Goal: Ask a question

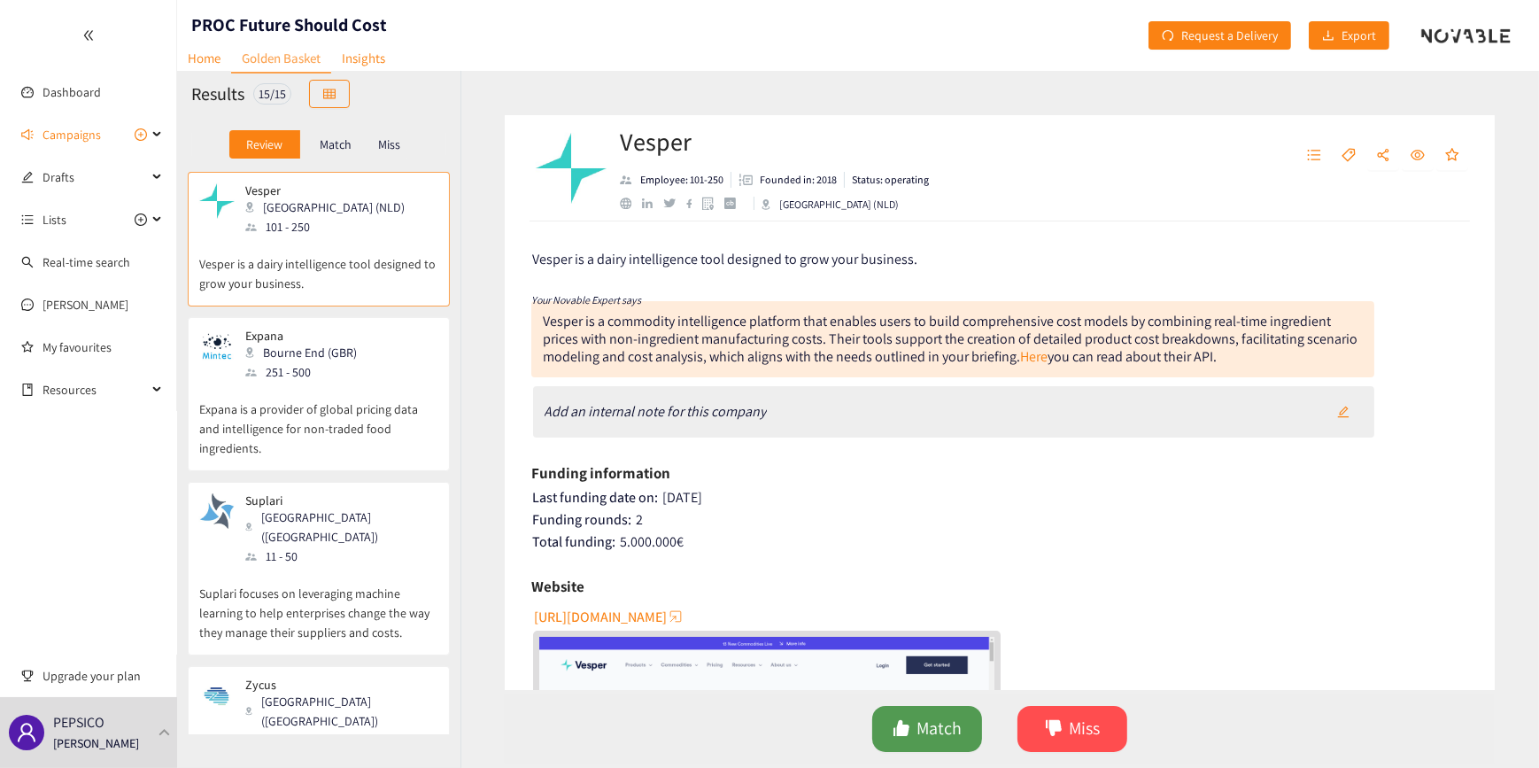
click at [915, 732] on button "Match" at bounding box center [927, 729] width 110 height 46
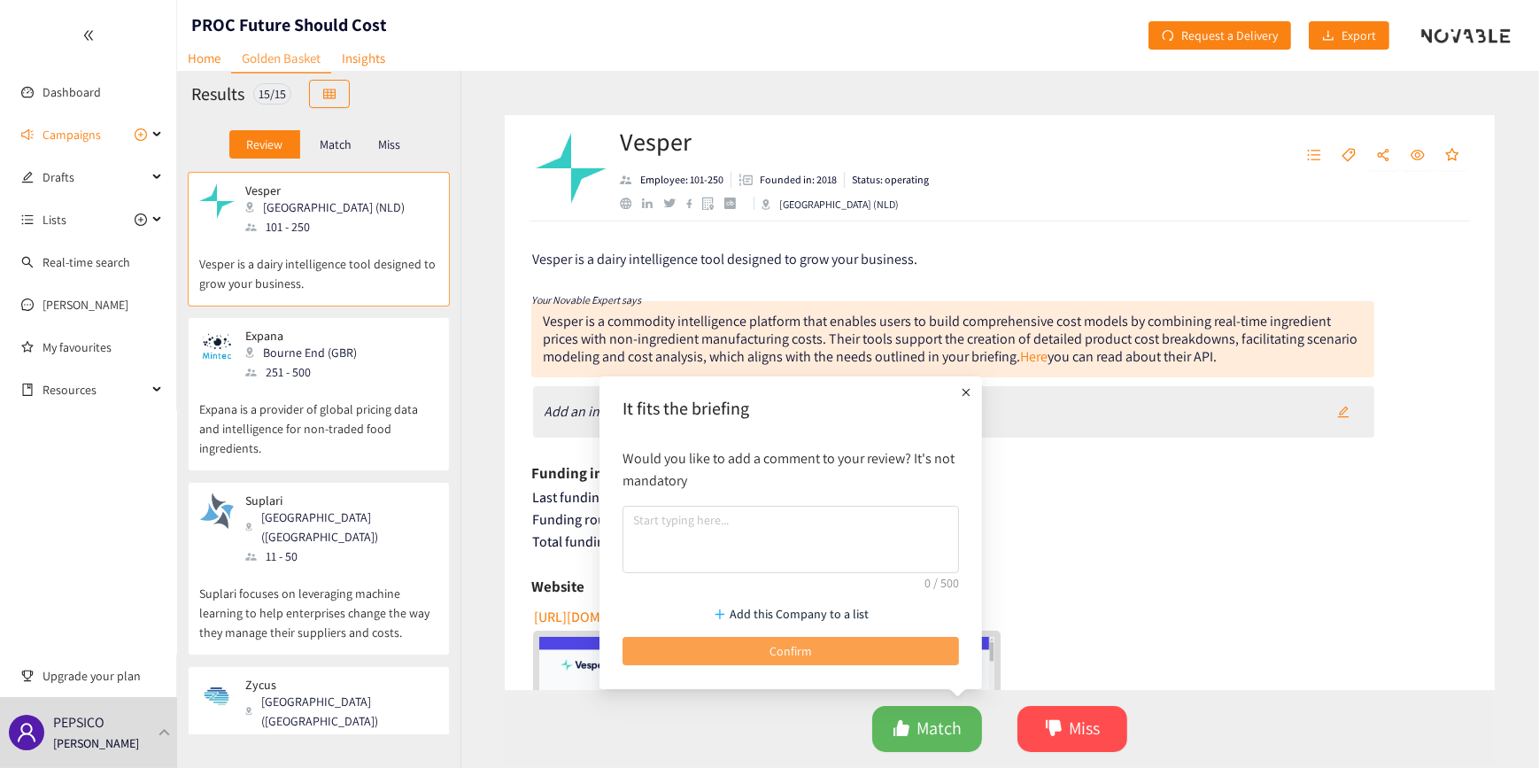
click at [805, 648] on span "Confirm" at bounding box center [791, 650] width 43 height 19
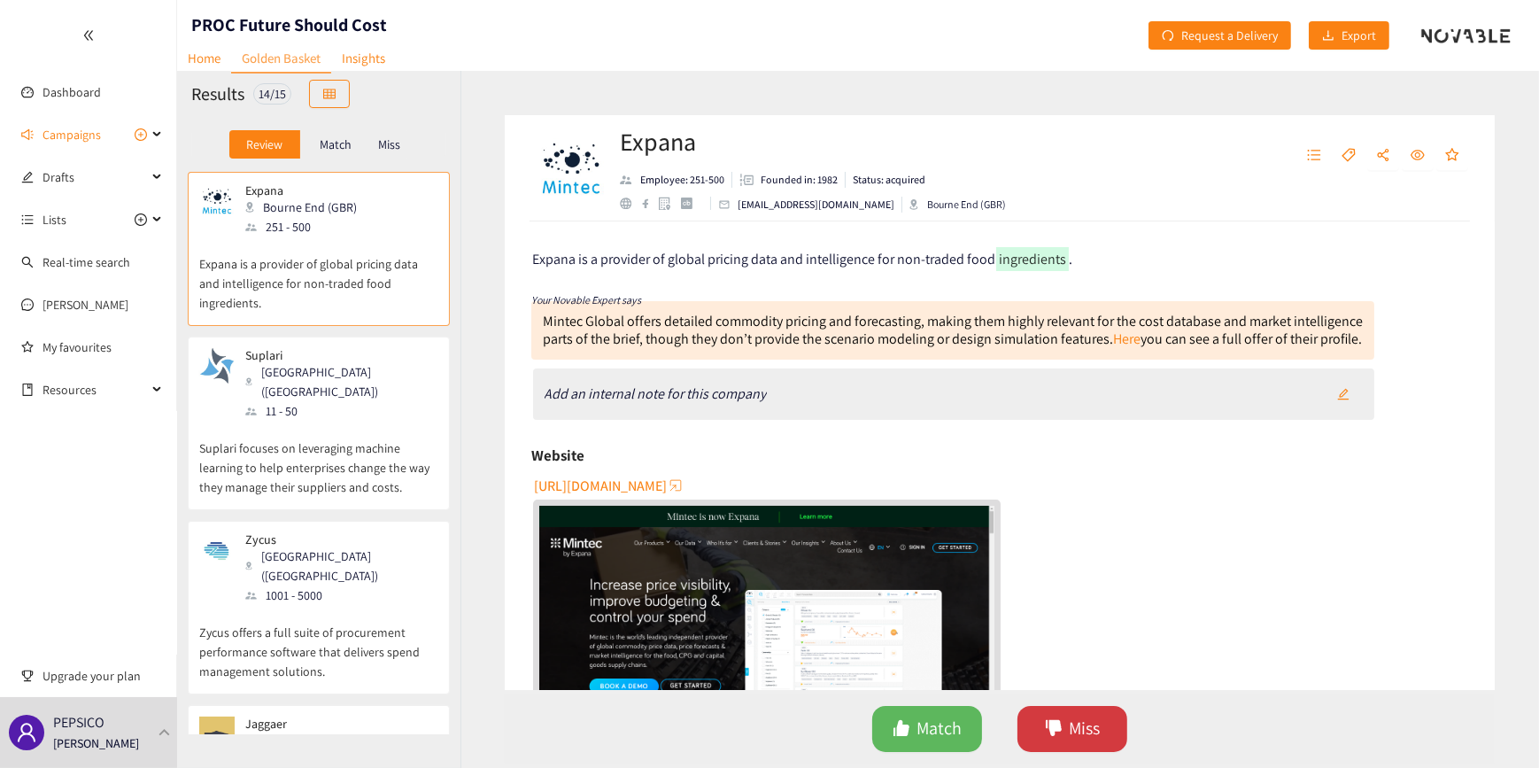
click at [1058, 726] on icon "dislike" at bounding box center [1054, 728] width 16 height 16
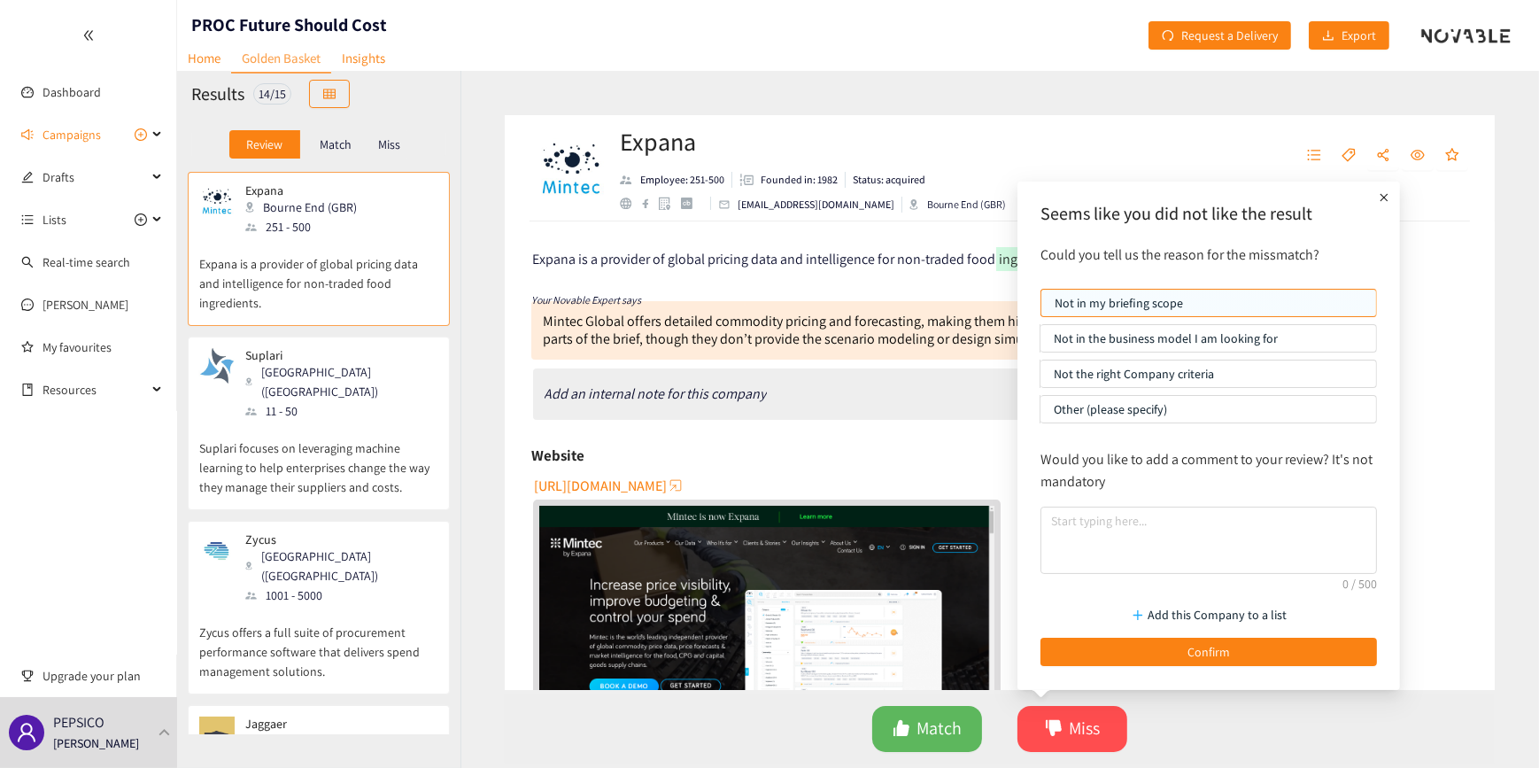
click at [1114, 372] on p "Not the right Company criteria" at bounding box center [1208, 373] width 309 height 27
click at [1040, 378] on input "Not the right Company criteria" at bounding box center [1040, 378] width 0 height 0
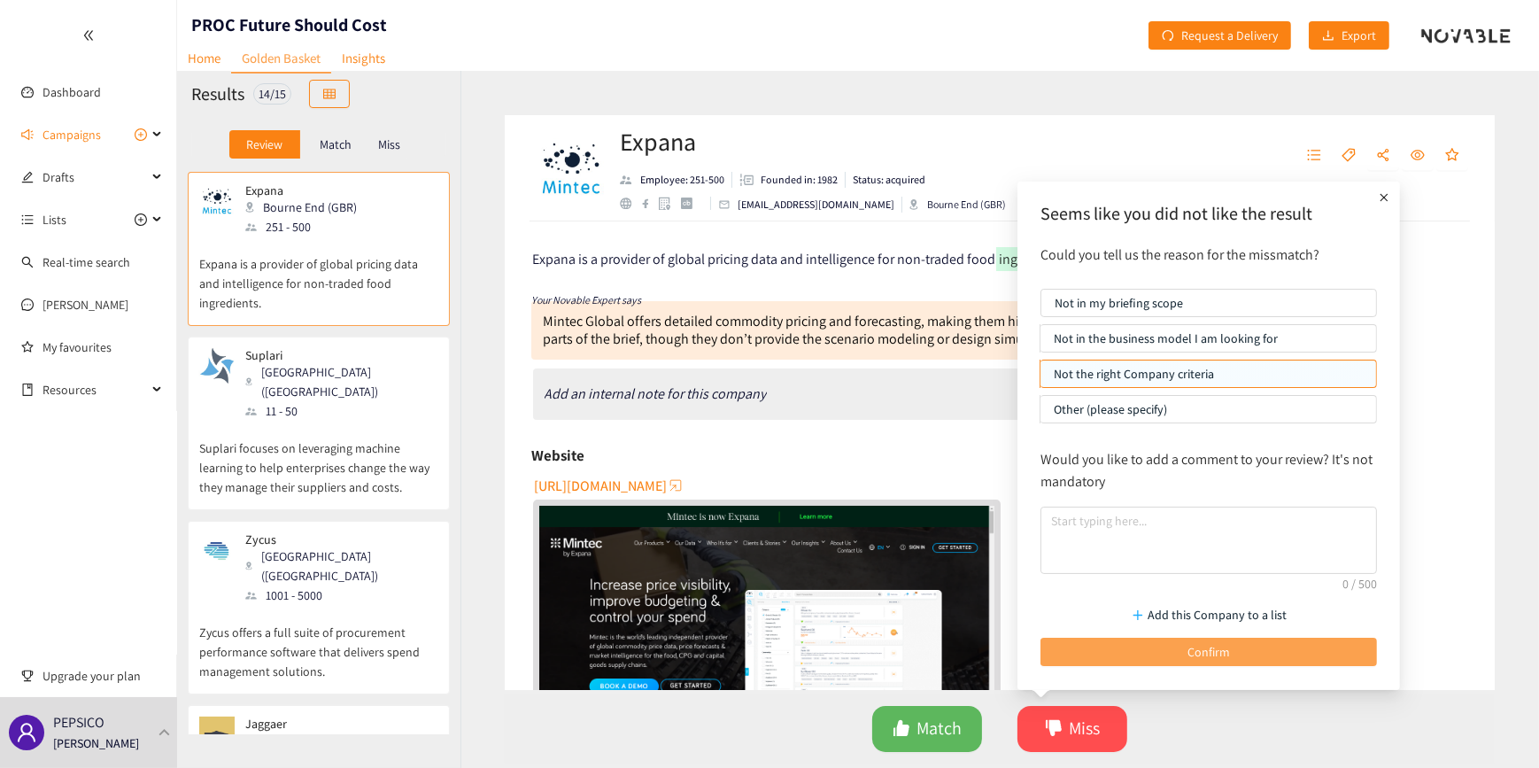
click at [1108, 638] on button "Confirm" at bounding box center [1208, 652] width 337 height 28
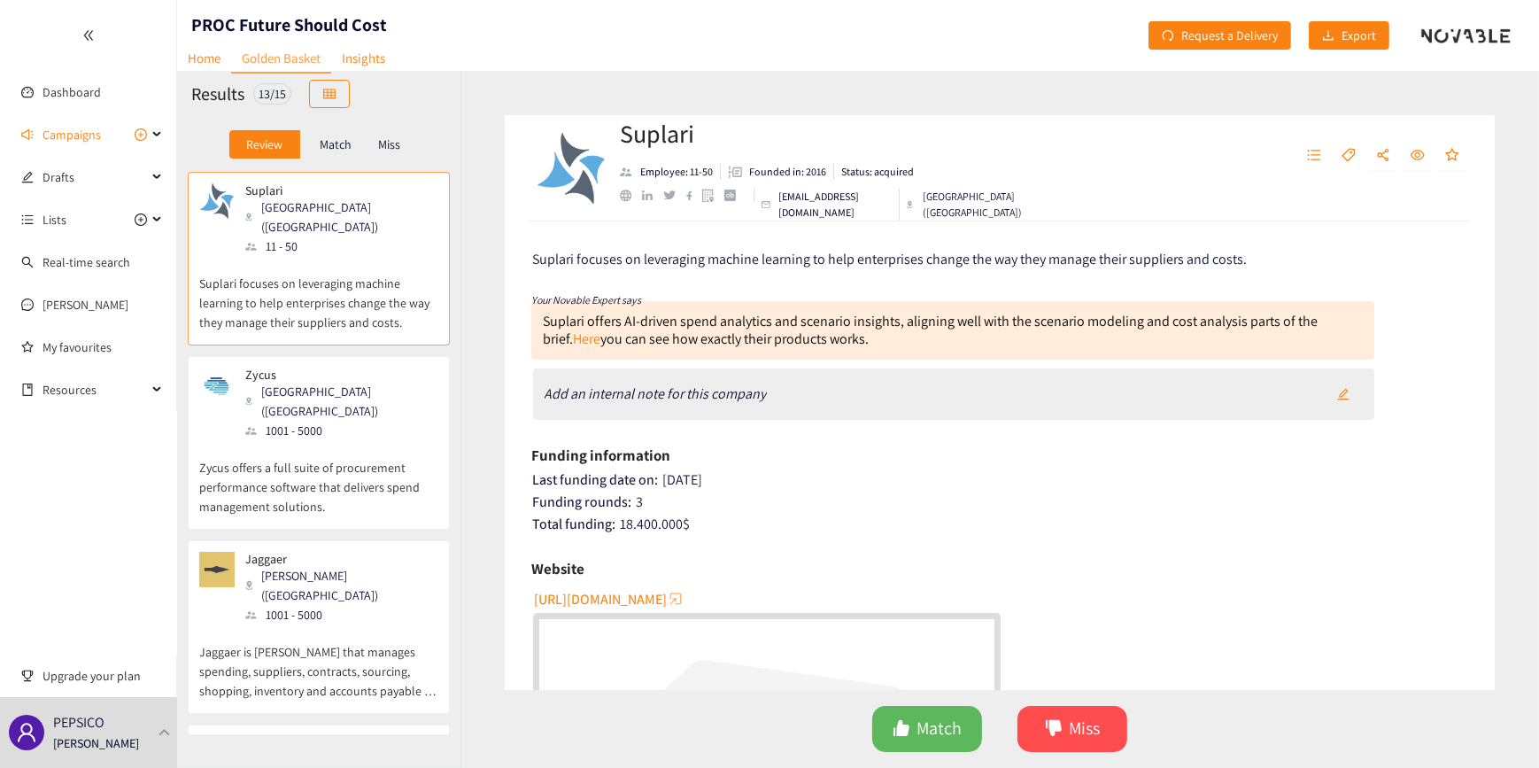
click at [368, 377] on div "Zycus Princeton ([GEOGRAPHIC_DATA]) 1001 - 5000" at bounding box center [318, 403] width 239 height 73
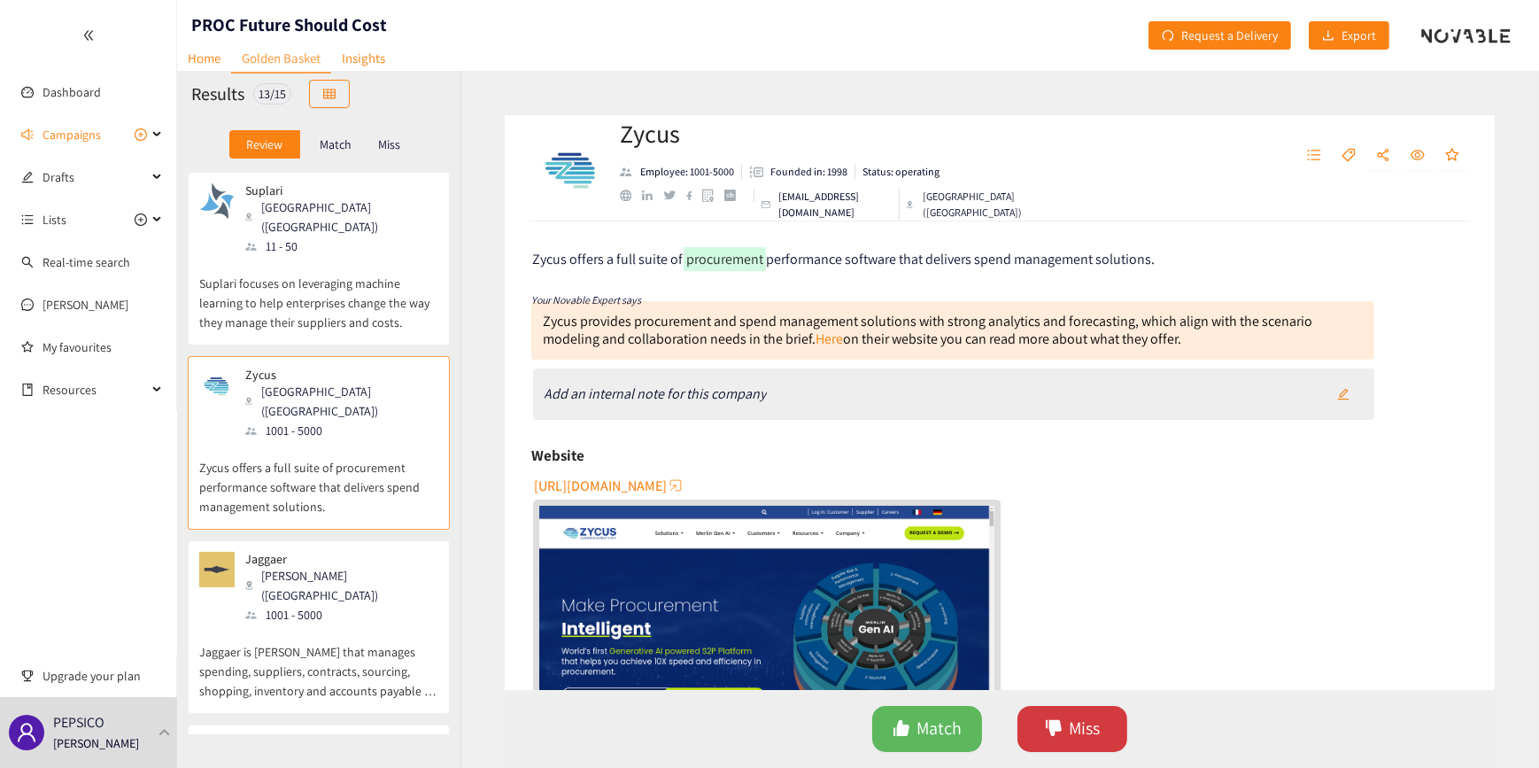
click at [1079, 724] on span "Miss" at bounding box center [1085, 728] width 31 height 27
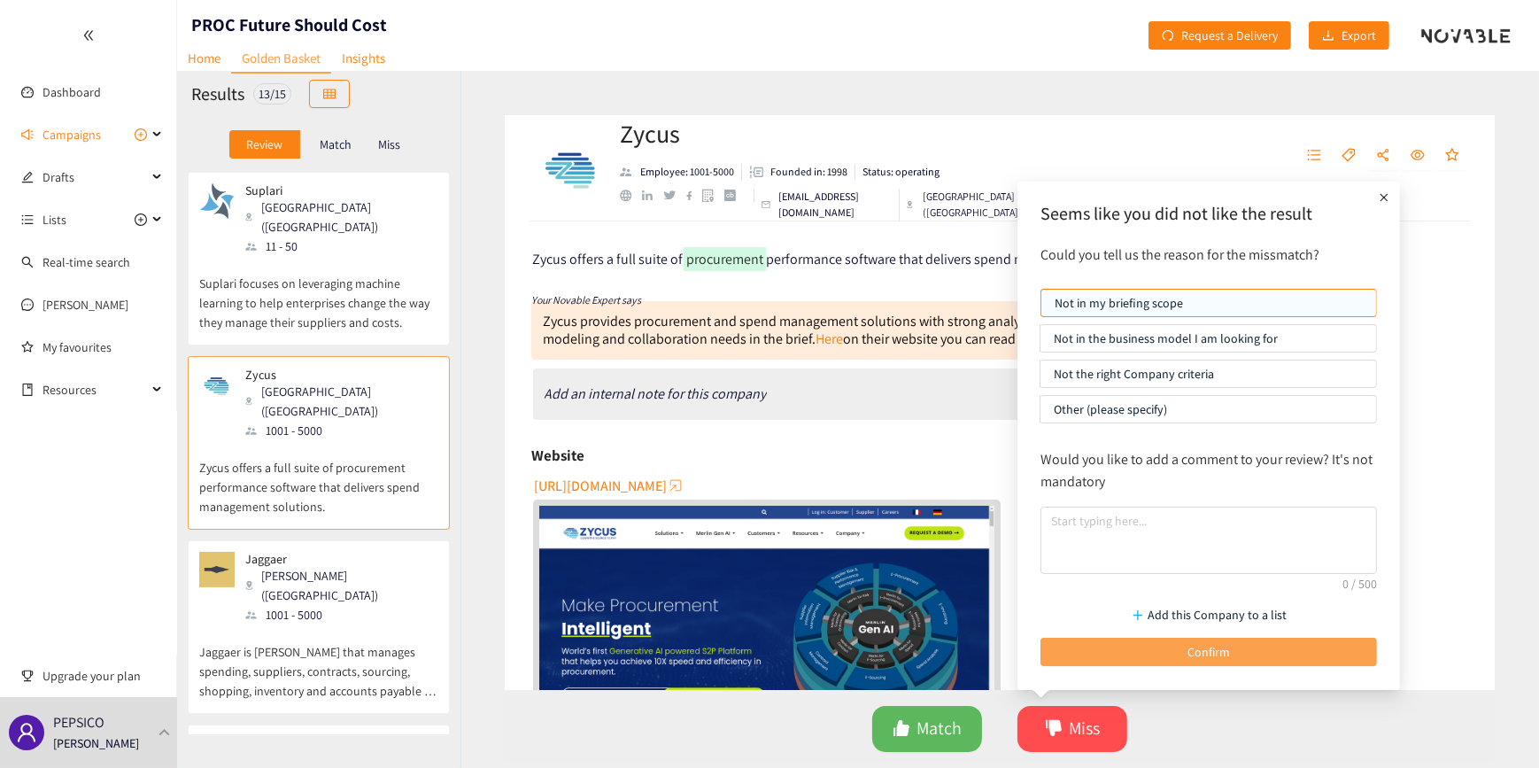
click at [1156, 652] on button "Confirm" at bounding box center [1208, 652] width 337 height 28
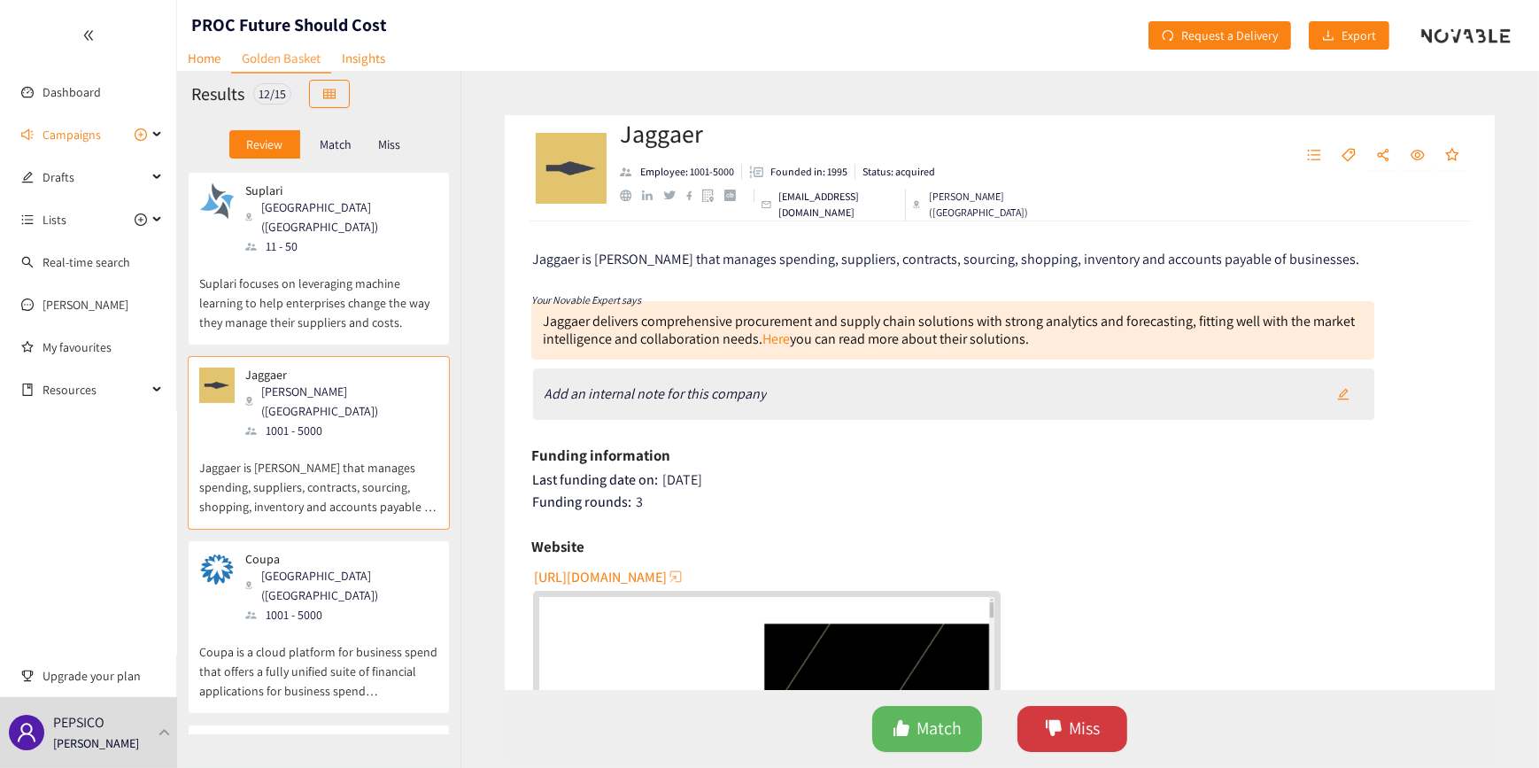
click at [1106, 713] on button "Miss" at bounding box center [1072, 729] width 110 height 46
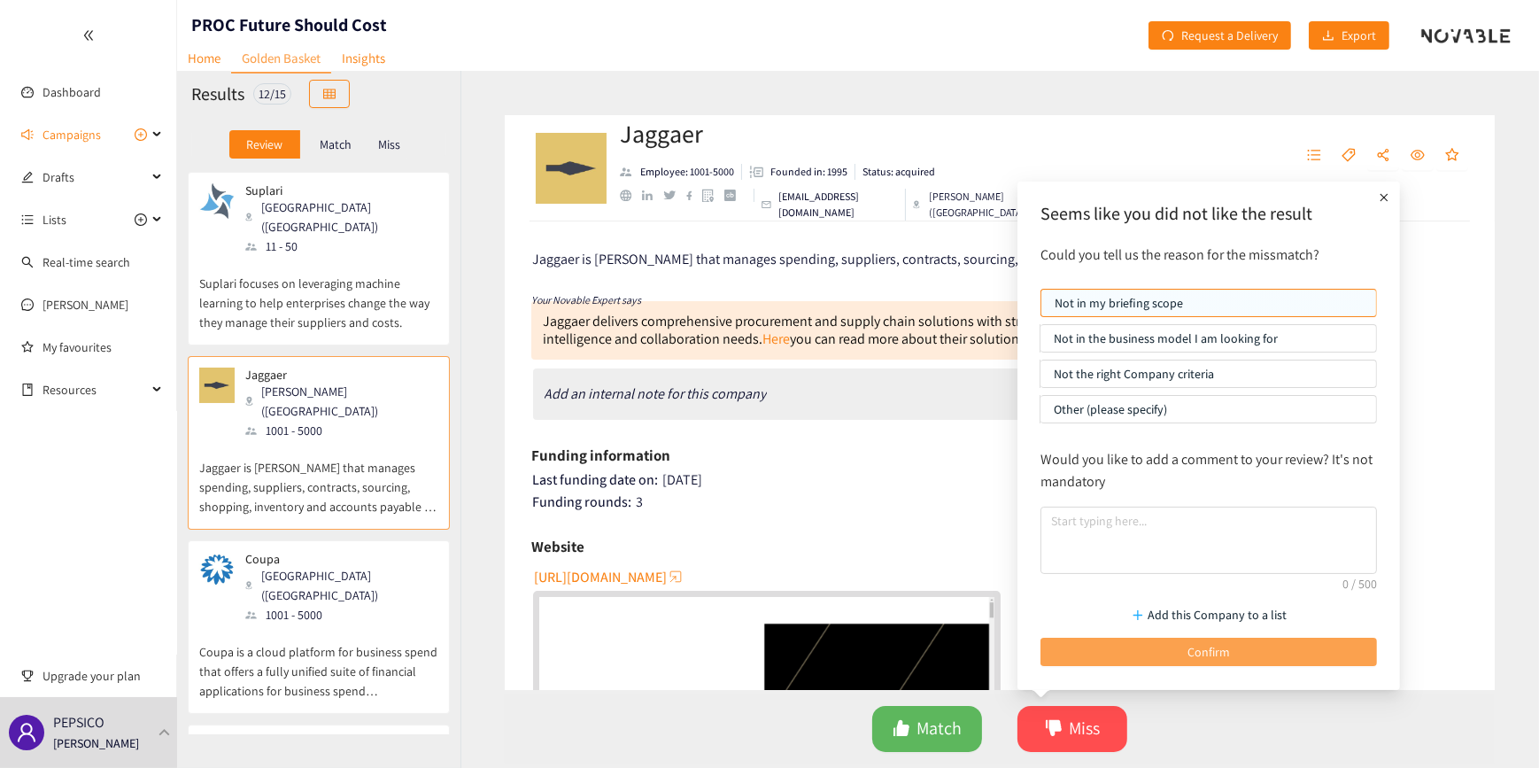
click at [1160, 639] on button "Confirm" at bounding box center [1208, 652] width 337 height 28
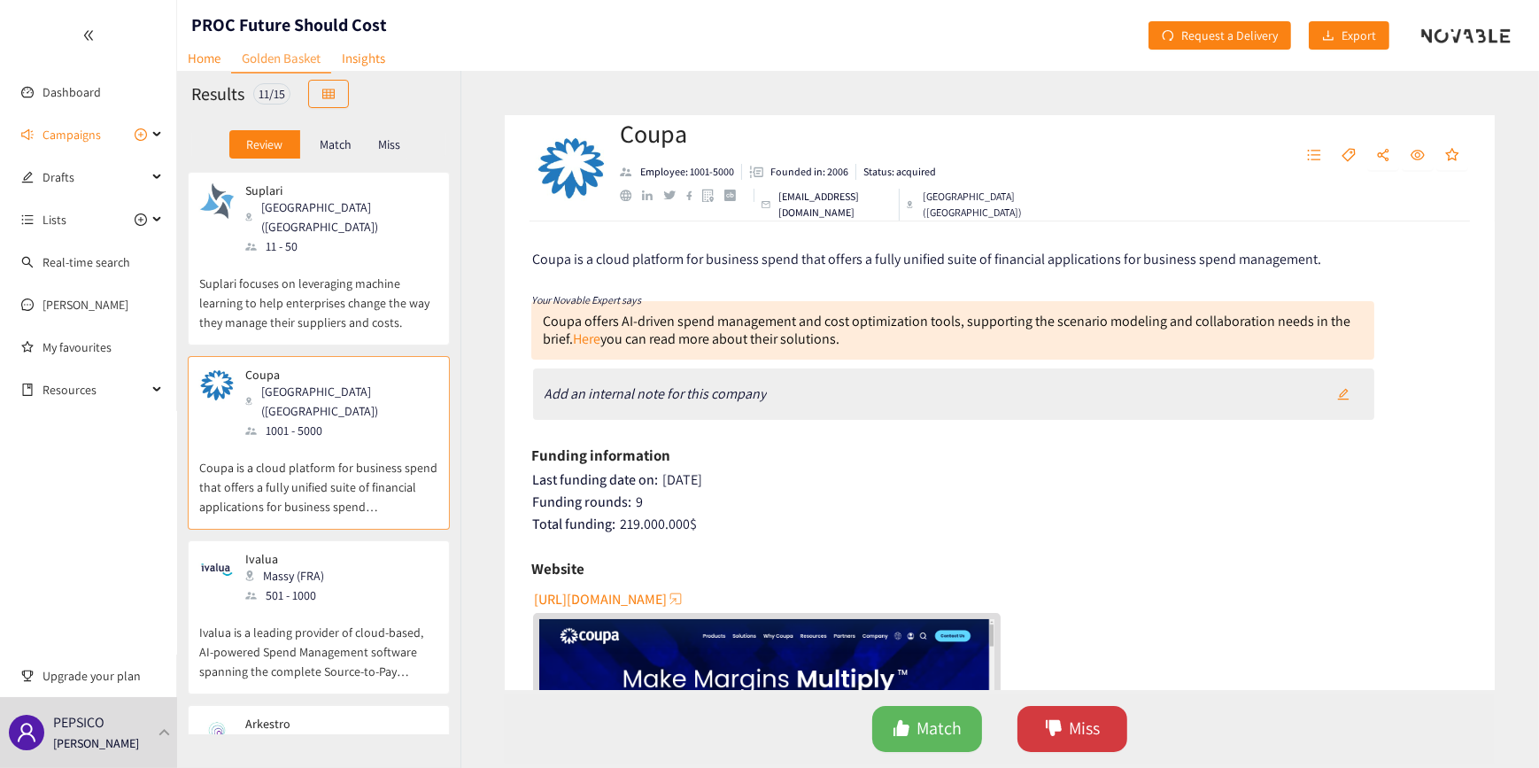
click at [1085, 714] on button "Miss" at bounding box center [1072, 729] width 110 height 46
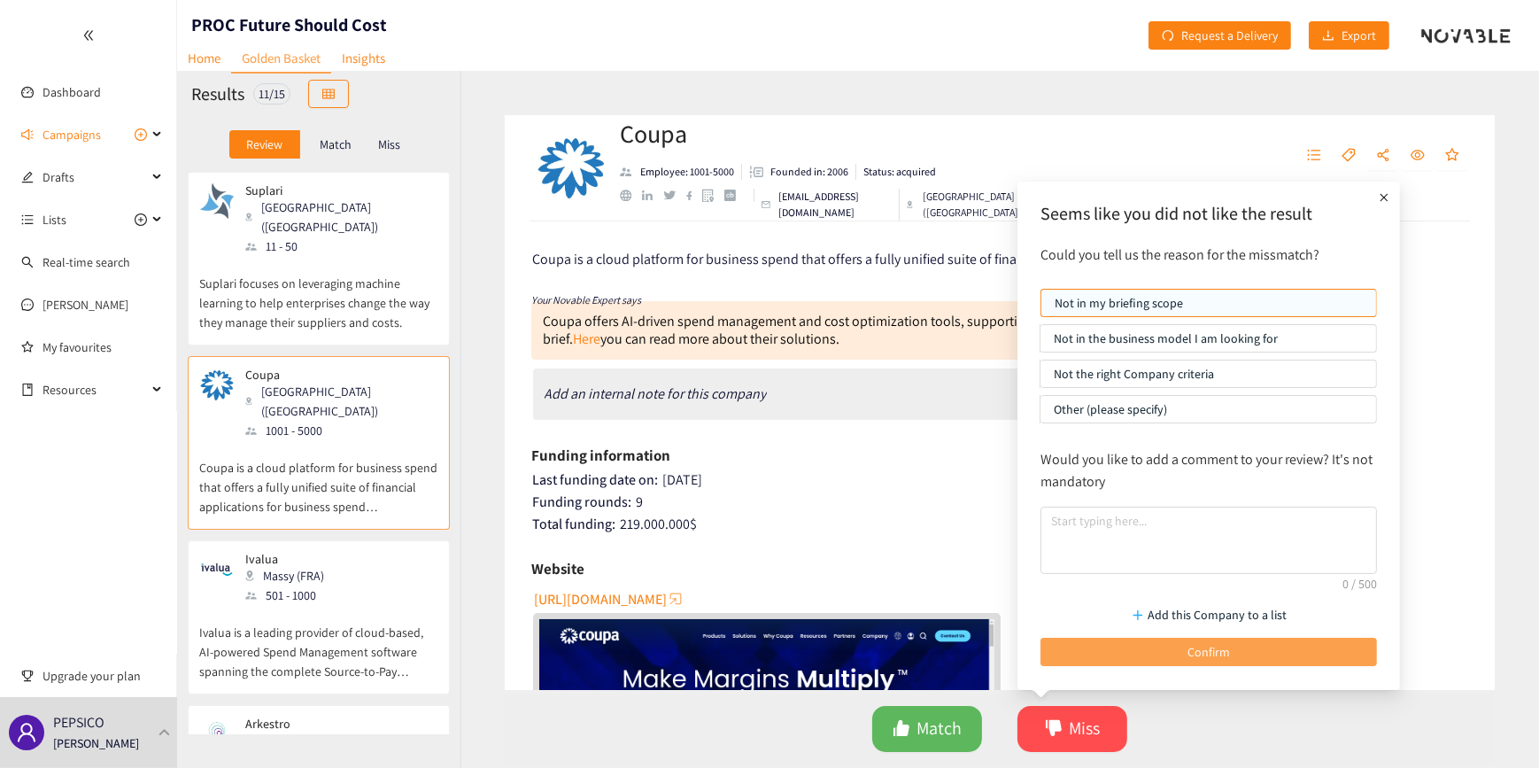
click at [1143, 649] on button "Confirm" at bounding box center [1208, 652] width 337 height 28
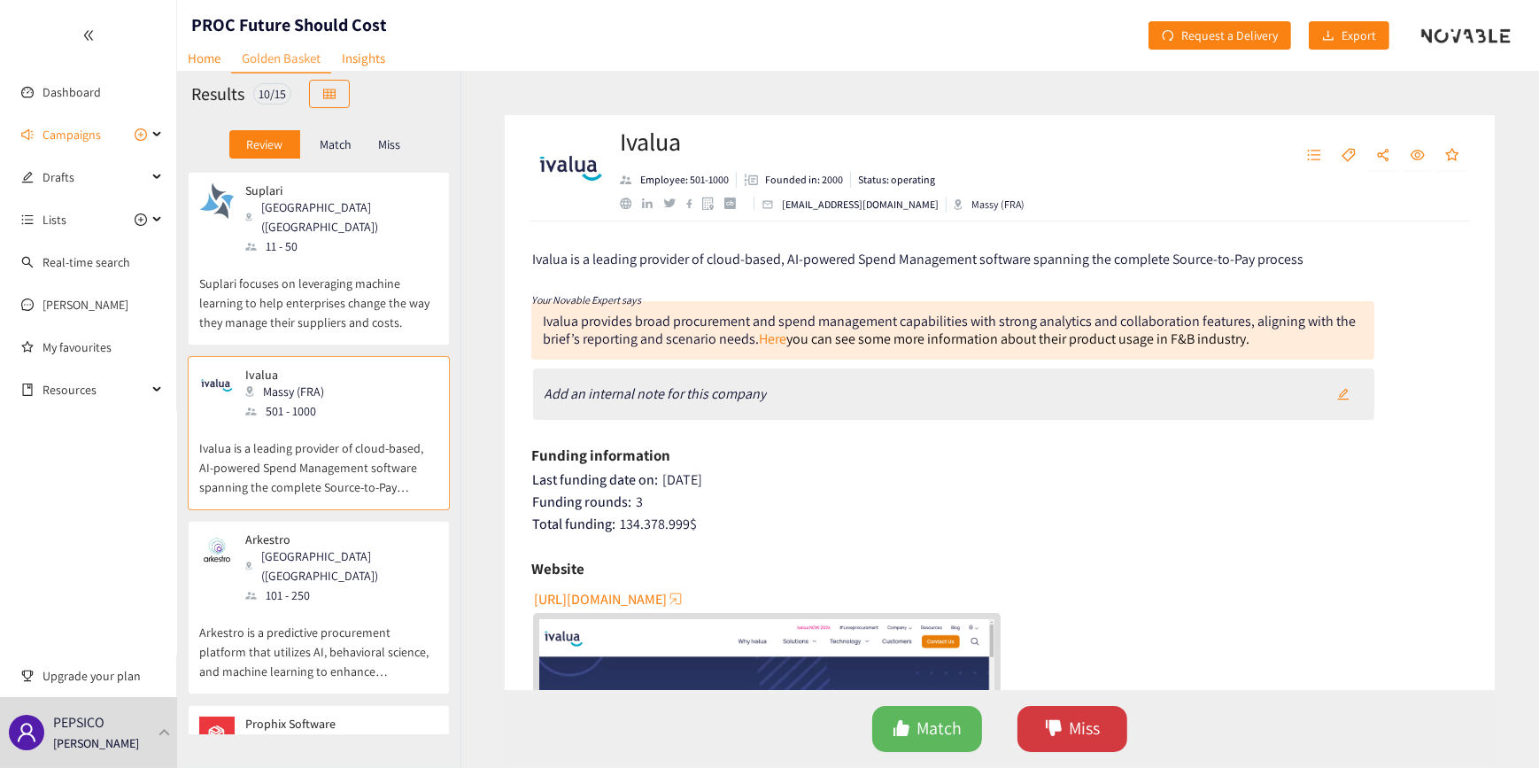
click at [1095, 721] on span "Miss" at bounding box center [1085, 728] width 31 height 27
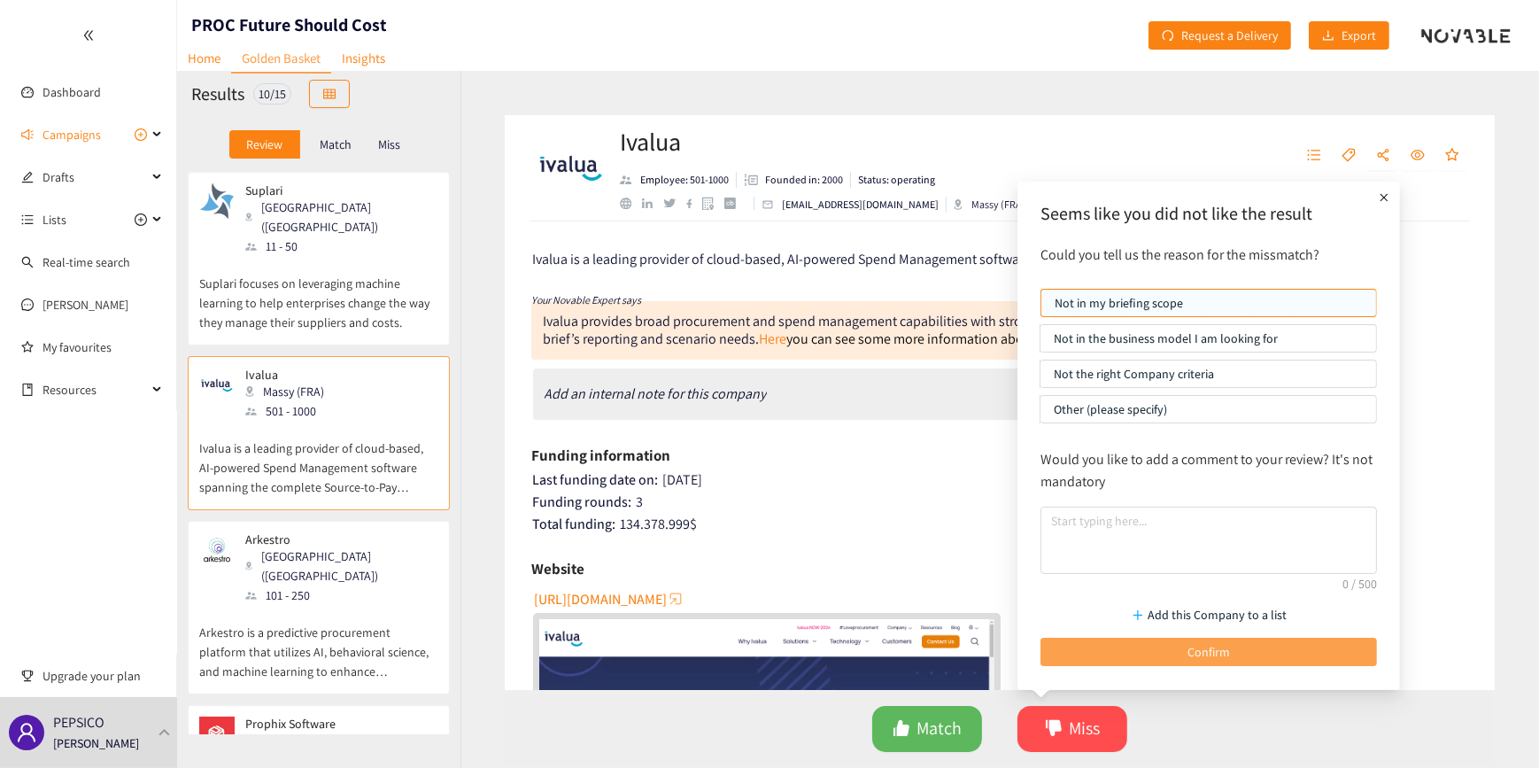
click at [1163, 654] on button "Confirm" at bounding box center [1208, 652] width 337 height 28
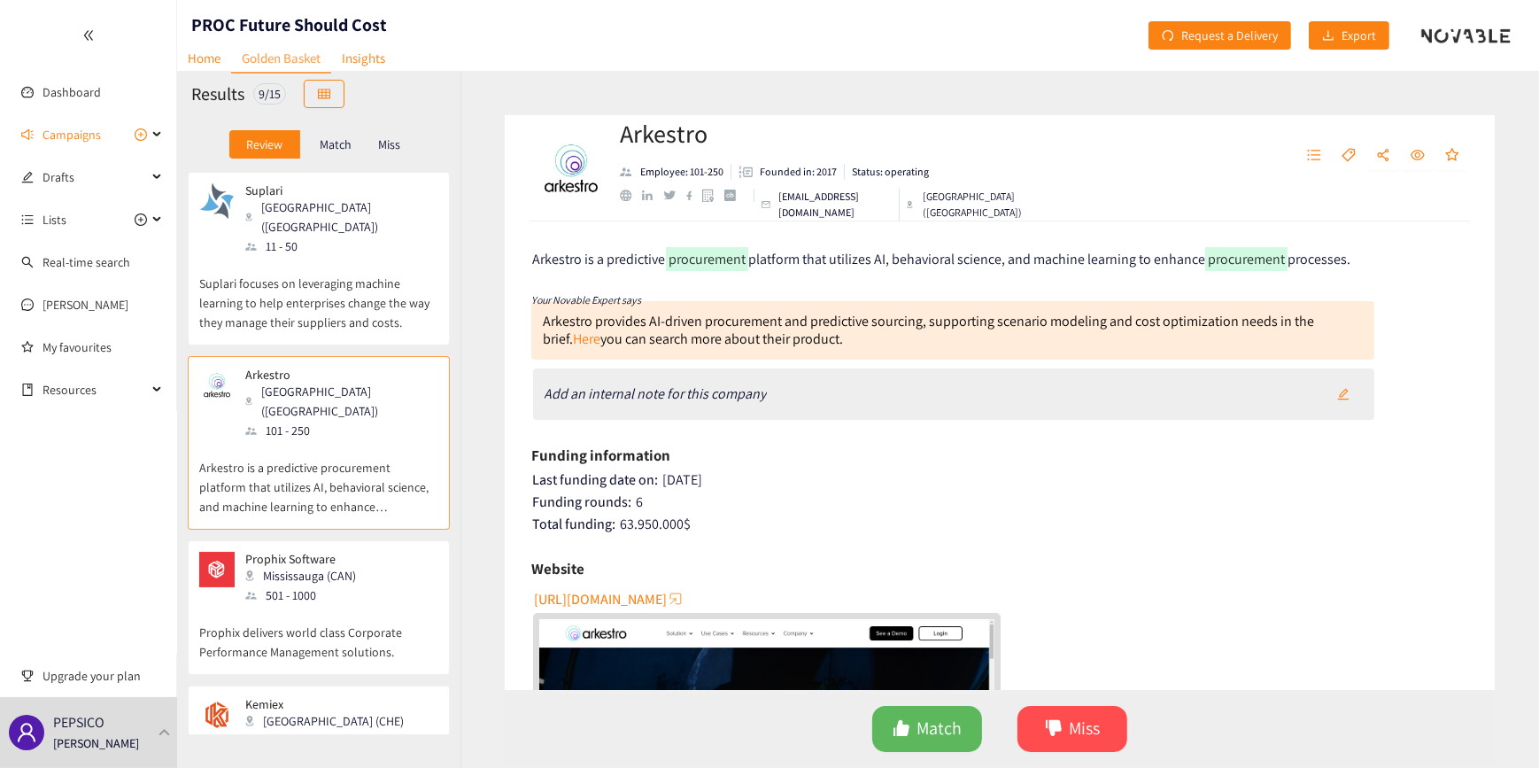
click at [827, 340] on div "Arkestro provides AI-driven procurement and predictive sourcing, supporting sce…" at bounding box center [952, 330] width 843 height 58
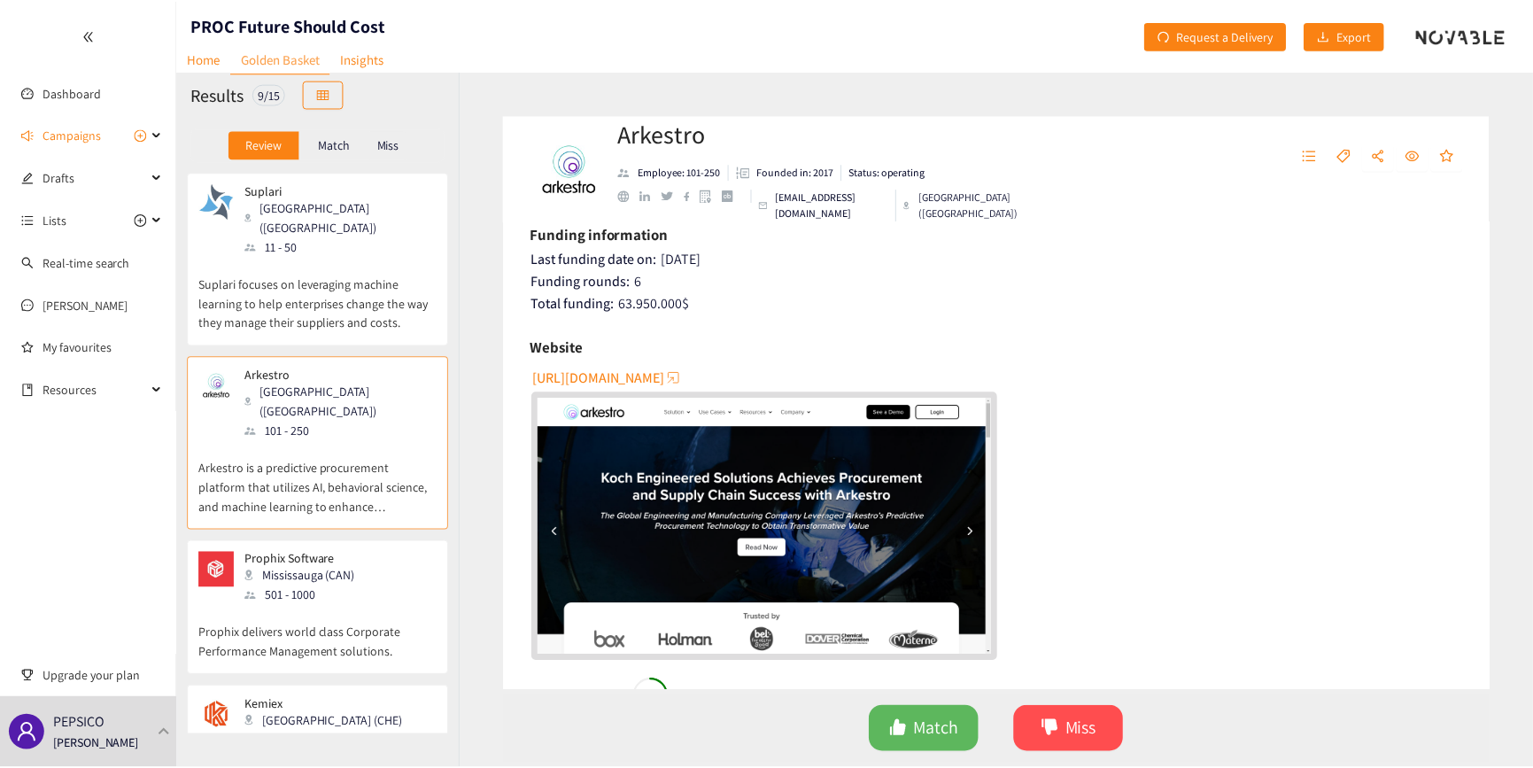
scroll to position [241, 0]
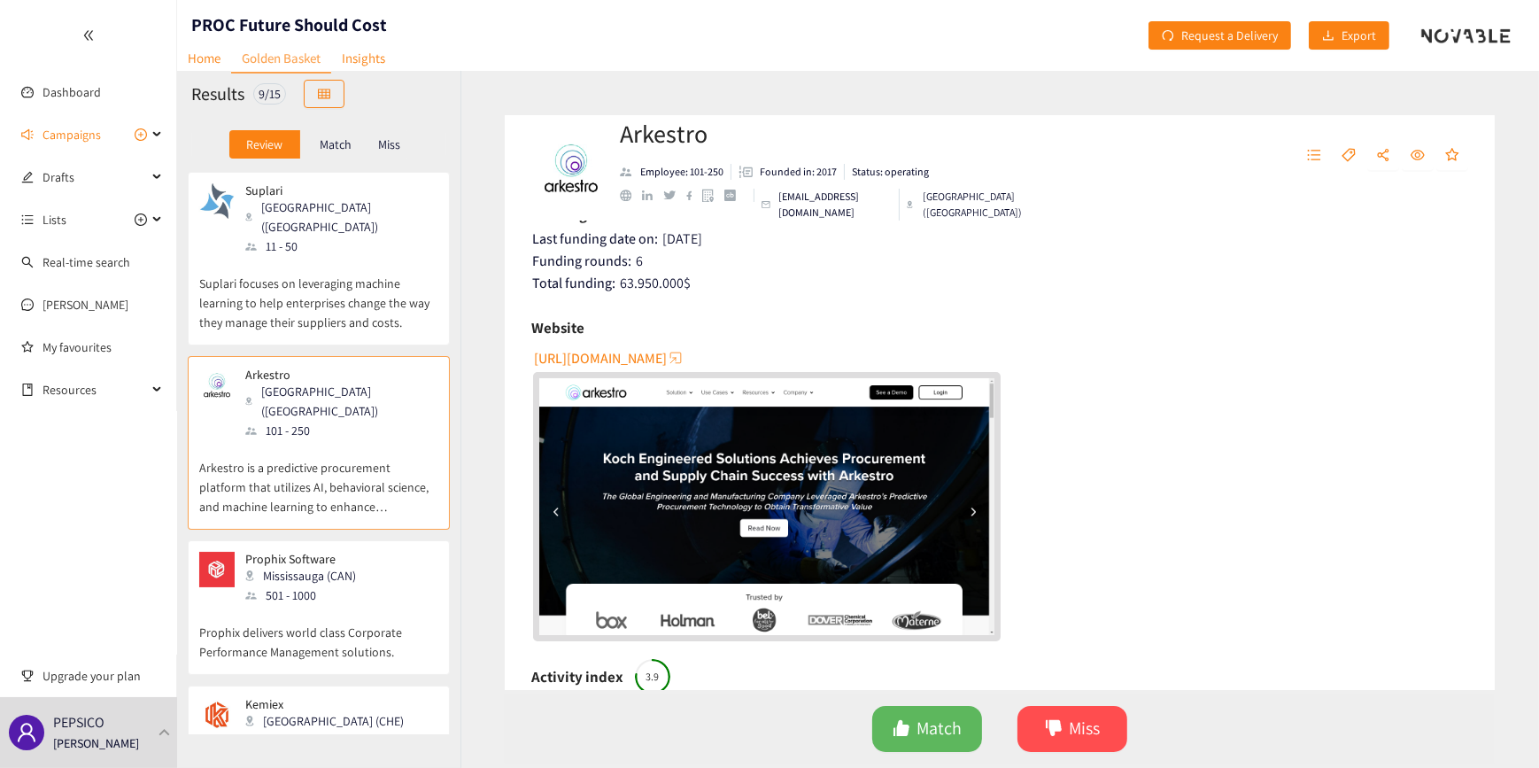
click at [616, 363] on span "[URL][DOMAIN_NAME]" at bounding box center [600, 358] width 133 height 22
click at [1064, 726] on button "Miss" at bounding box center [1072, 729] width 110 height 46
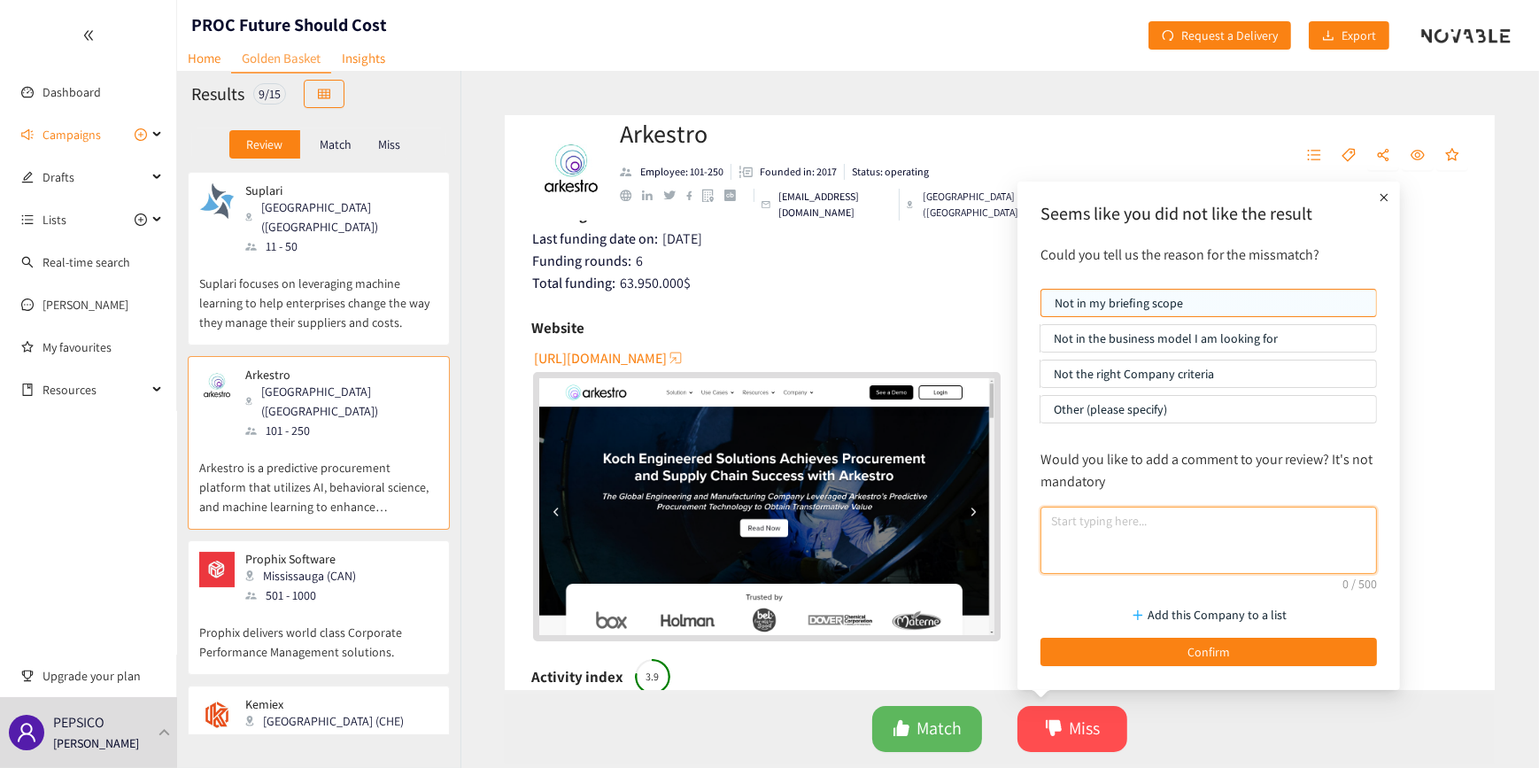
click at [1111, 539] on textarea at bounding box center [1208, 540] width 337 height 67
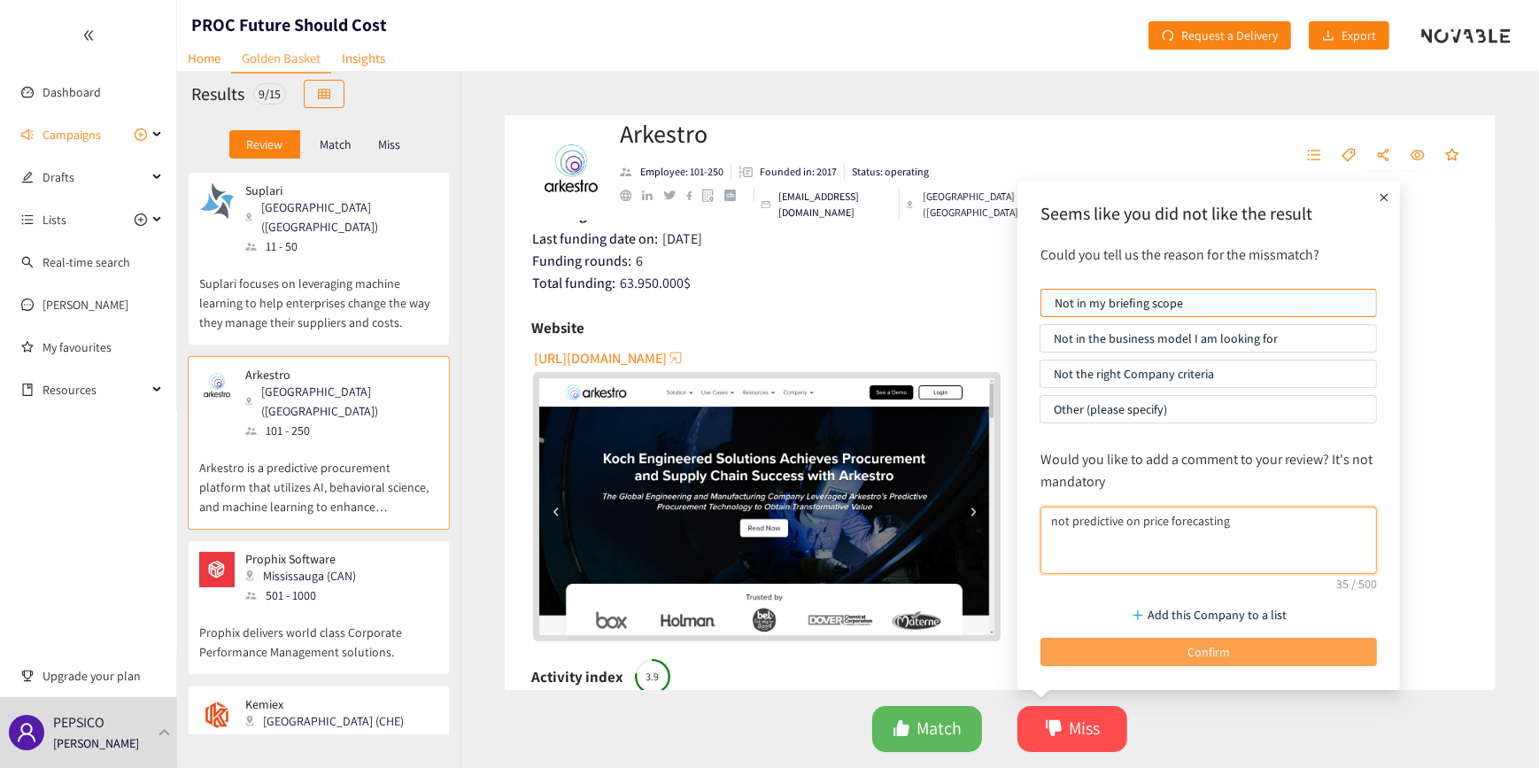
type textarea "not predictive on price forecasting"
click at [1157, 650] on button "Confirm" at bounding box center [1208, 652] width 337 height 28
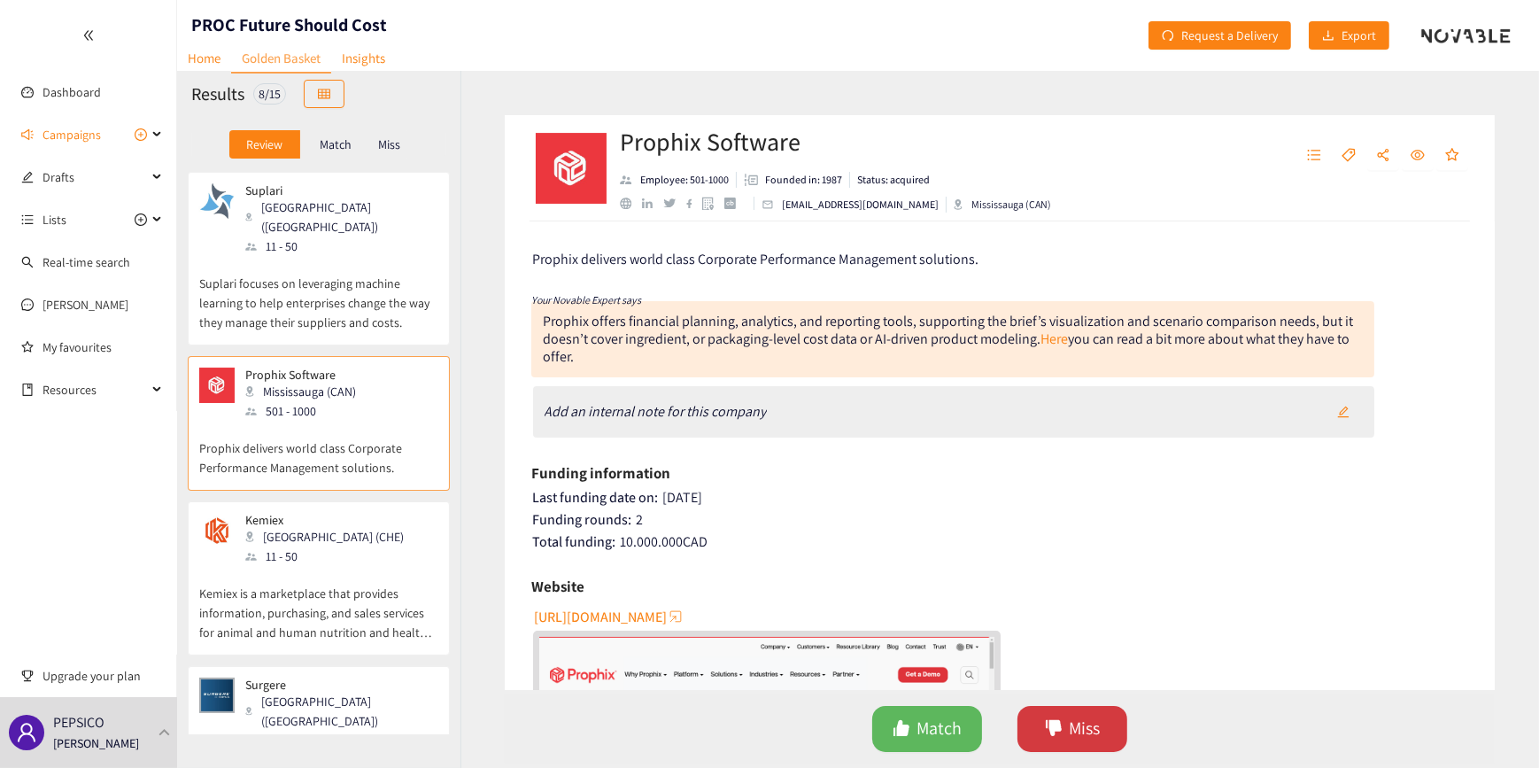
click at [1075, 722] on span "Miss" at bounding box center [1085, 728] width 31 height 27
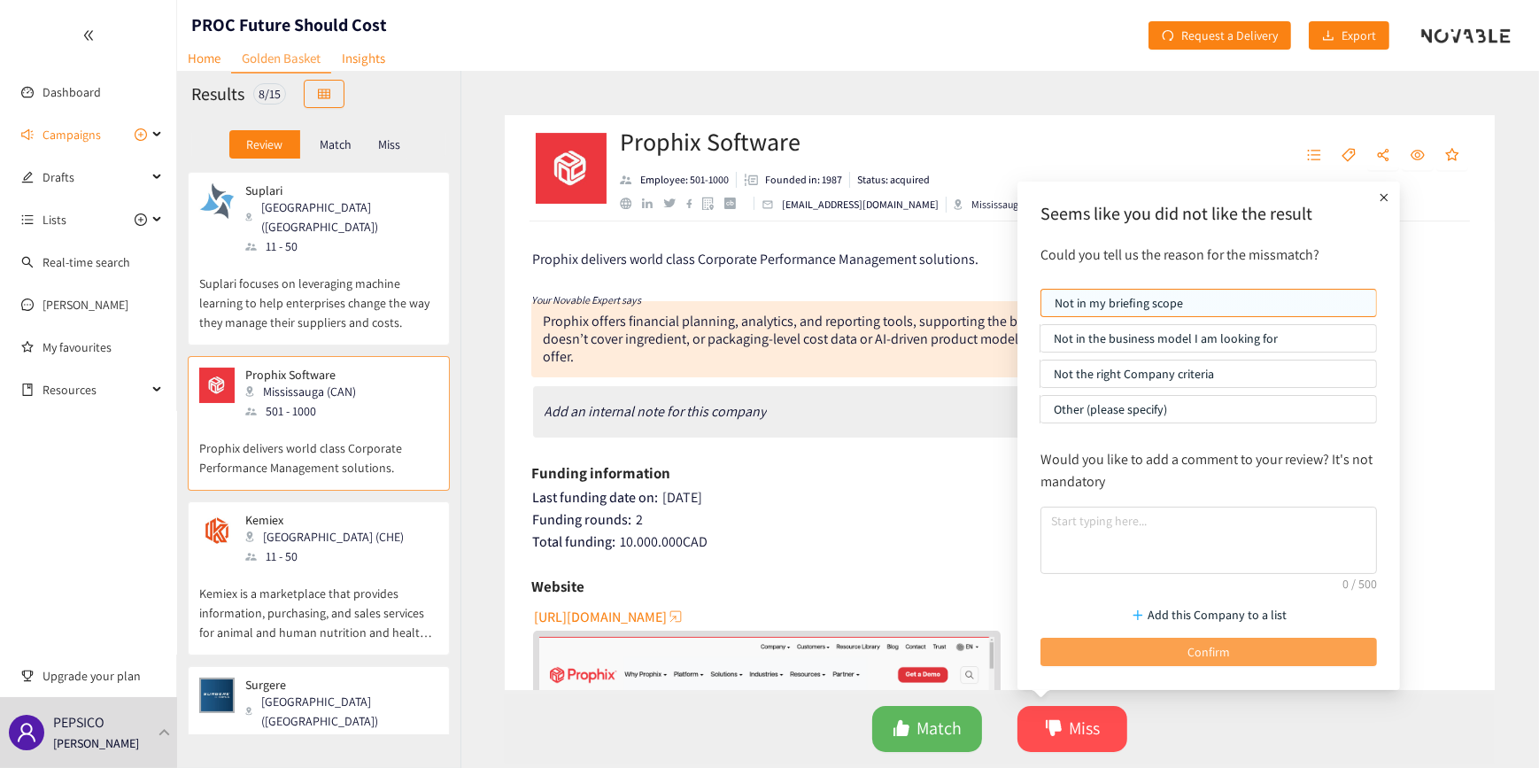
click at [1161, 646] on button "Confirm" at bounding box center [1208, 652] width 337 height 28
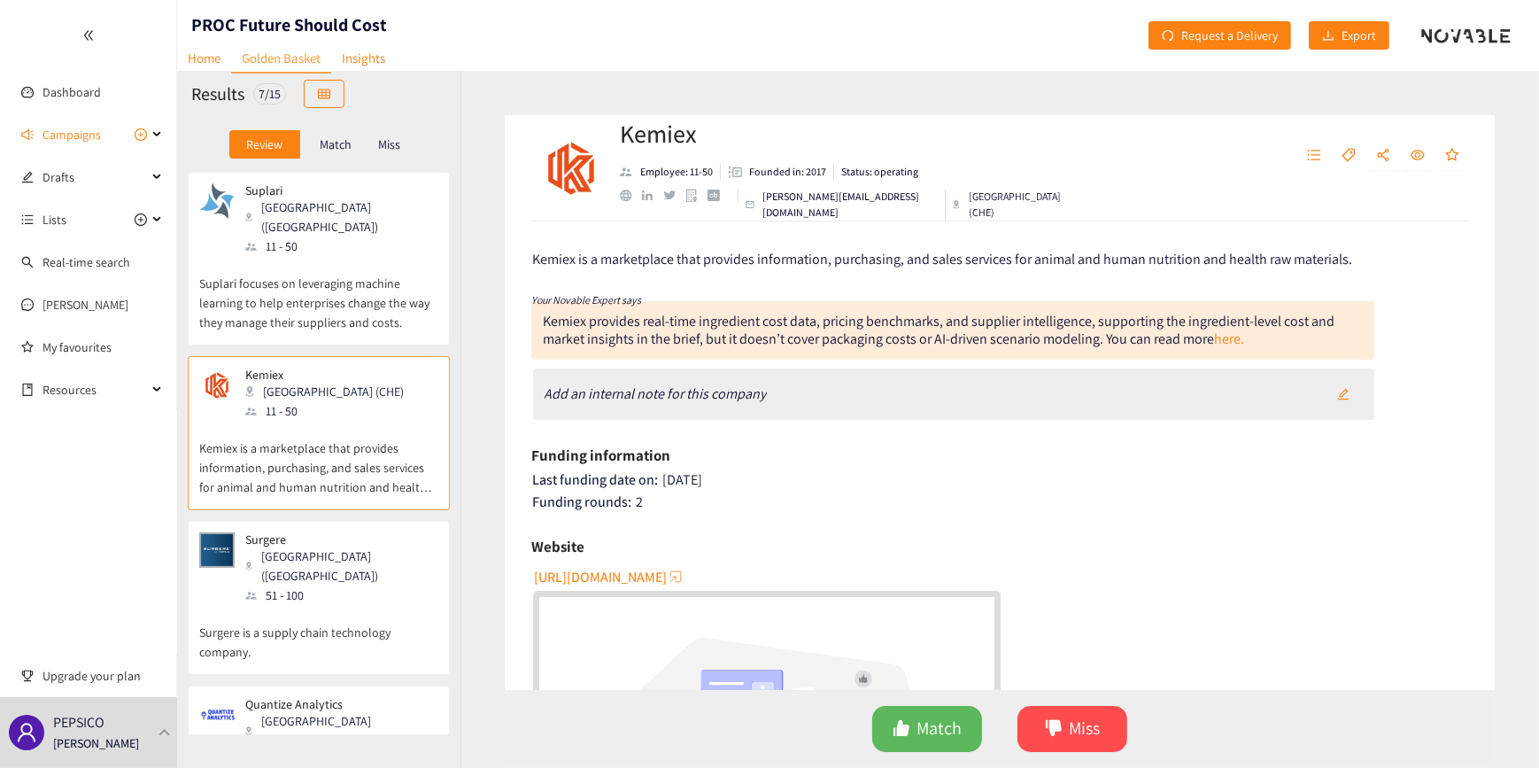
click at [599, 576] on span "[URL][DOMAIN_NAME]" at bounding box center [600, 577] width 133 height 22
drag, startPoint x: 389, startPoint y: 30, endPoint x: 182, endPoint y: 28, distance: 206.3
click at [182, 28] on nav "Home Golden Basket Insights" at bounding box center [286, 32] width 219 height 18
drag, startPoint x: 182, startPoint y: 28, endPoint x: 399, endPoint y: 14, distance: 217.4
click at [399, 14] on header "PROC Future Should Cost Home Golden Basket Insights Request a Delivery Export" at bounding box center [858, 35] width 1362 height 71
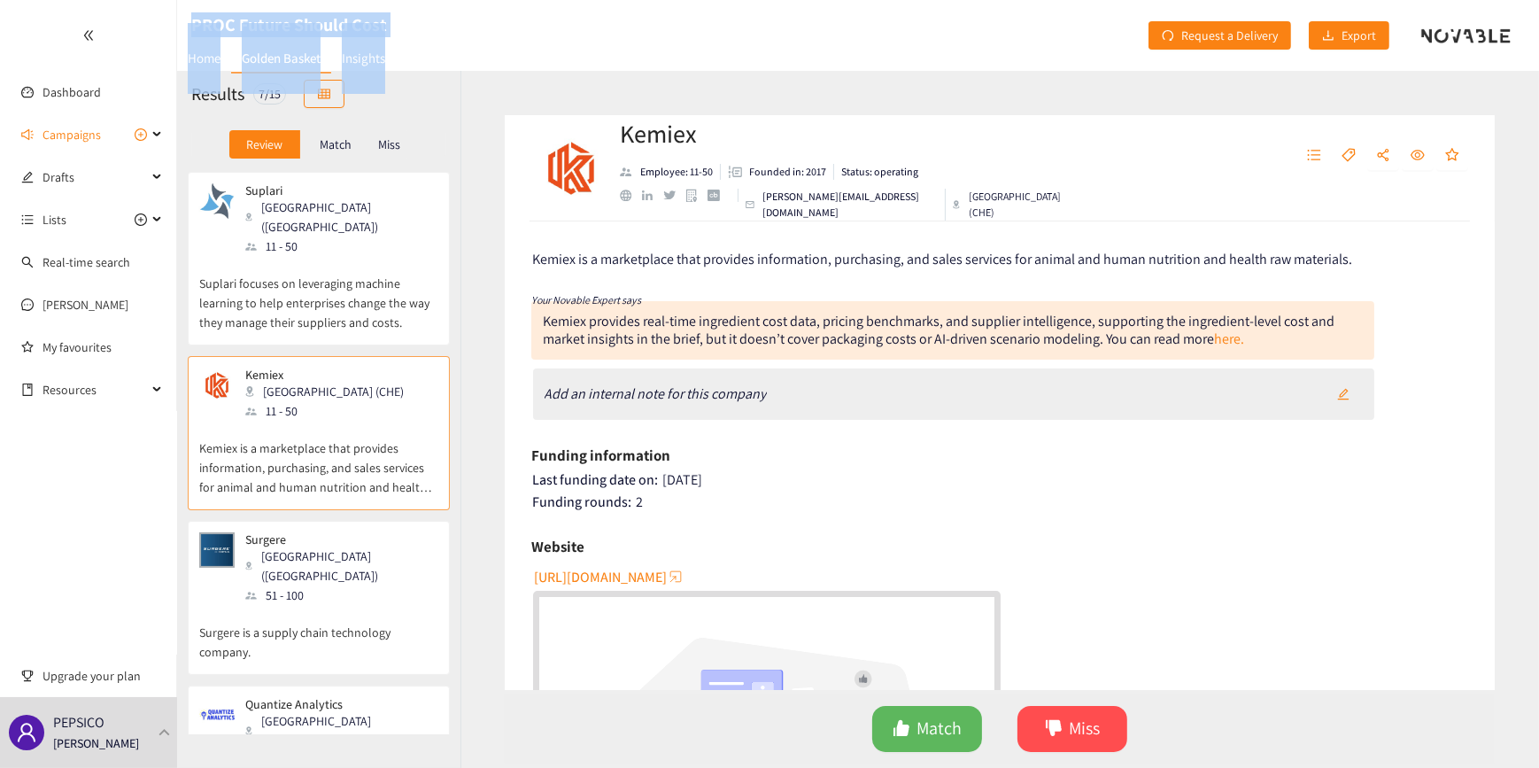
drag, startPoint x: 389, startPoint y: 22, endPoint x: 183, endPoint y: 18, distance: 205.5
click at [183, 18] on header "PROC Future Should Cost Home Golden Basket Insights Request a Delivery Export" at bounding box center [858, 35] width 1362 height 71
click at [519, 34] on header "PROC Future Should Cost Home Golden Basket Insights Request a Delivery Export" at bounding box center [858, 35] width 1362 height 71
drag, startPoint x: 192, startPoint y: 19, endPoint x: 460, endPoint y: 12, distance: 268.4
click at [398, 18] on header "PROC Future Should Cost Home Golden Basket Insights Request a Delivery Export" at bounding box center [858, 35] width 1362 height 71
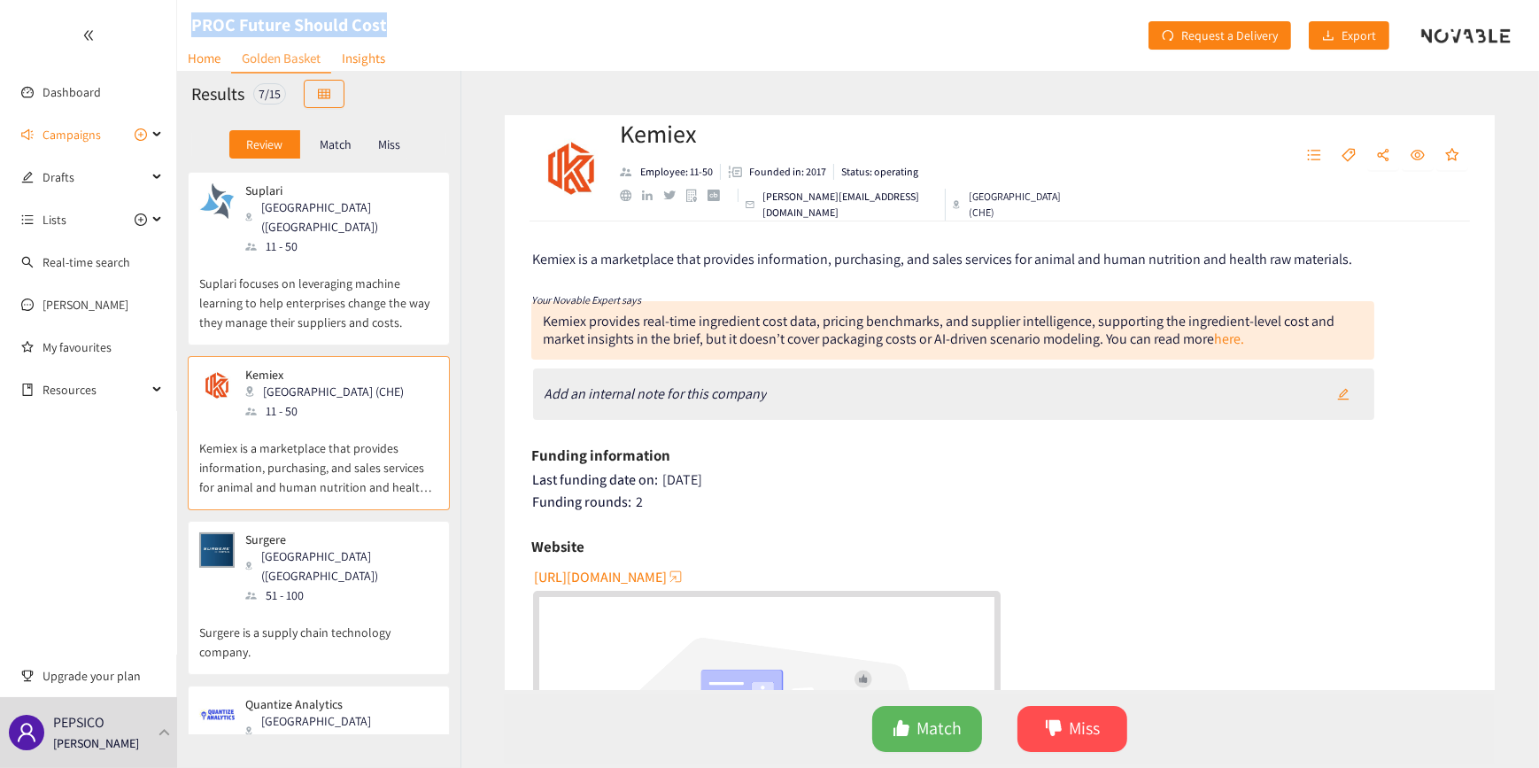
copy h1 "PROC Future Should Cost"
click at [924, 733] on span "Match" at bounding box center [939, 728] width 45 height 27
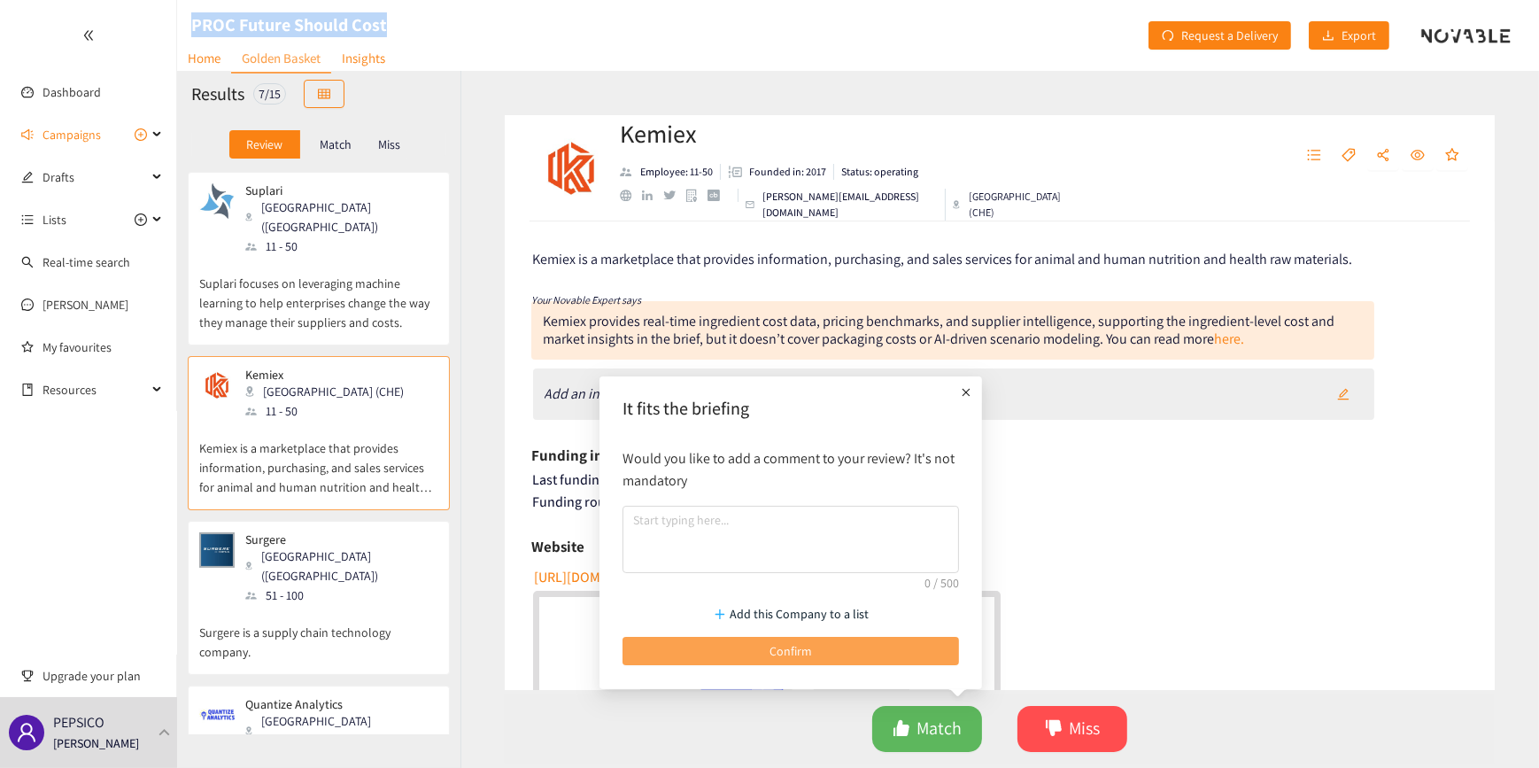
click at [833, 650] on button "Confirm" at bounding box center [791, 651] width 337 height 28
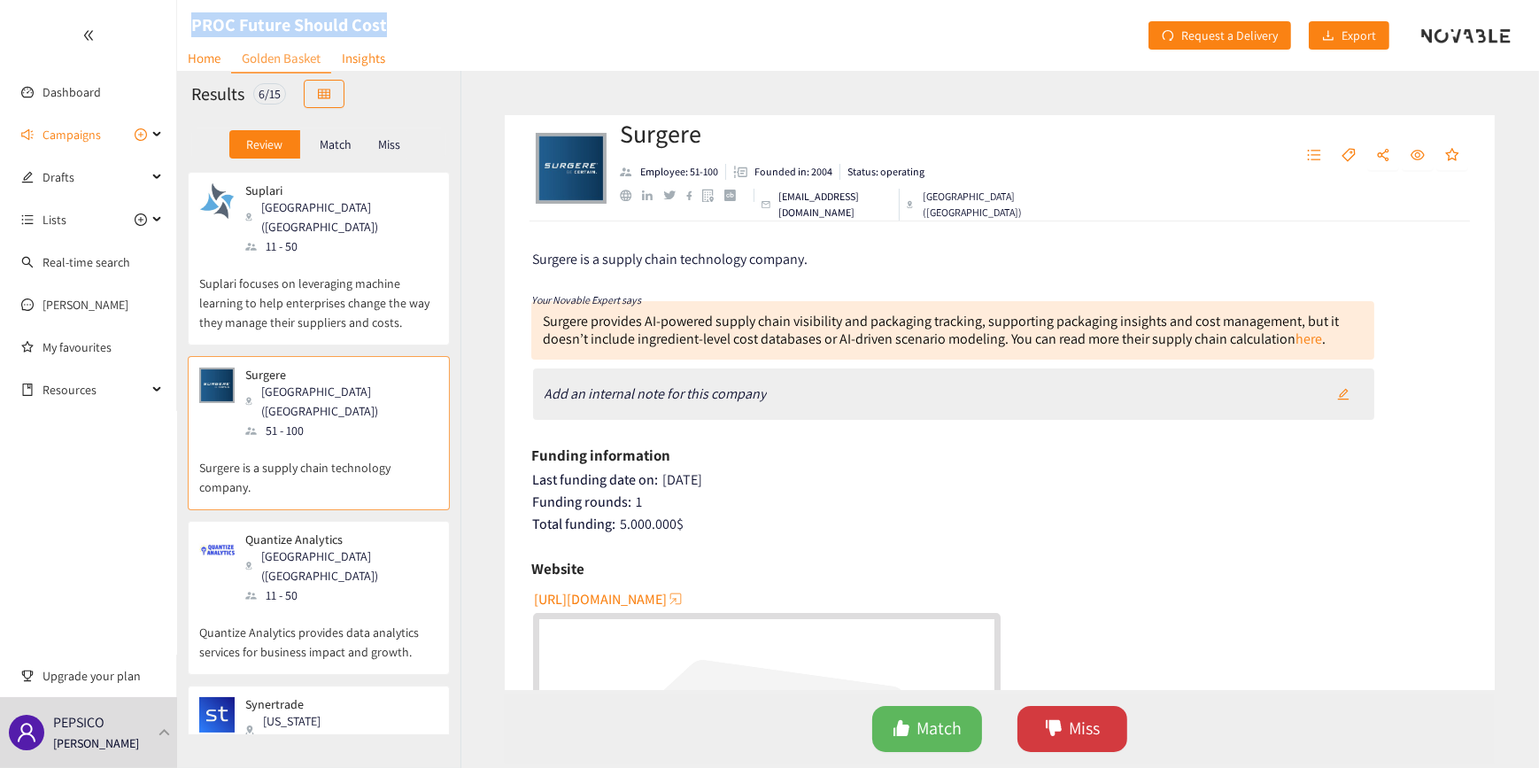
click at [1093, 723] on span "Miss" at bounding box center [1085, 728] width 31 height 27
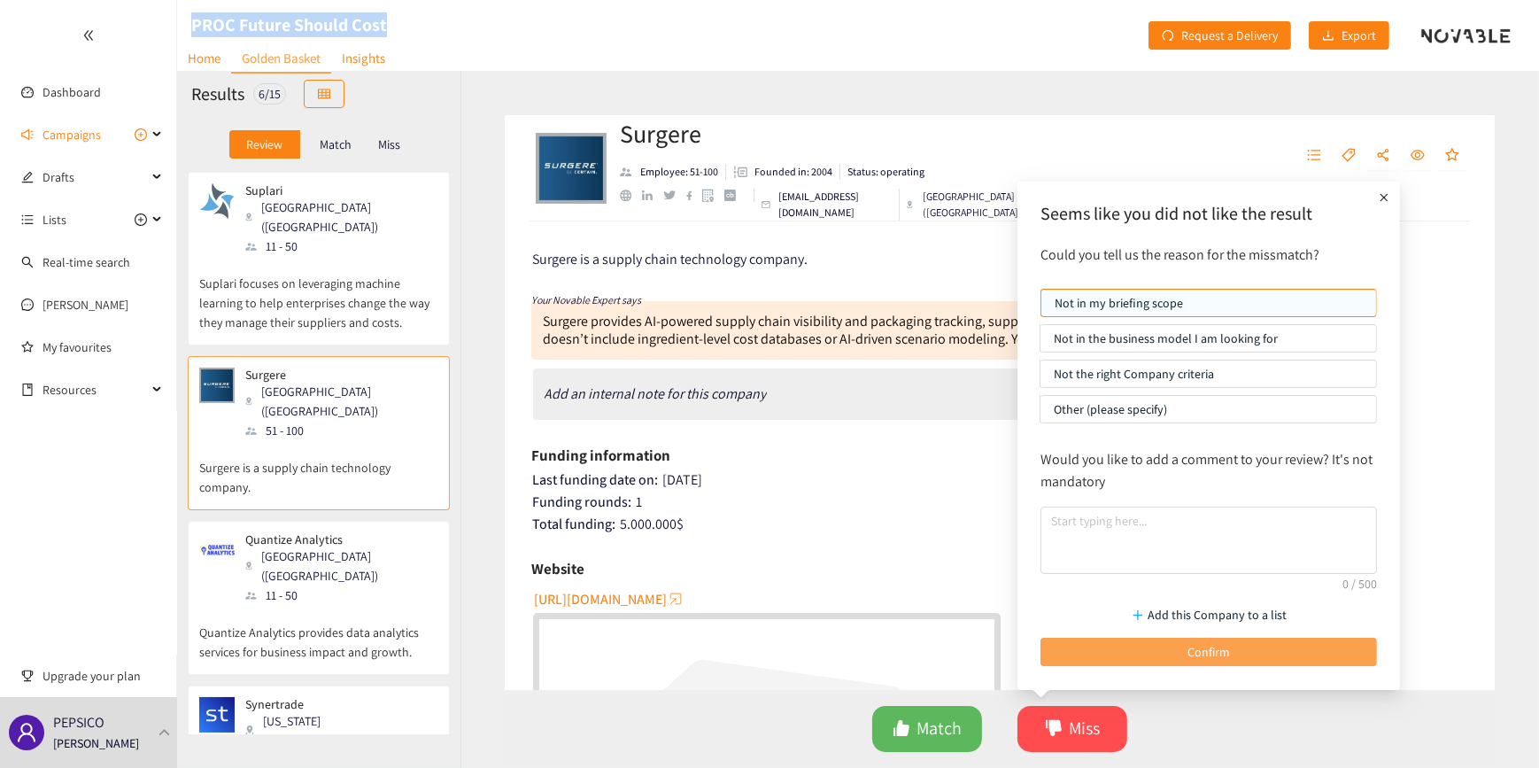
click at [1178, 645] on button "Confirm" at bounding box center [1208, 652] width 337 height 28
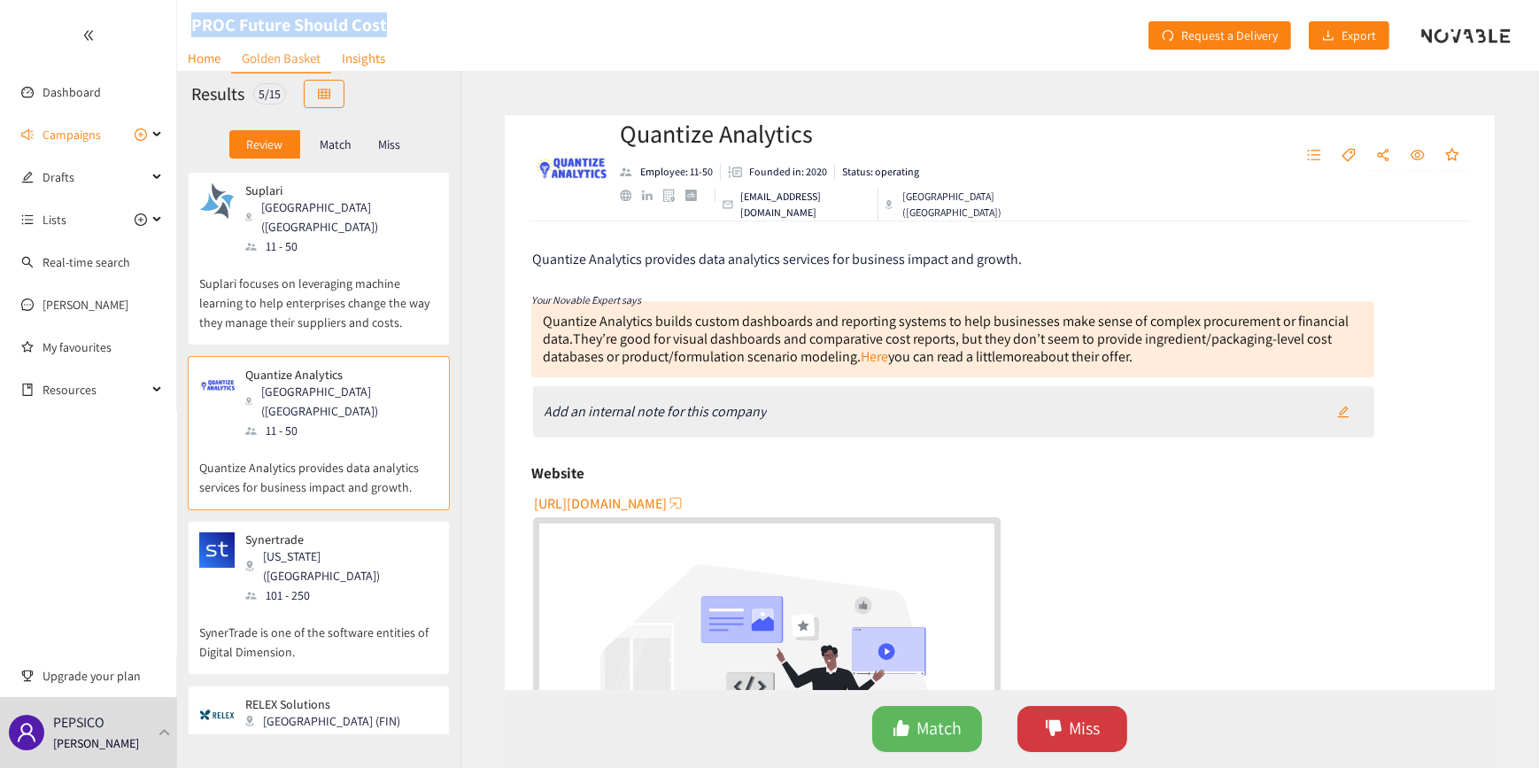
click at [1063, 736] on button "Miss" at bounding box center [1072, 729] width 110 height 46
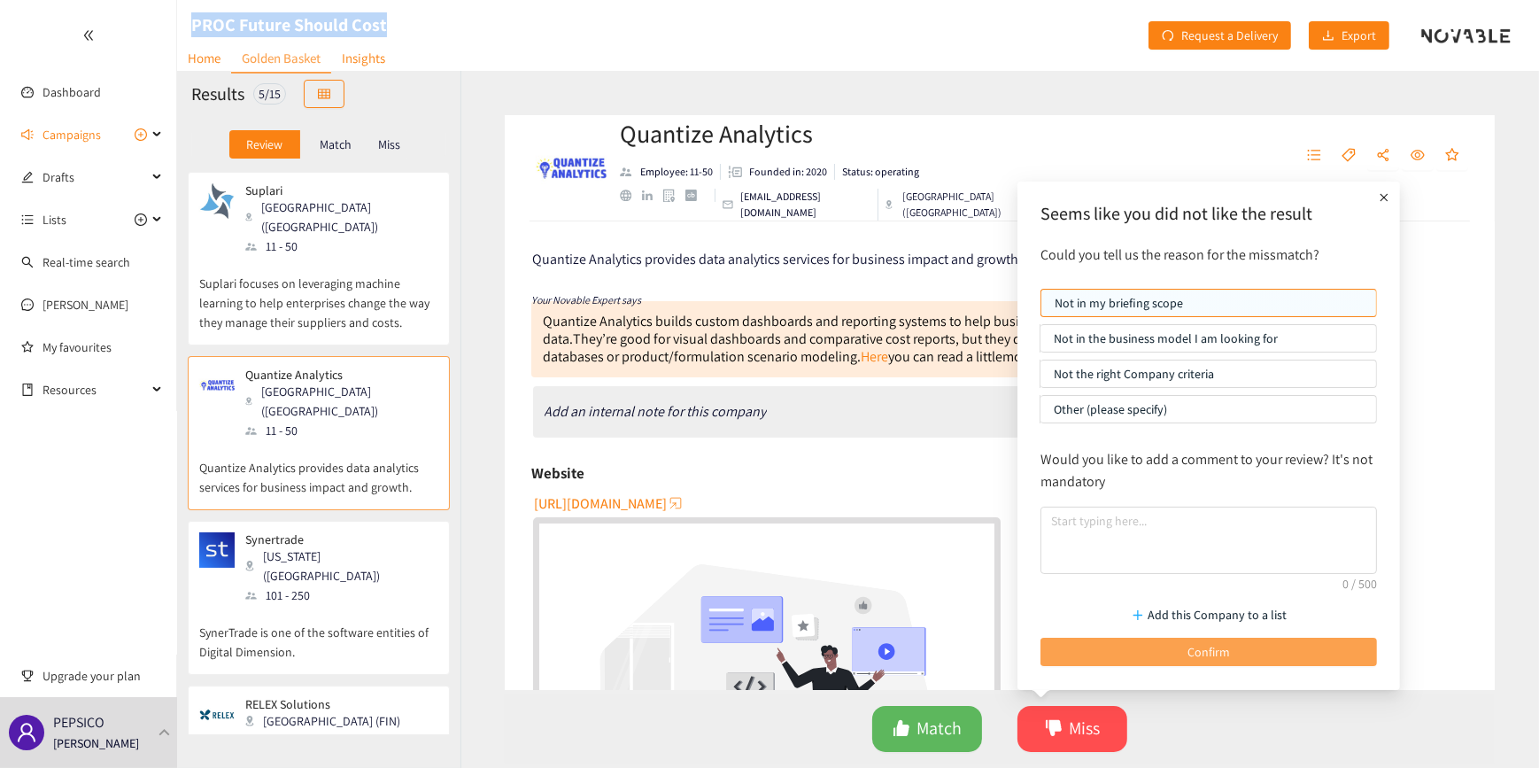
click at [1136, 646] on button "Confirm" at bounding box center [1208, 652] width 337 height 28
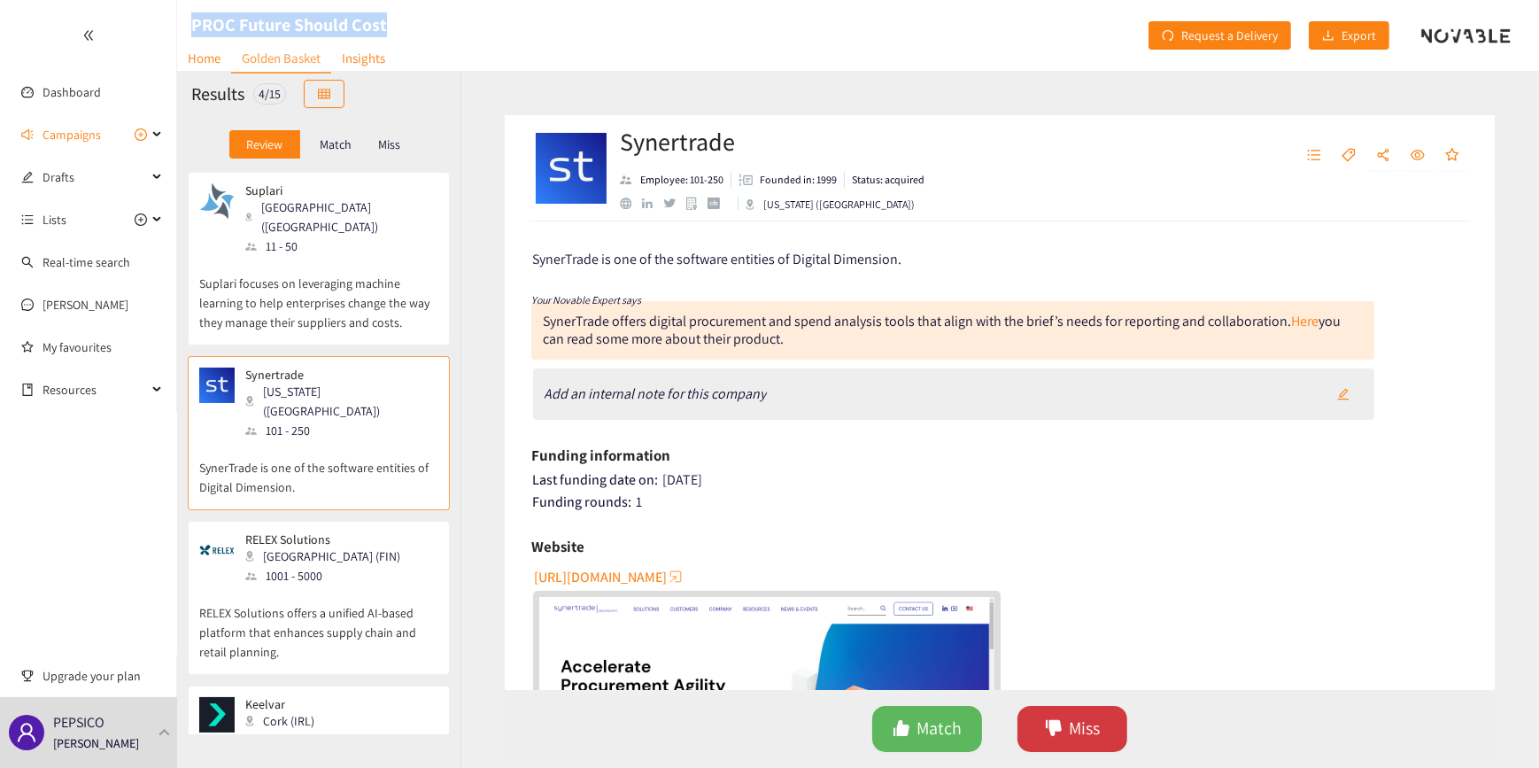
click at [1046, 720] on icon "dislike" at bounding box center [1054, 728] width 16 height 16
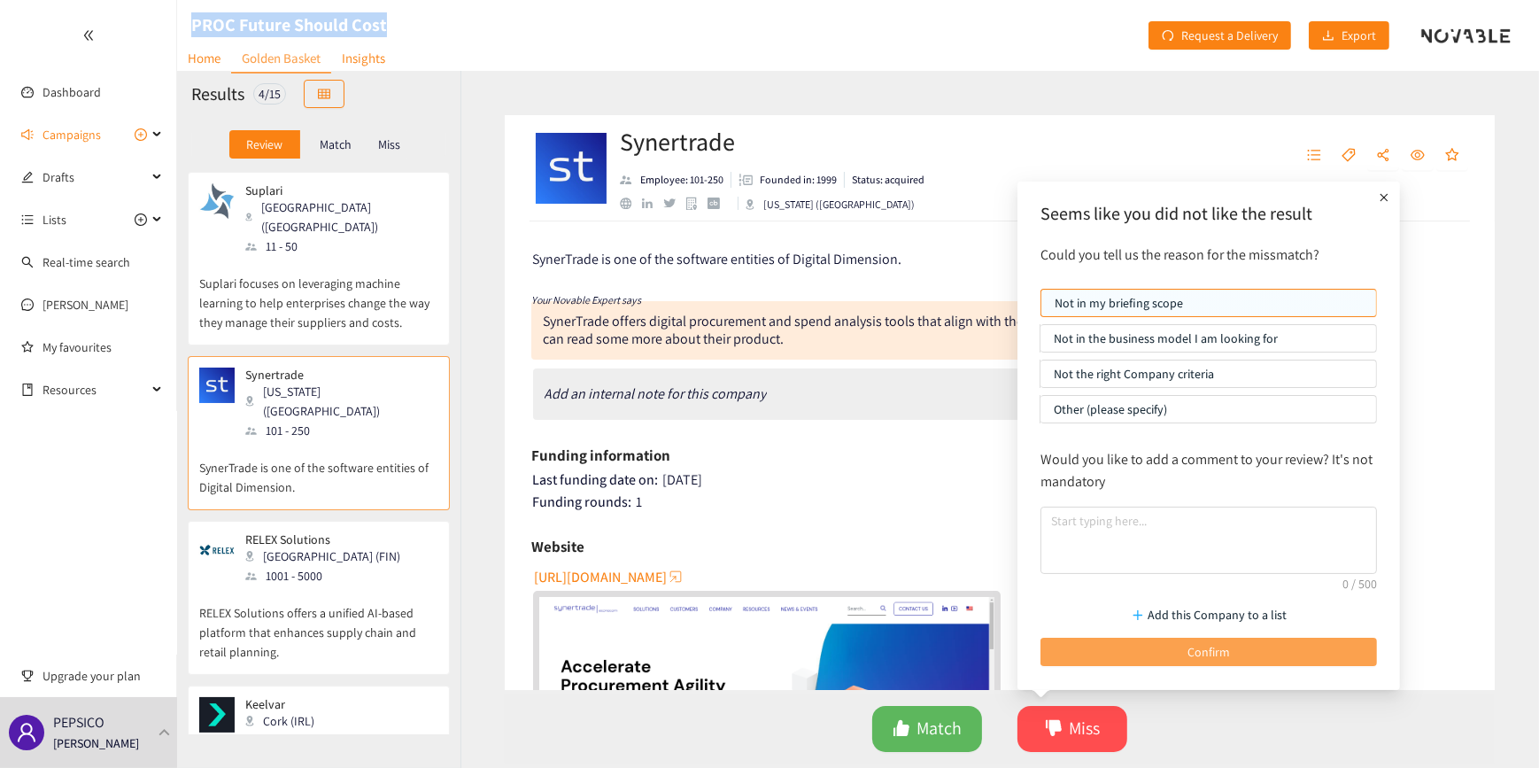
click at [1191, 654] on span "Confirm" at bounding box center [1208, 651] width 43 height 19
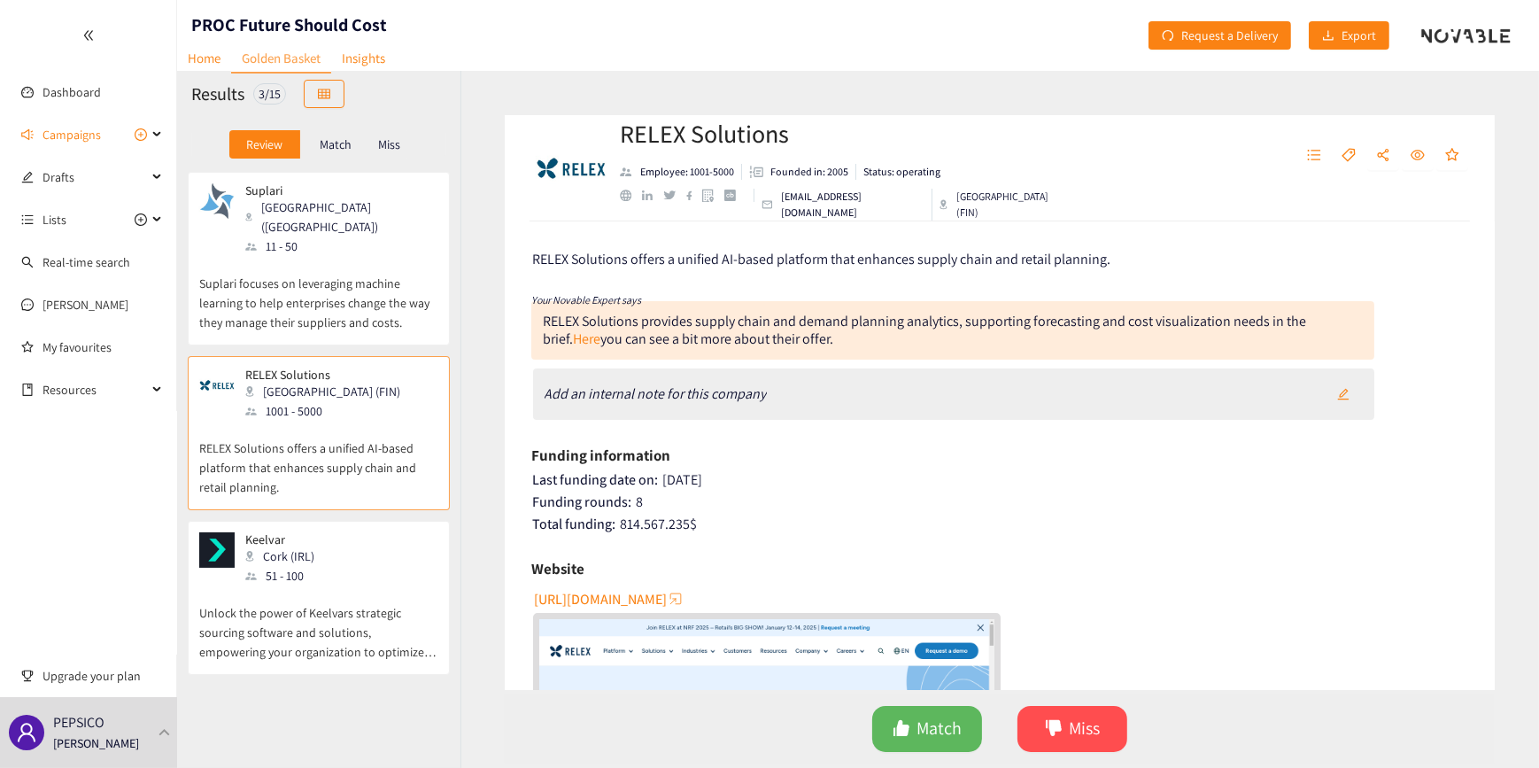
click at [1218, 493] on div "Funding rounds: 8" at bounding box center [1001, 502] width 936 height 18
click at [329, 443] on p "RELEX Solutions offers a unified AI-based platform that enhances supply chain a…" at bounding box center [318, 459] width 239 height 76
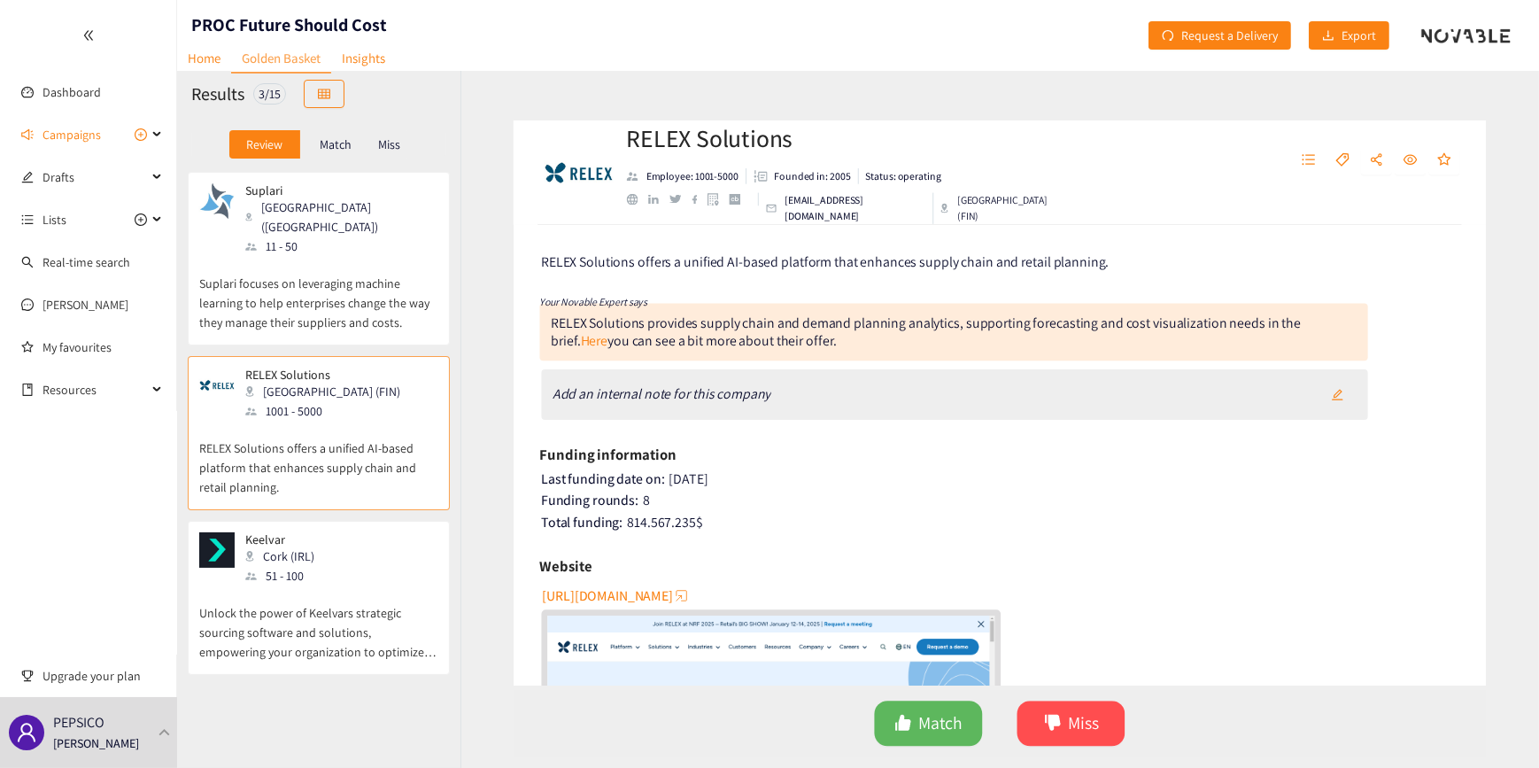
click at [309, 256] on p "Suplari focuses on leveraging machine learning to help enterprises change the w…" at bounding box center [318, 294] width 239 height 76
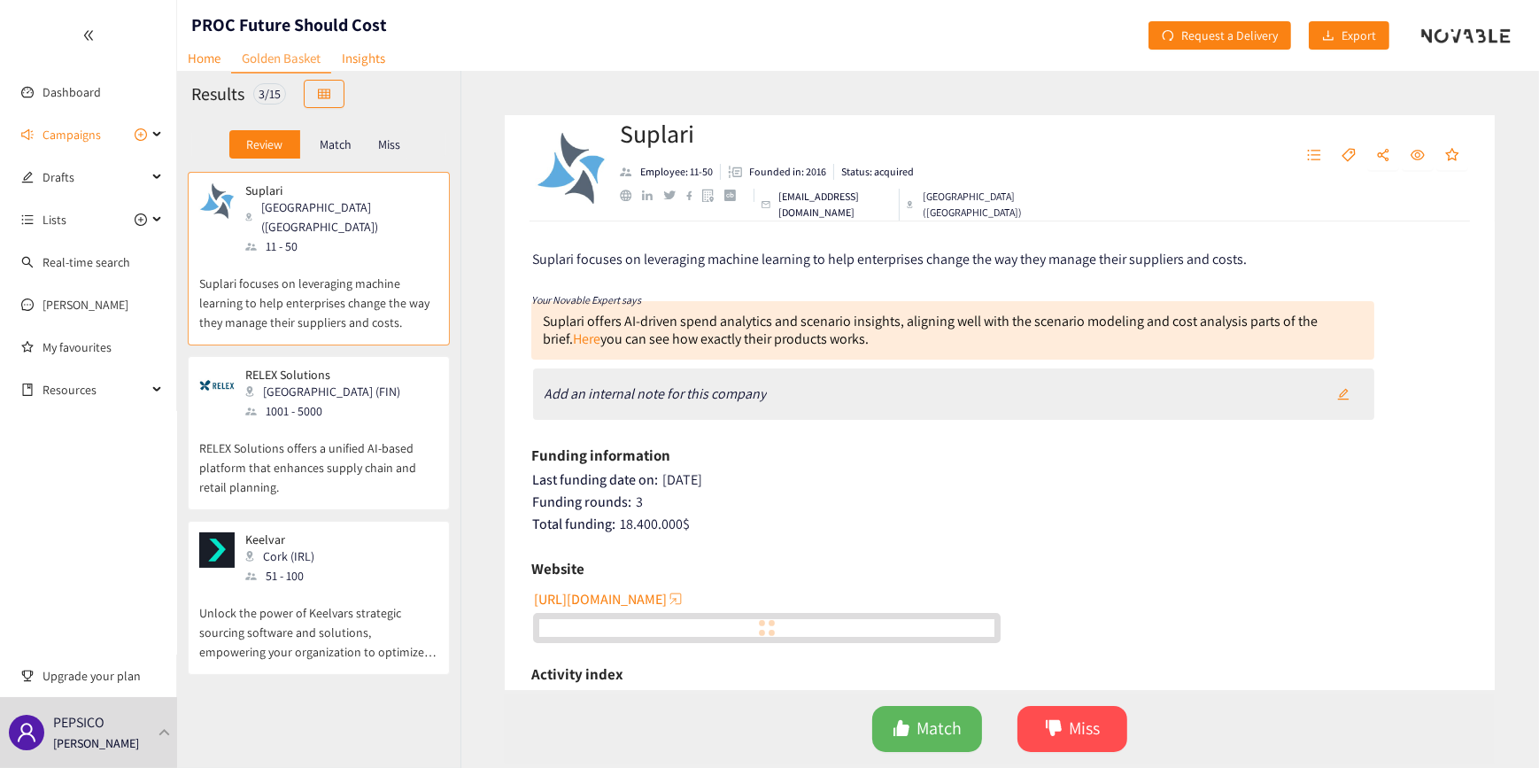
click at [314, 421] on p "RELEX Solutions offers a unified AI-based platform that enhances supply chain a…" at bounding box center [318, 459] width 239 height 76
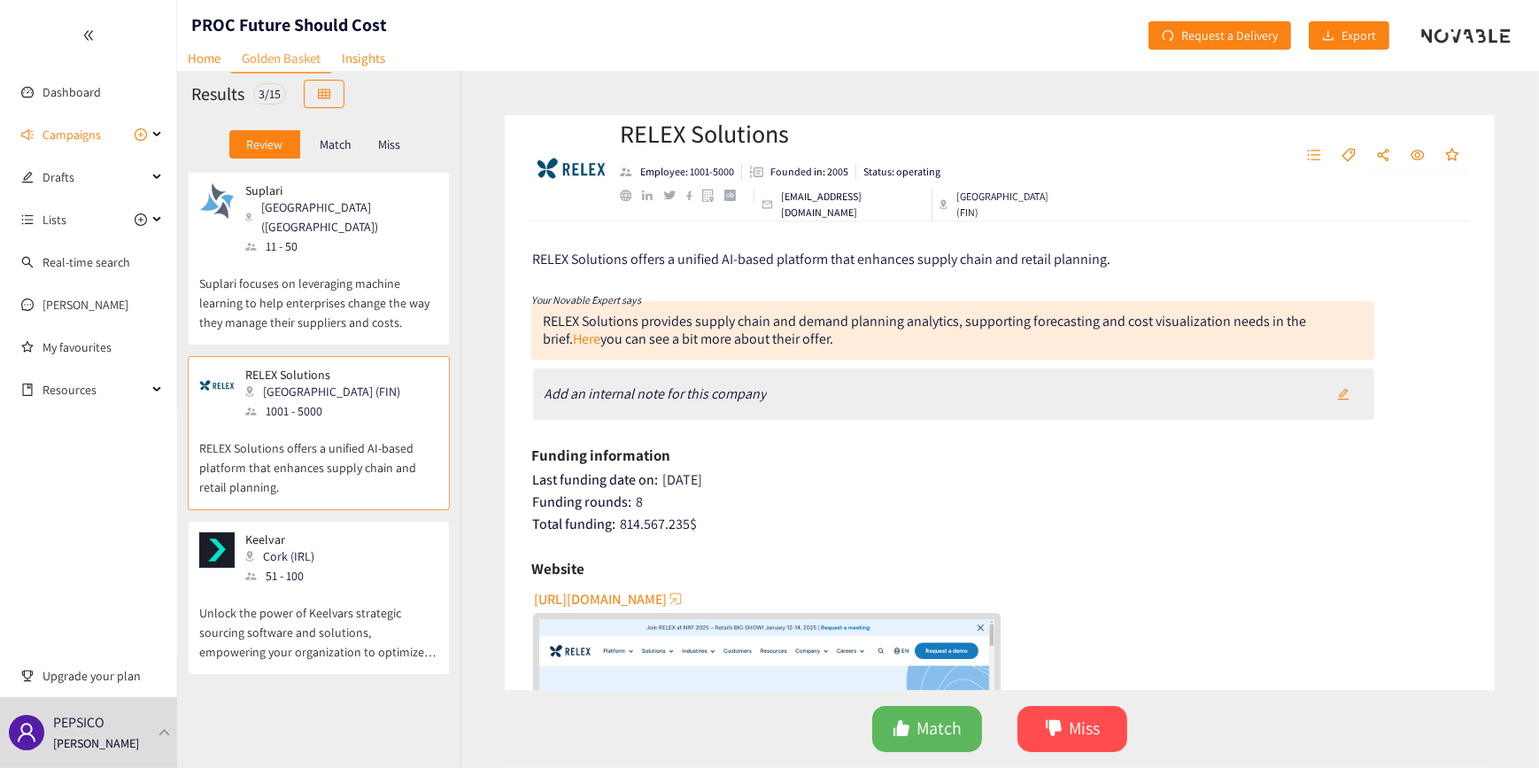
click at [667, 598] on span "[URL][DOMAIN_NAME]" at bounding box center [600, 599] width 133 height 22
click at [1064, 730] on button "Miss" at bounding box center [1072, 729] width 110 height 46
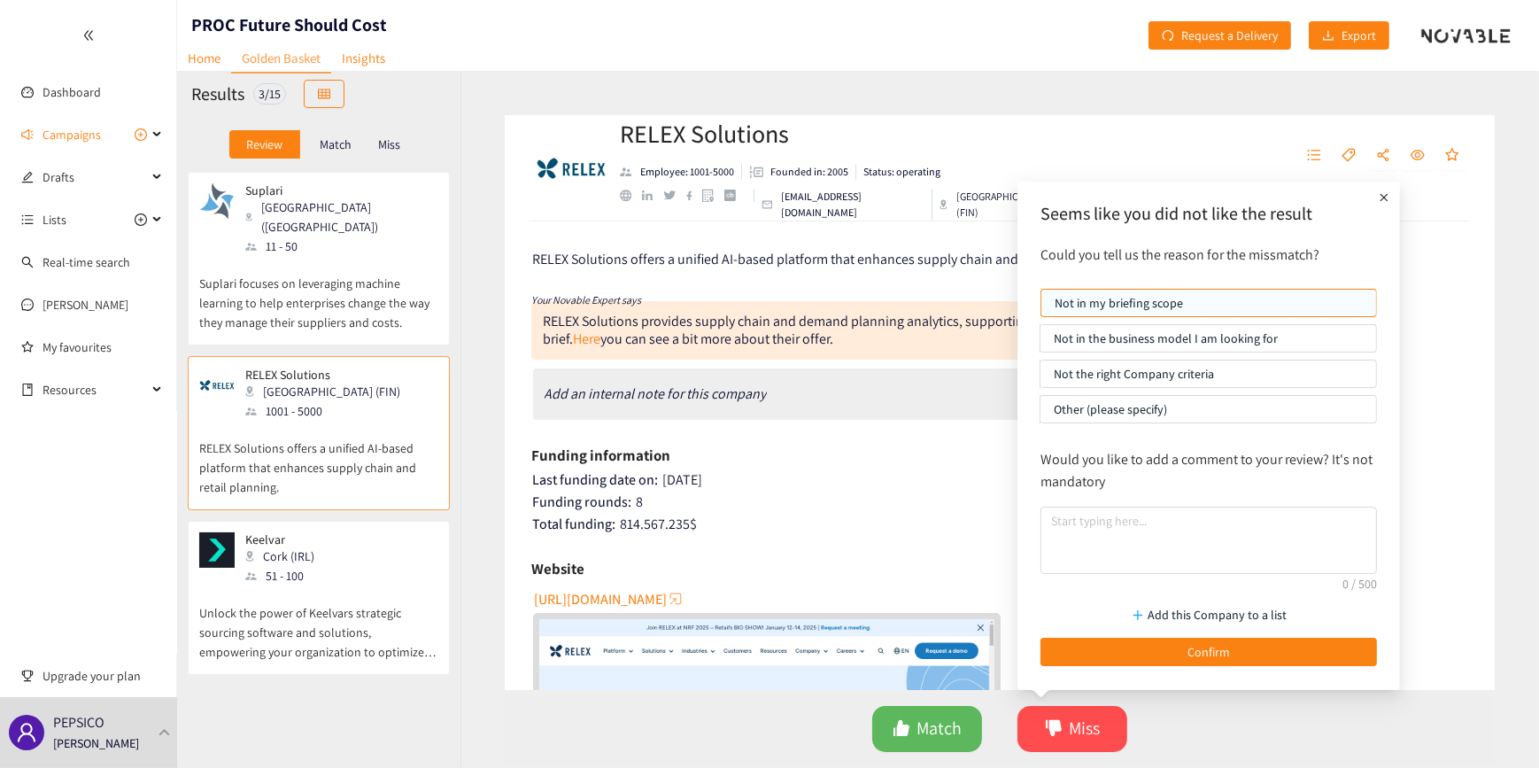
drag, startPoint x: 1538, startPoint y: 445, endPoint x: 1527, endPoint y: 445, distance: 11.5
click at [1532, 445] on html "We value your privacy We use cookies to enhance your browsing experience, serve…" at bounding box center [769, 384] width 1539 height 768
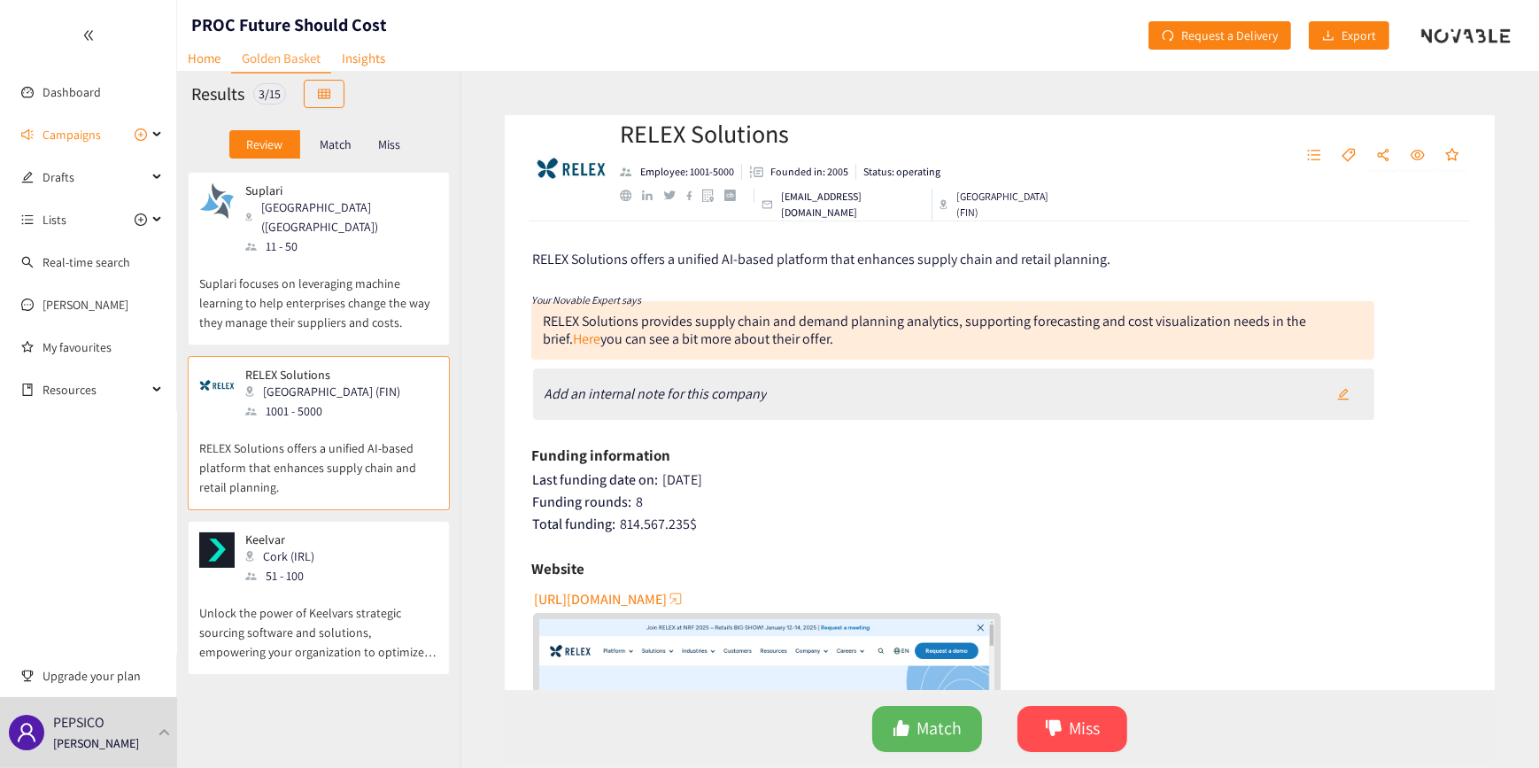
click at [277, 585] on p "Unlock the power of Keelvars strategic sourcing software and solutions, empower…" at bounding box center [318, 623] width 239 height 76
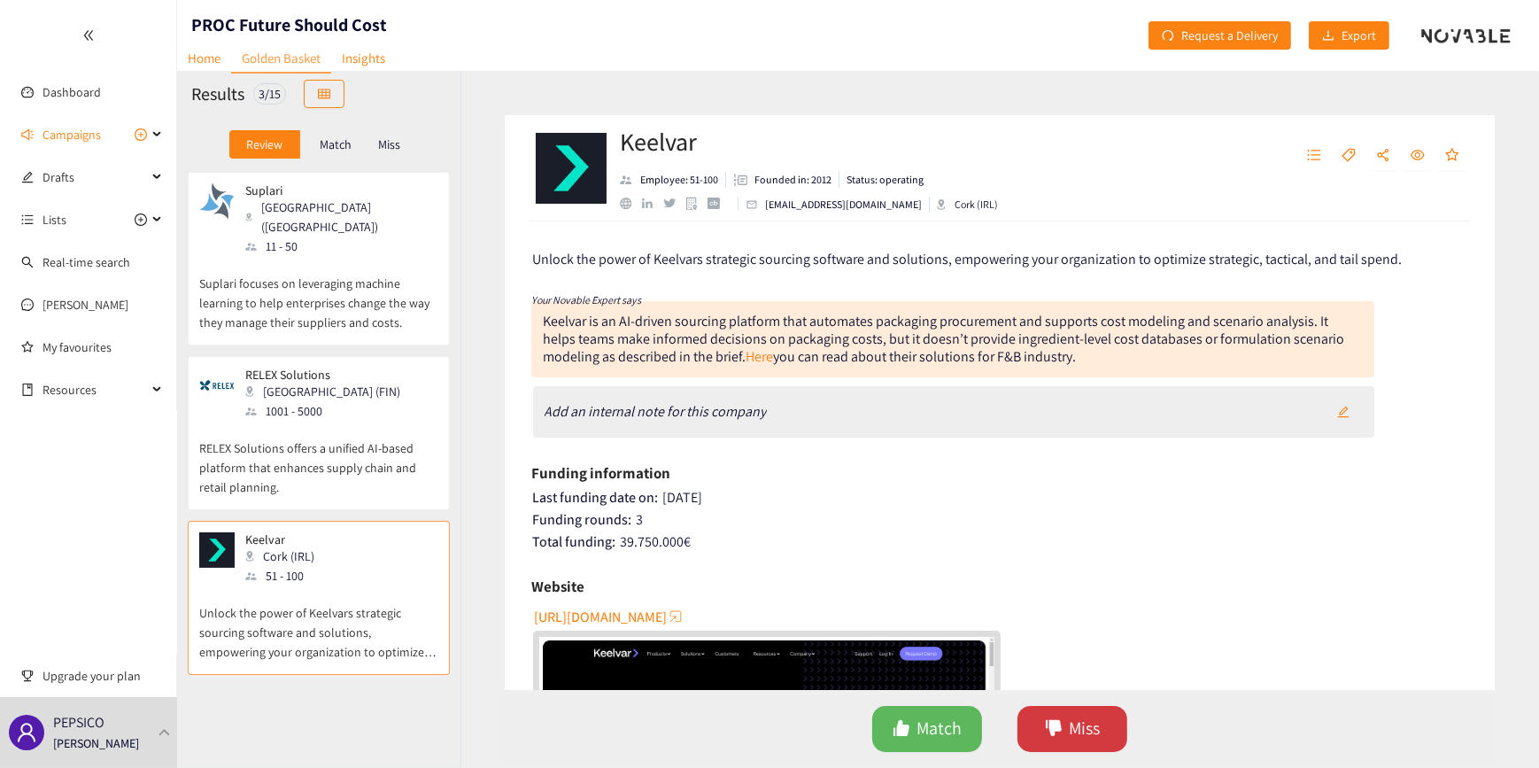
click at [1078, 716] on span "Miss" at bounding box center [1085, 728] width 31 height 27
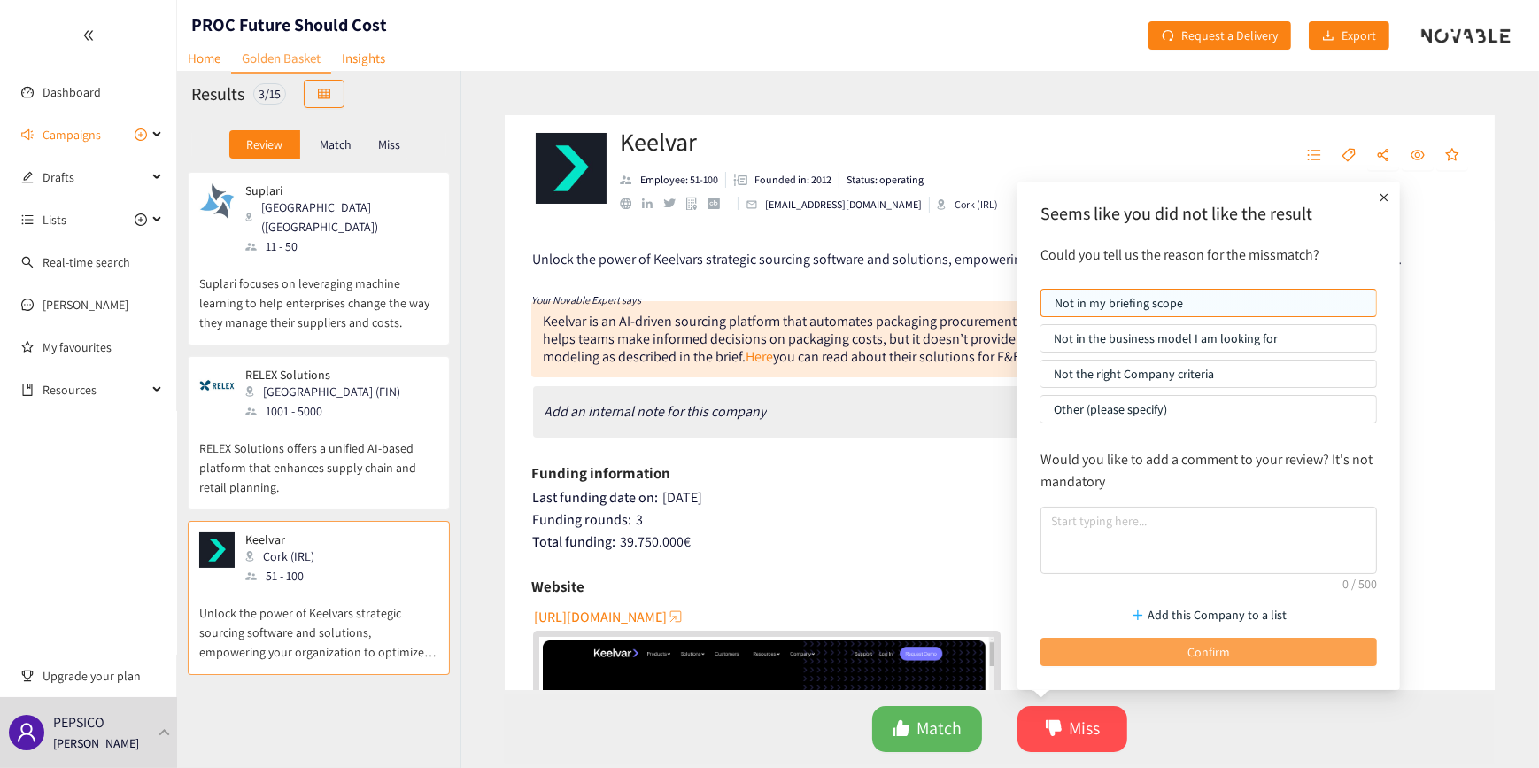
click at [1099, 649] on button "Confirm" at bounding box center [1208, 652] width 337 height 28
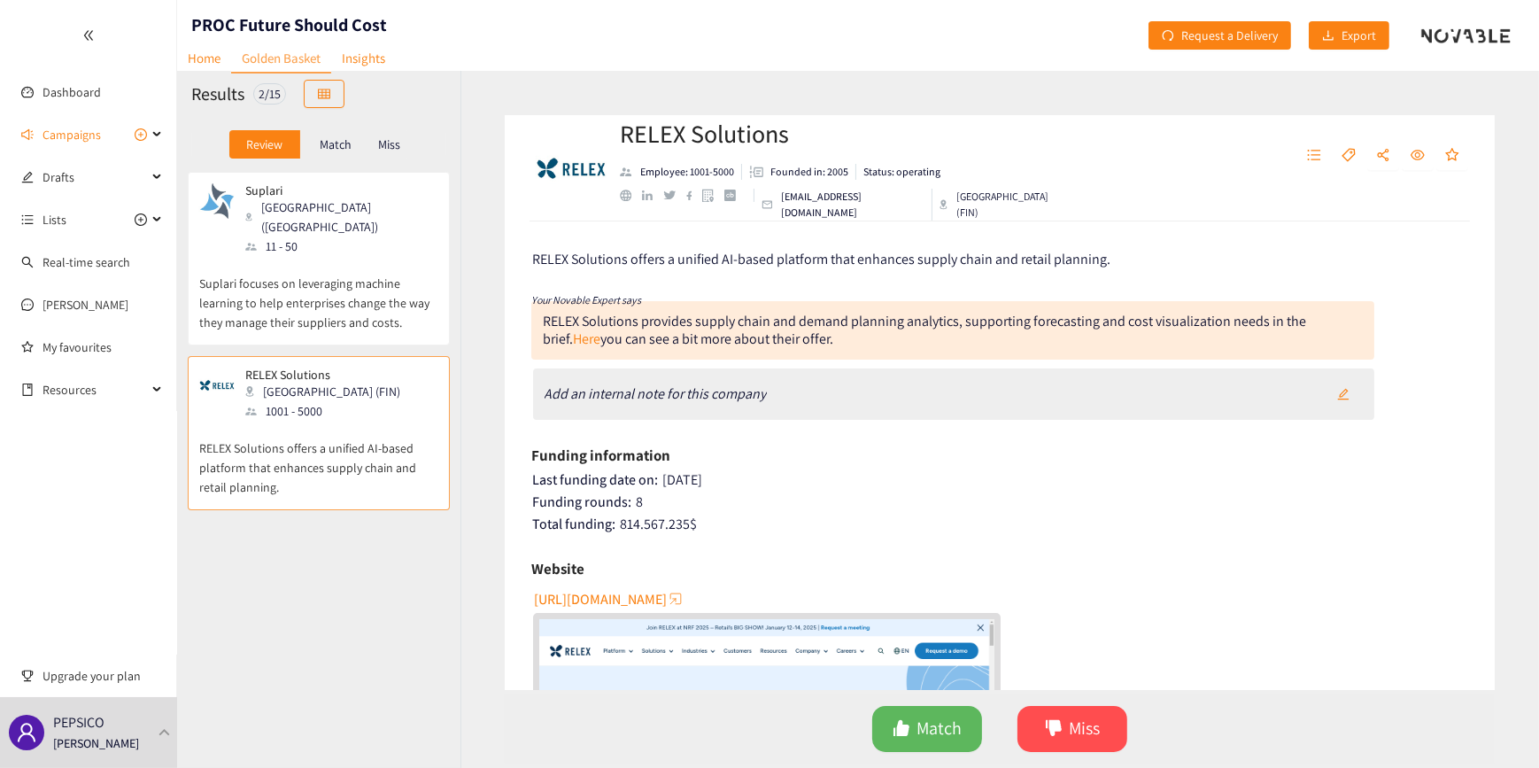
click at [352, 437] on p "RELEX Solutions offers a unified AI-based platform that enhances supply chain a…" at bounding box center [318, 459] width 239 height 76
click at [1086, 727] on span "Miss" at bounding box center [1085, 728] width 31 height 27
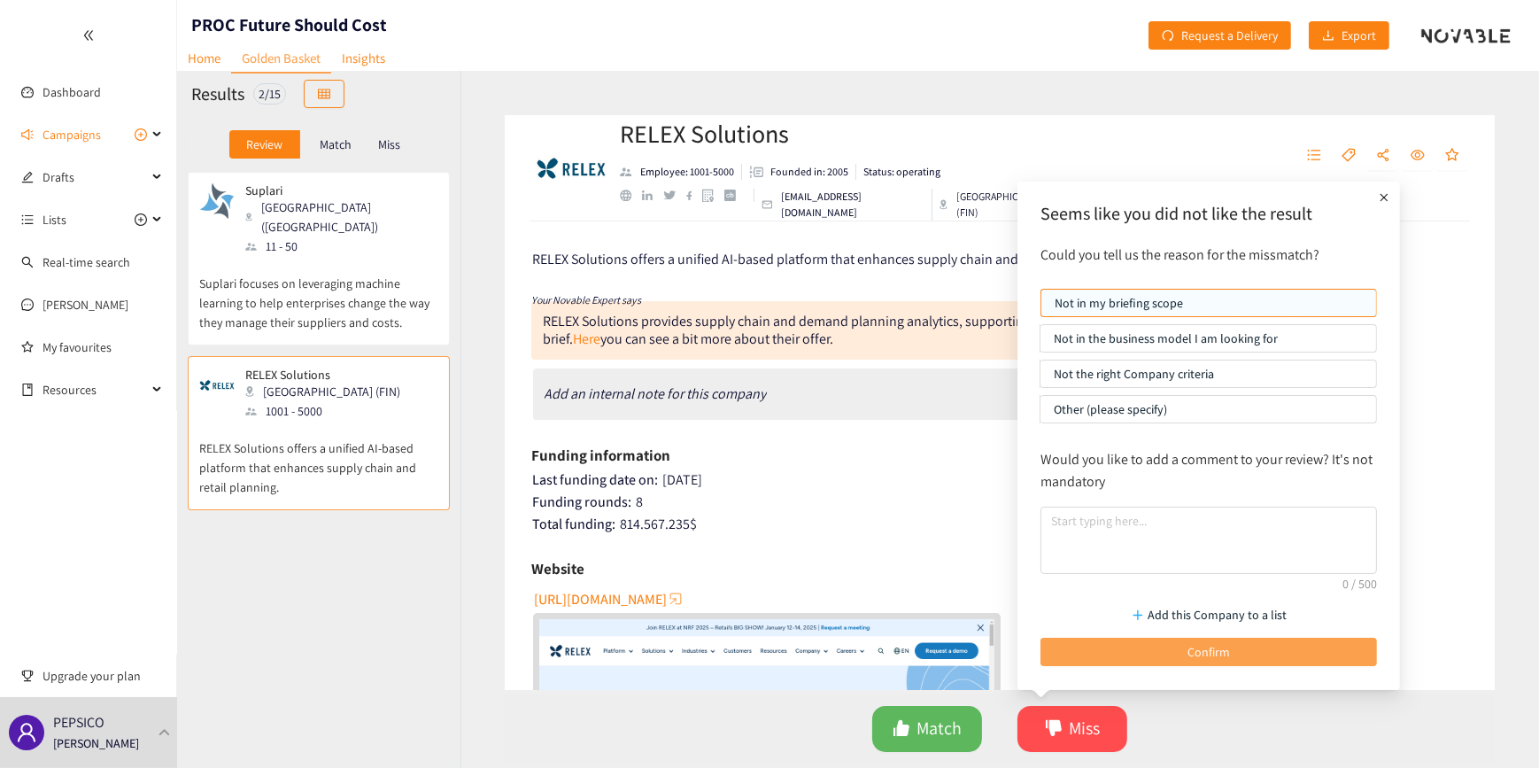
click at [1133, 646] on button "Confirm" at bounding box center [1208, 652] width 337 height 28
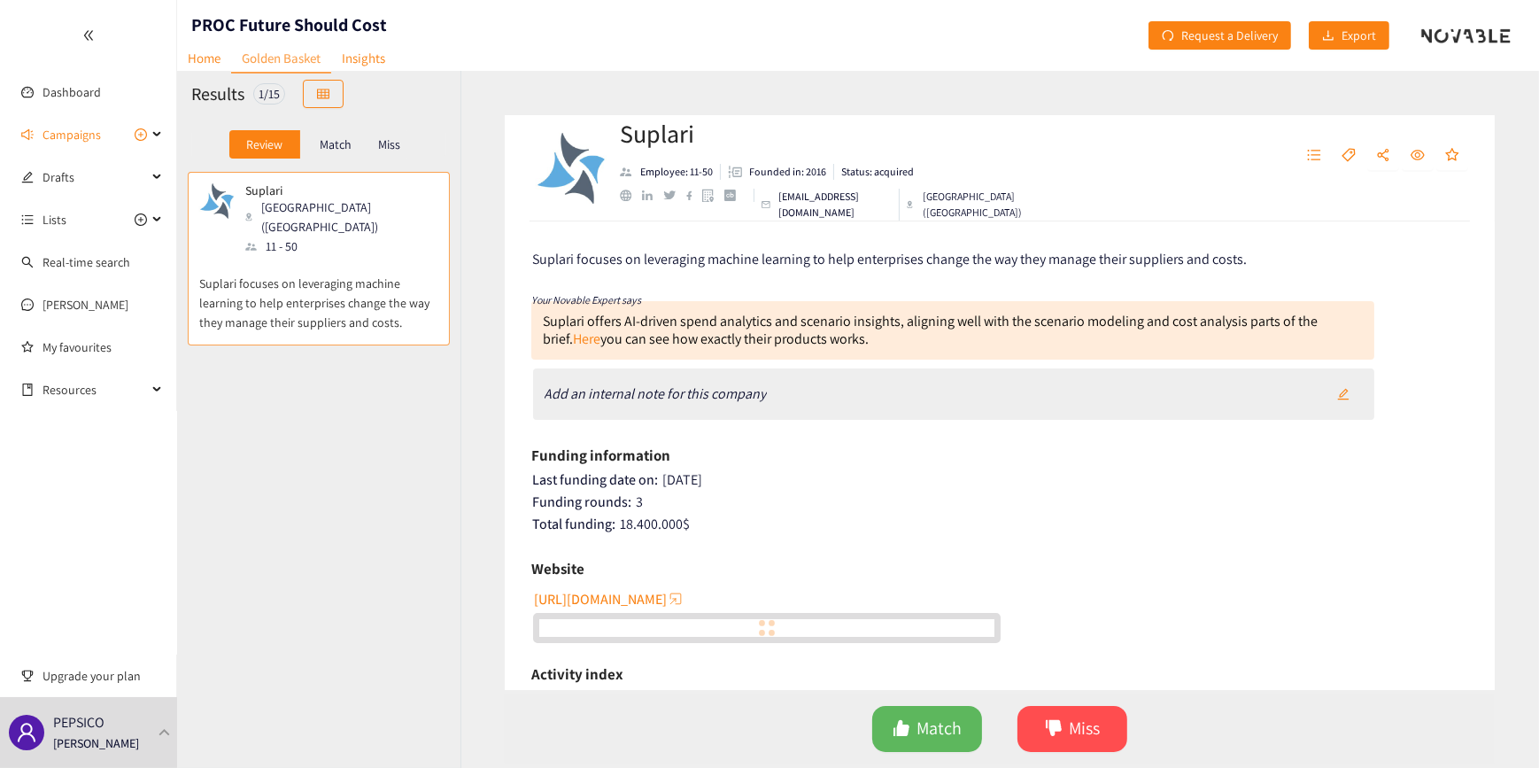
click at [349, 256] on p "Suplari focuses on leveraging machine learning to help enterprises change the w…" at bounding box center [318, 294] width 239 height 76
click at [639, 598] on span "[URL][DOMAIN_NAME]" at bounding box center [600, 599] width 133 height 22
click at [1070, 731] on span "Miss" at bounding box center [1085, 728] width 31 height 27
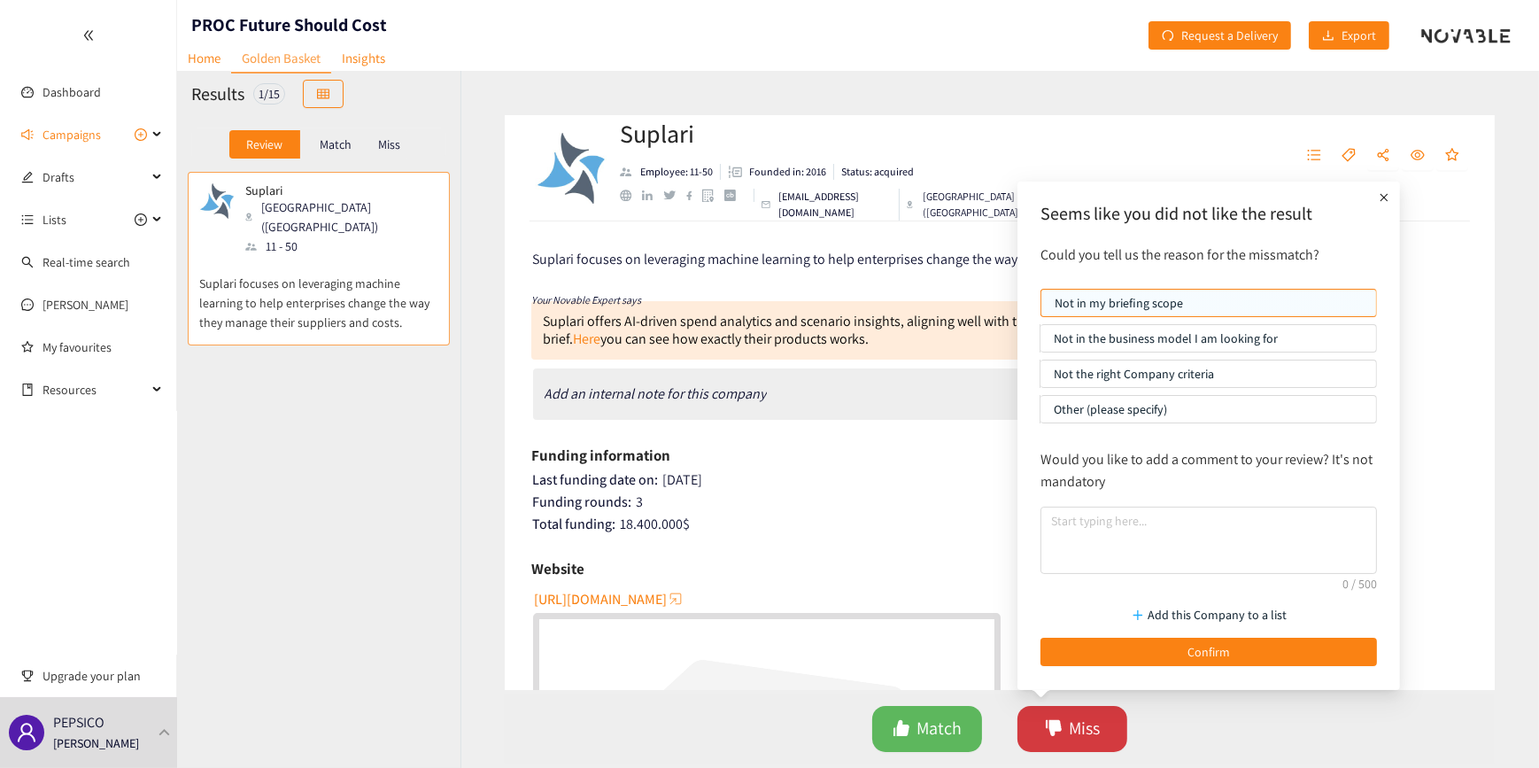
click at [1063, 730] on button "Miss" at bounding box center [1072, 729] width 110 height 46
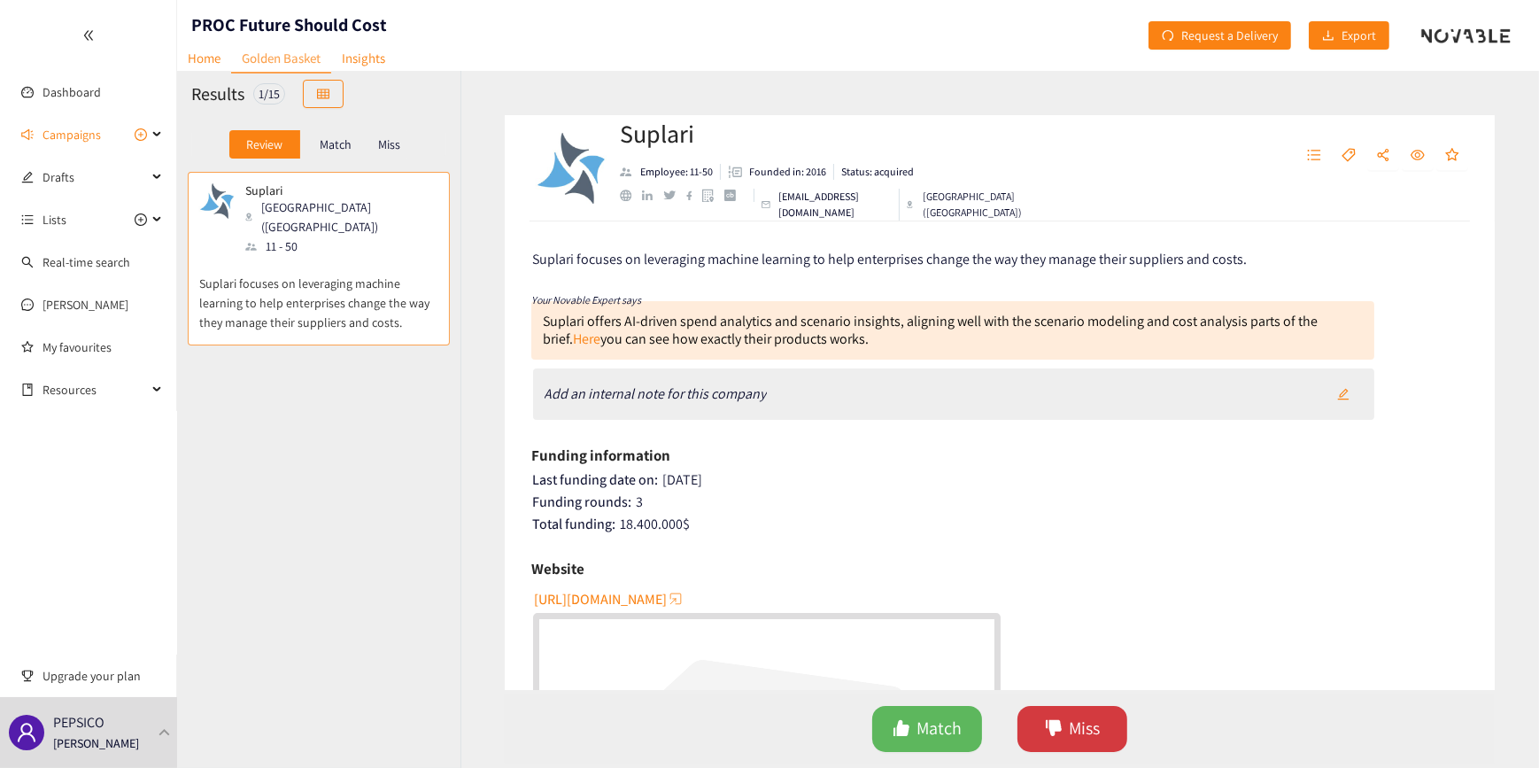
click at [1061, 732] on icon "dislike" at bounding box center [1054, 728] width 18 height 18
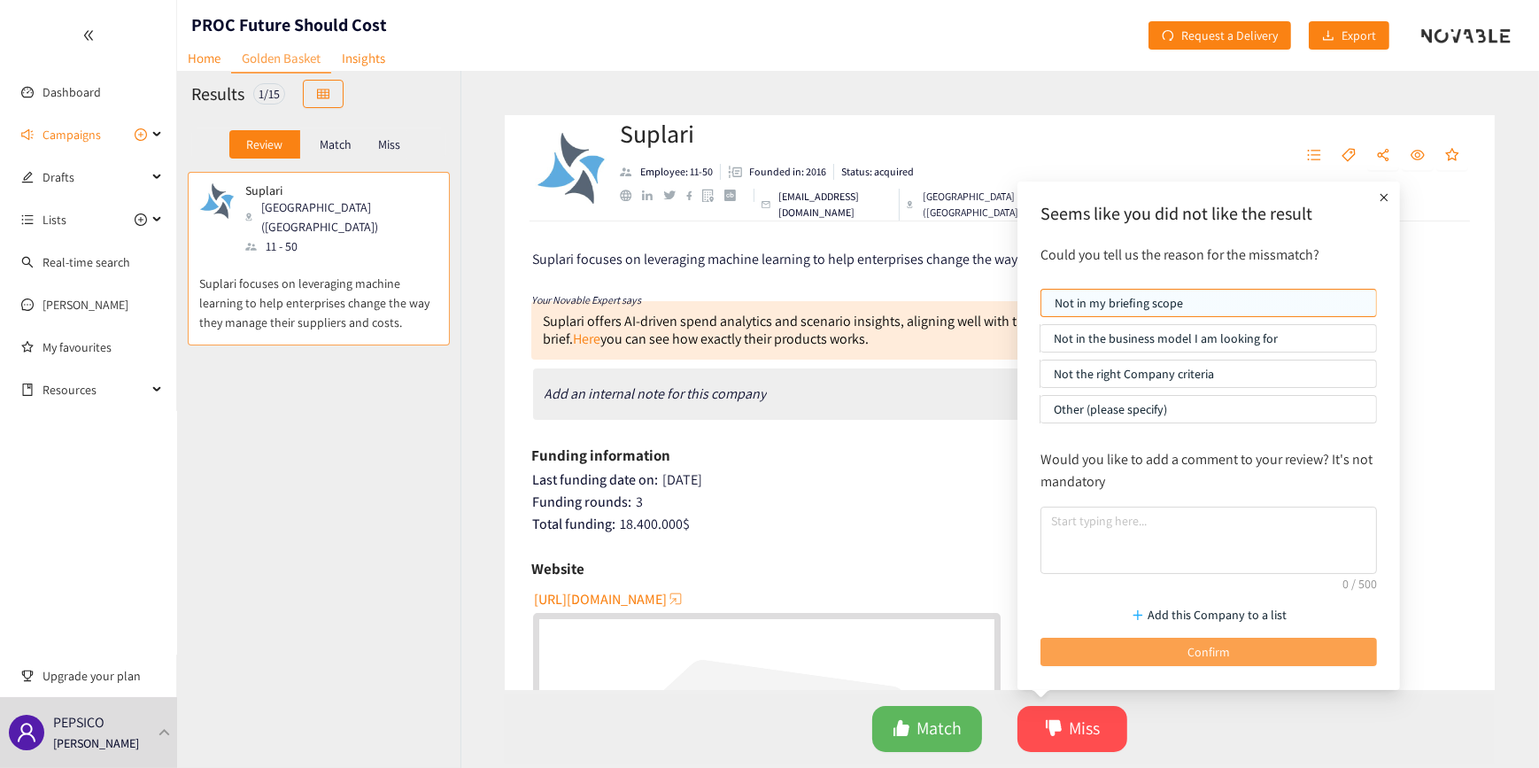
click at [1148, 658] on button "Confirm" at bounding box center [1208, 652] width 337 height 28
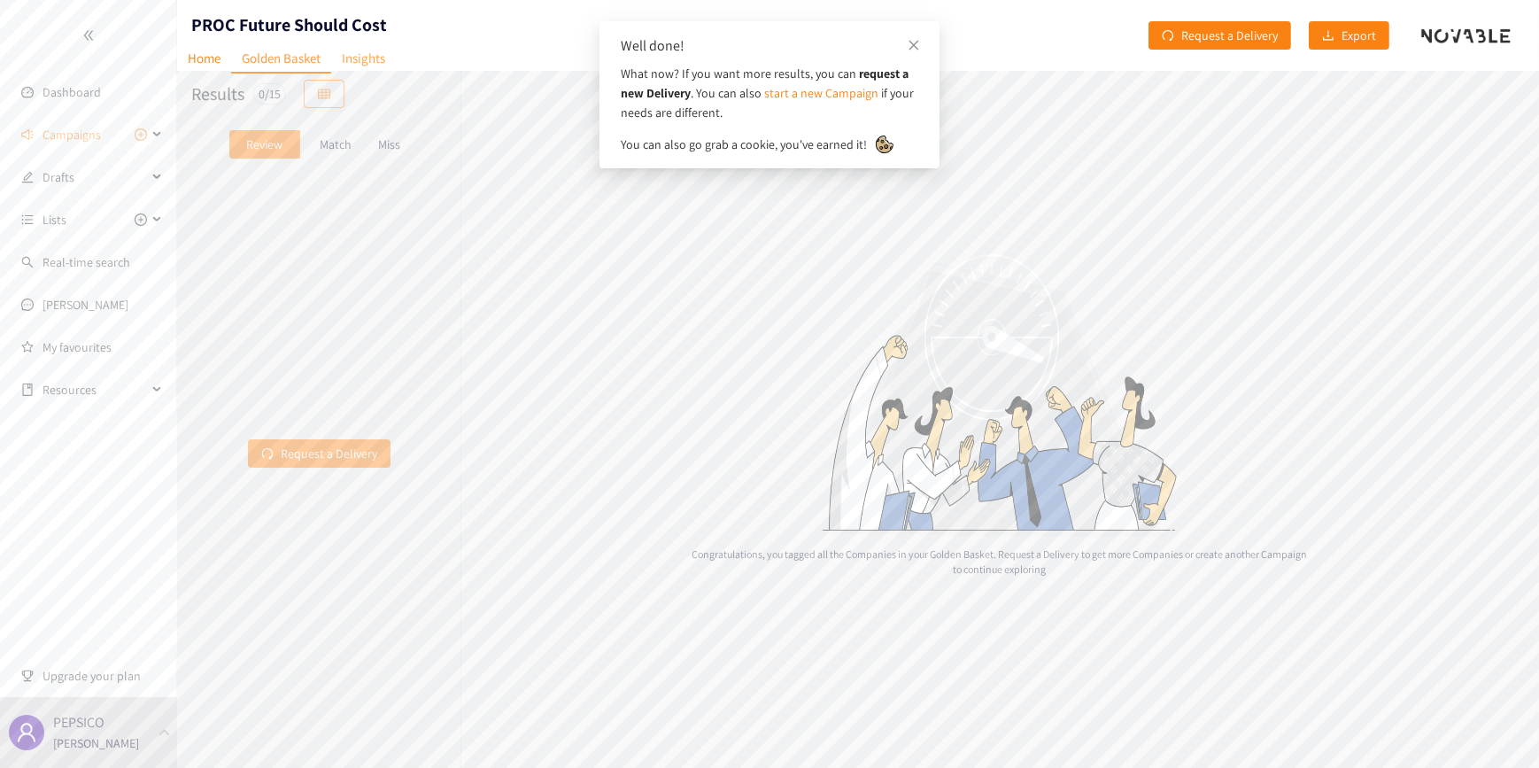
click at [355, 58] on link "Insights" at bounding box center [363, 57] width 65 height 27
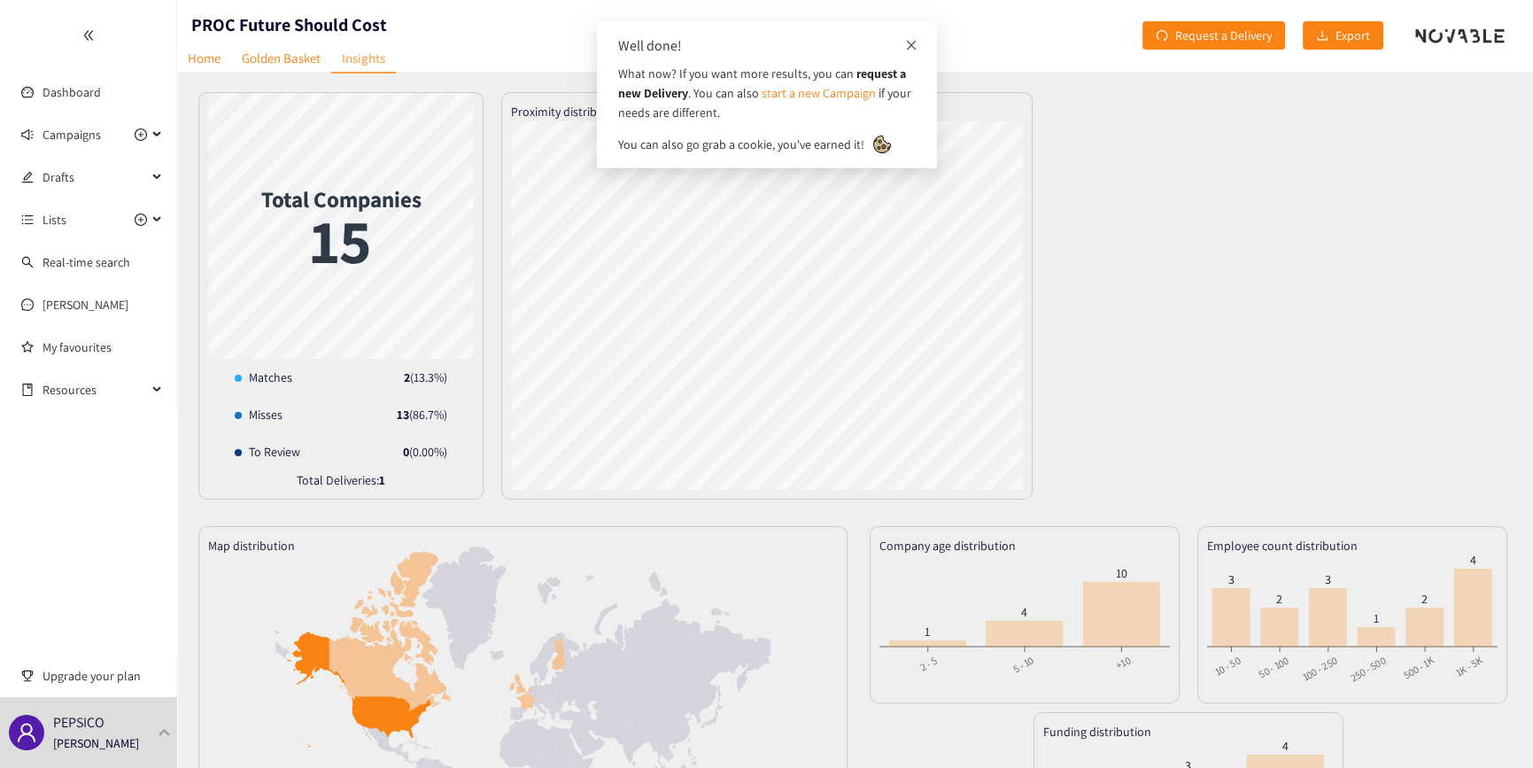
click at [917, 43] on icon "close" at bounding box center [911, 45] width 12 height 12
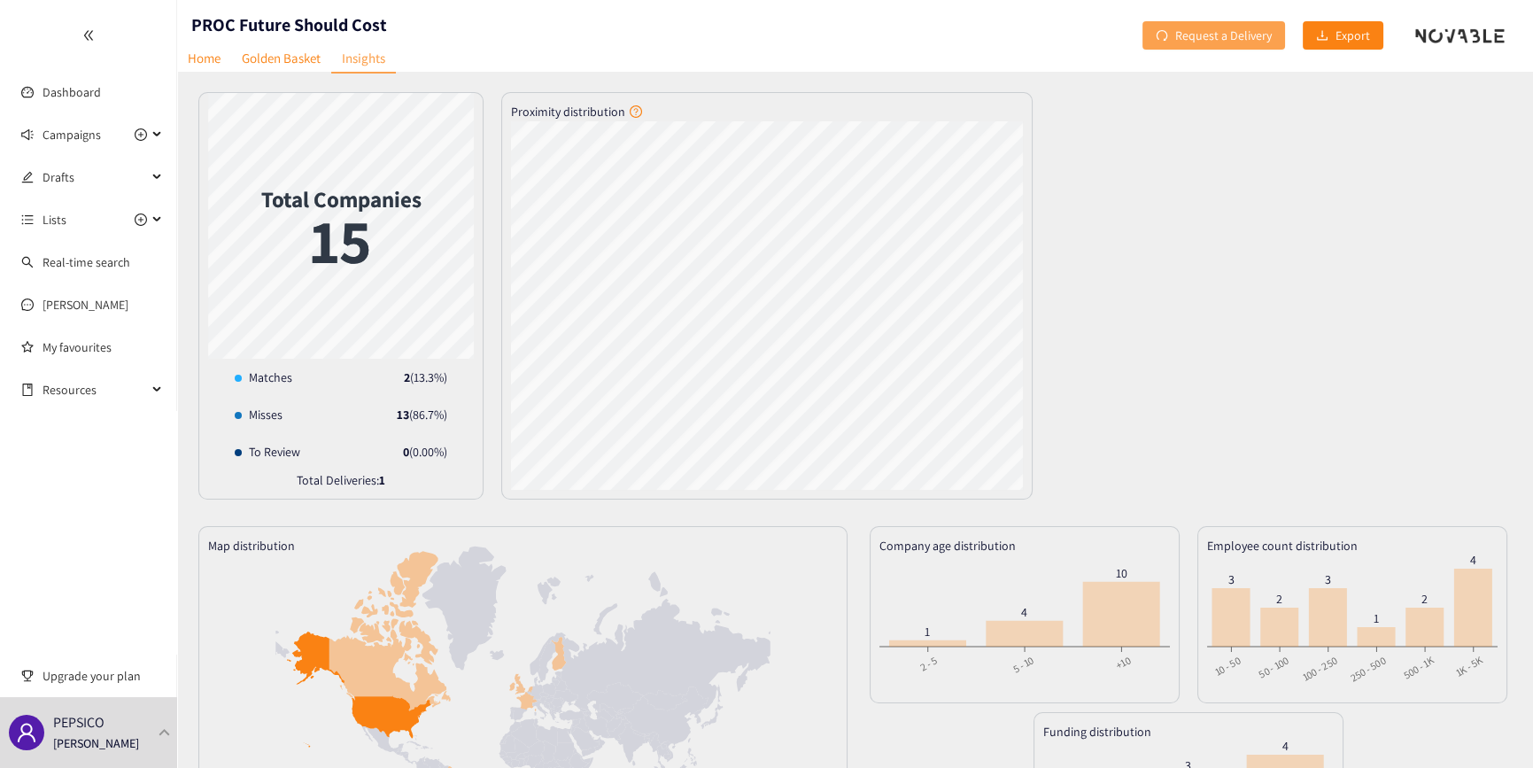
click at [1192, 42] on span "Request a Delivery" at bounding box center [1223, 35] width 97 height 19
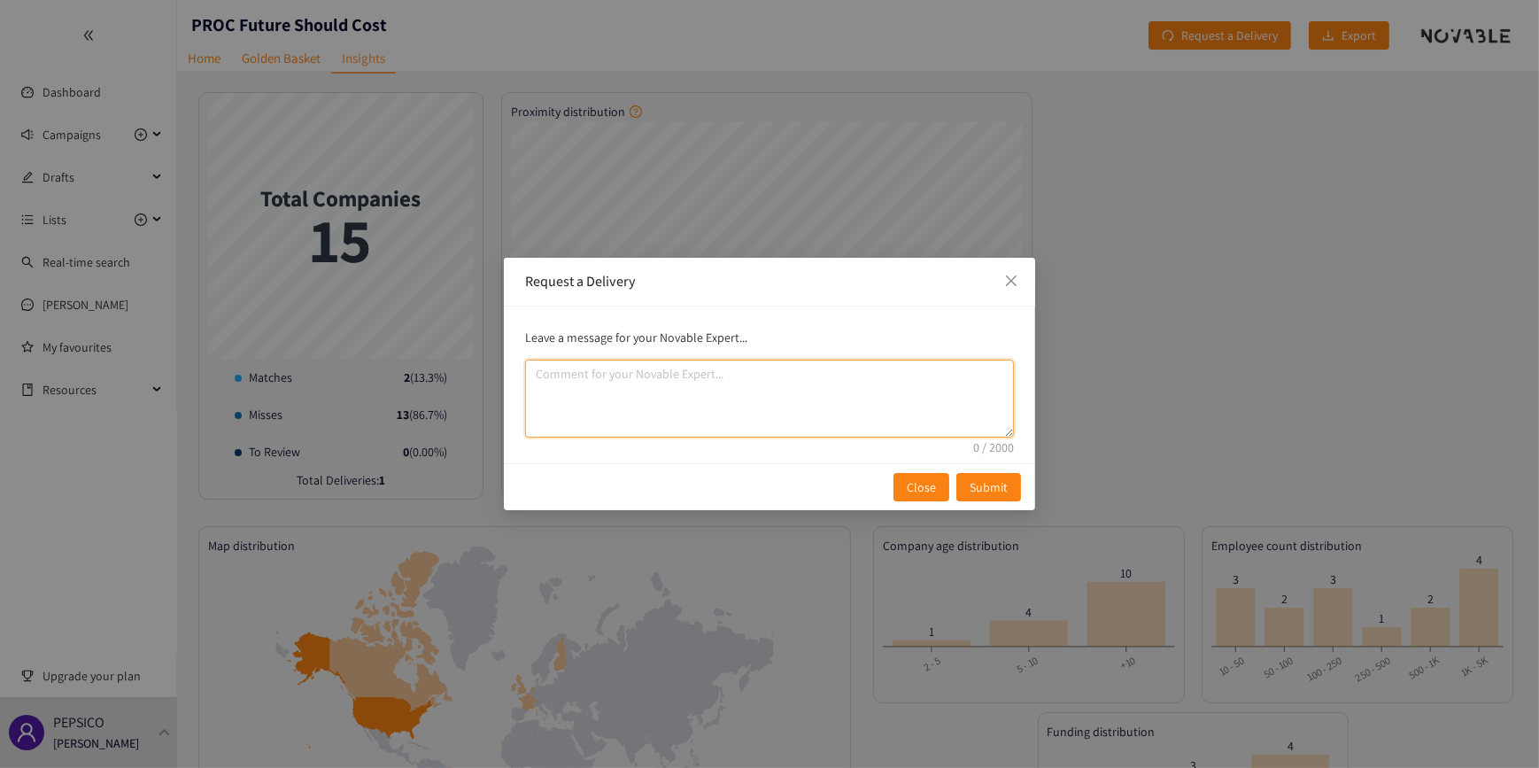
click at [791, 383] on textarea "comment" at bounding box center [769, 399] width 489 height 78
type textarea "based on the 2 matches - can you scout for more solutions?"
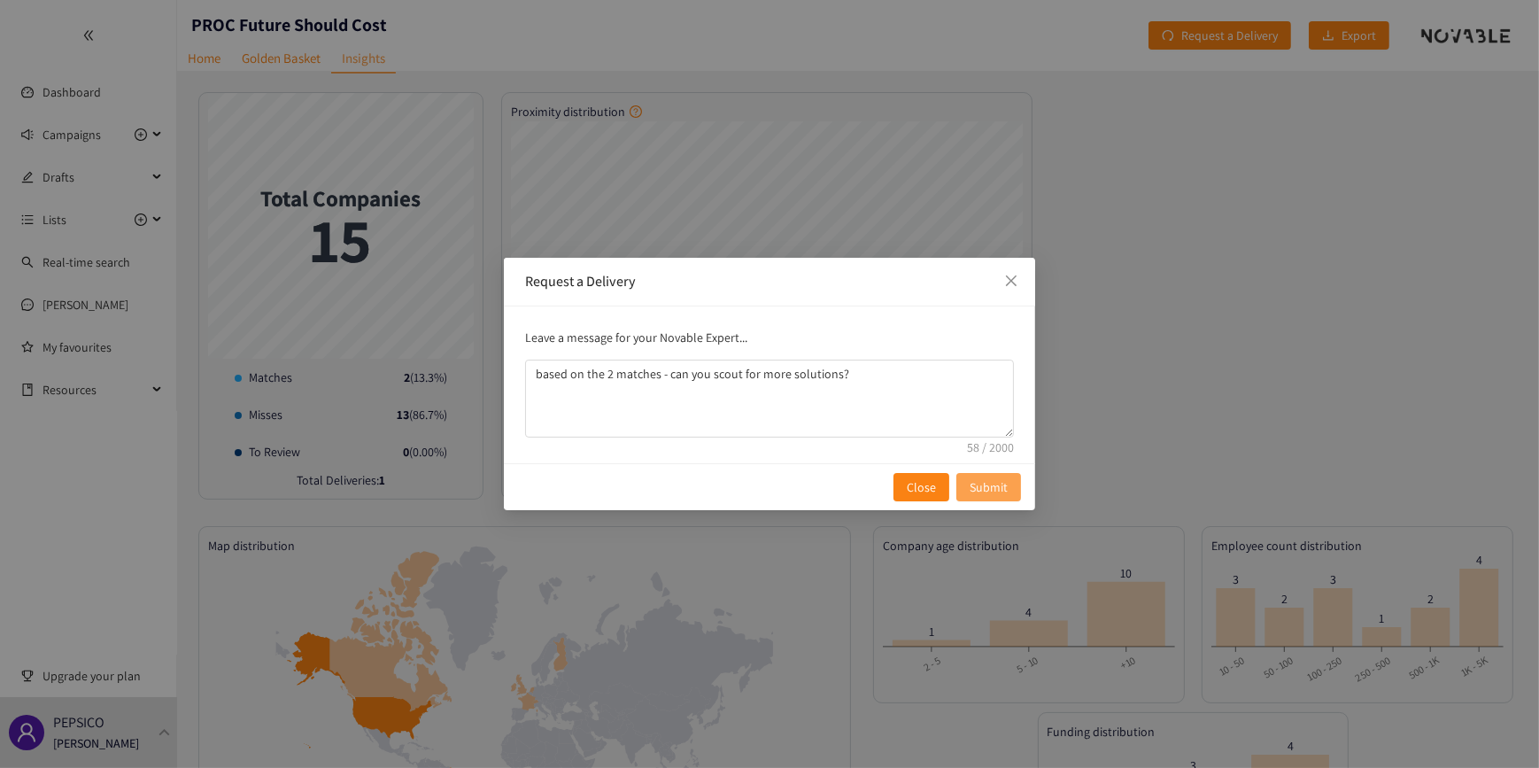
click at [986, 489] on span "Submit" at bounding box center [989, 486] width 38 height 19
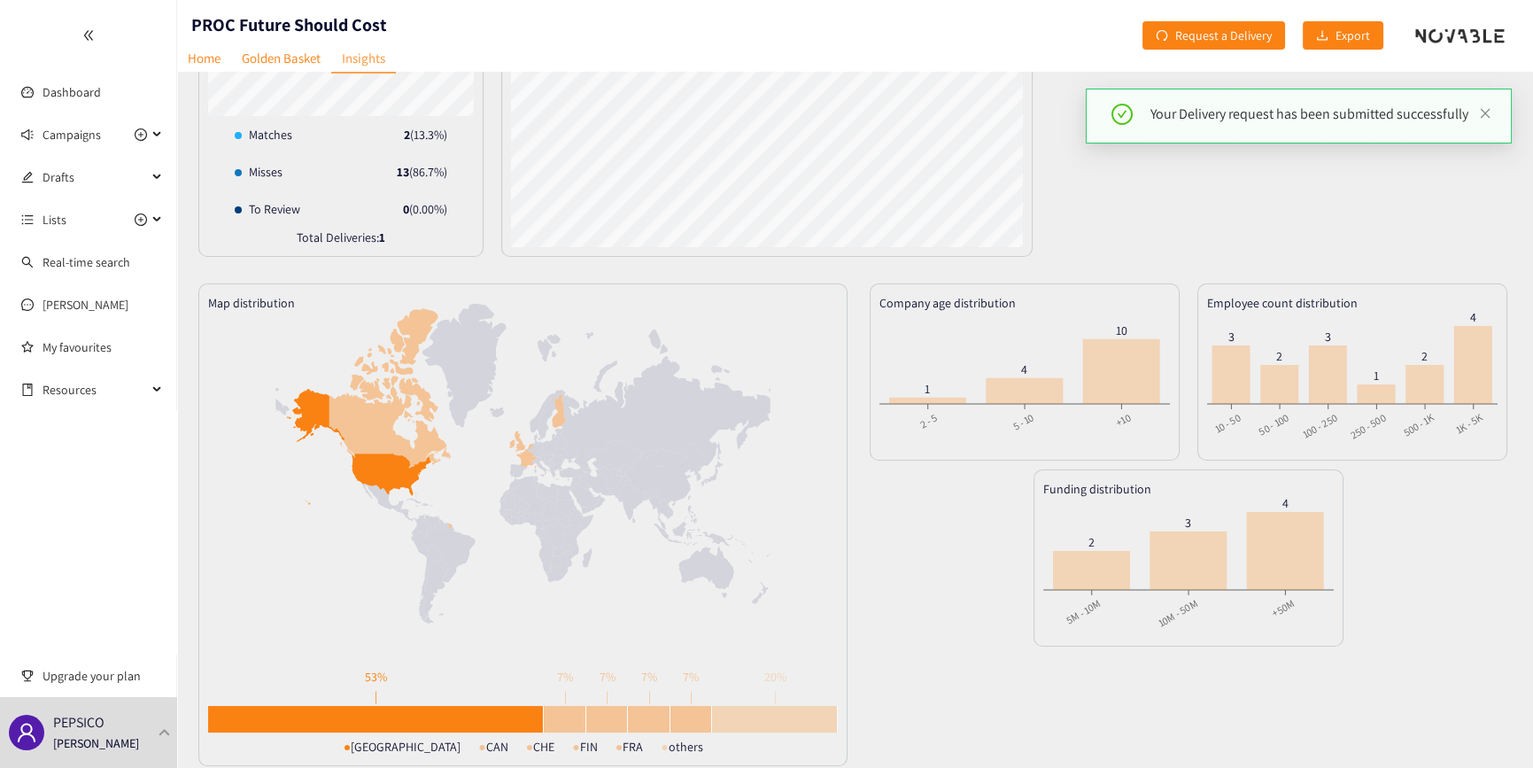
scroll to position [260, 0]
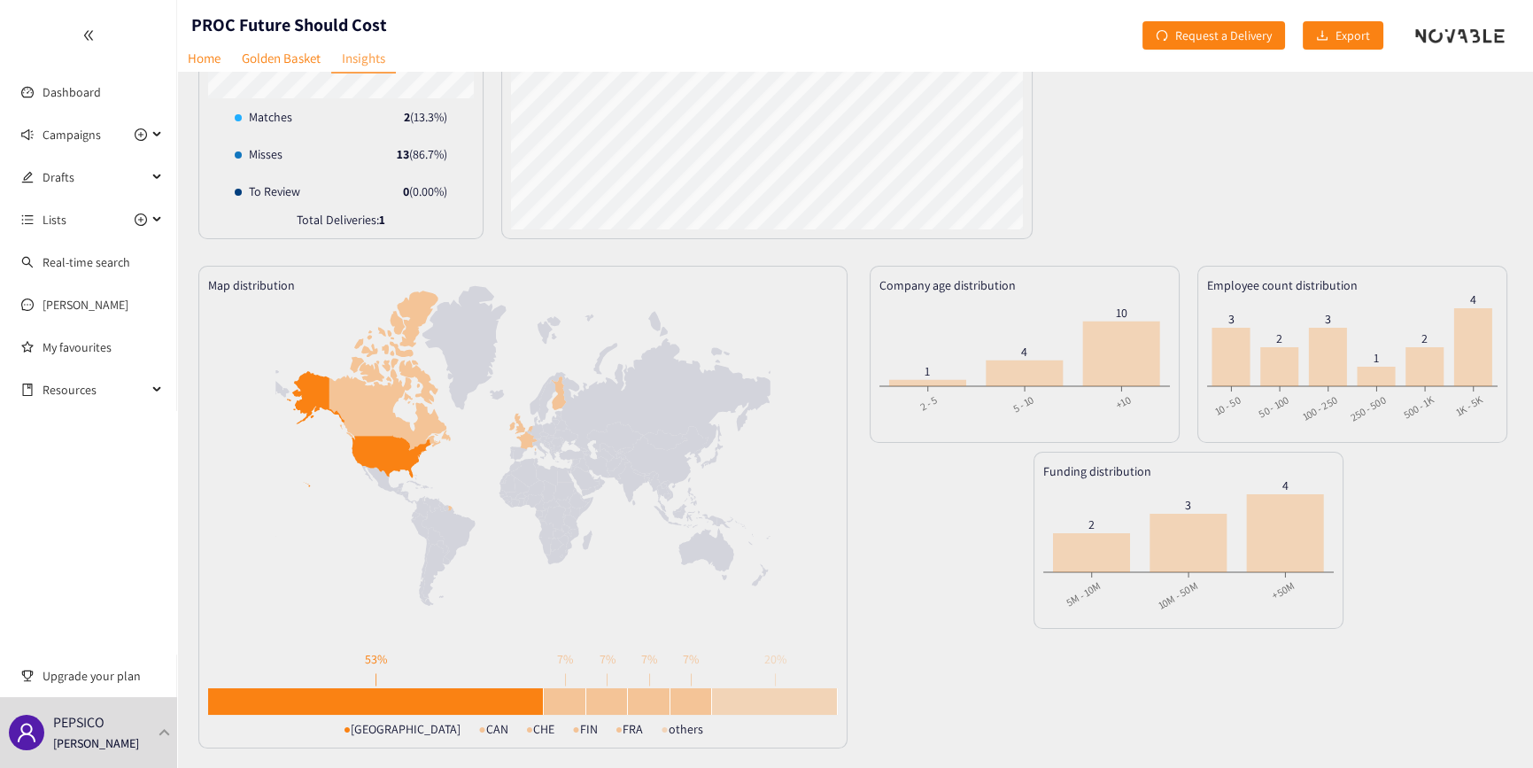
click at [1321, 117] on div "Total Companies 15 Matches 2 ( 13.3 %) Misses 13 ( 86.7 %) To Review 0 ( 0.00 %…" at bounding box center [854, 35] width 1313 height 407
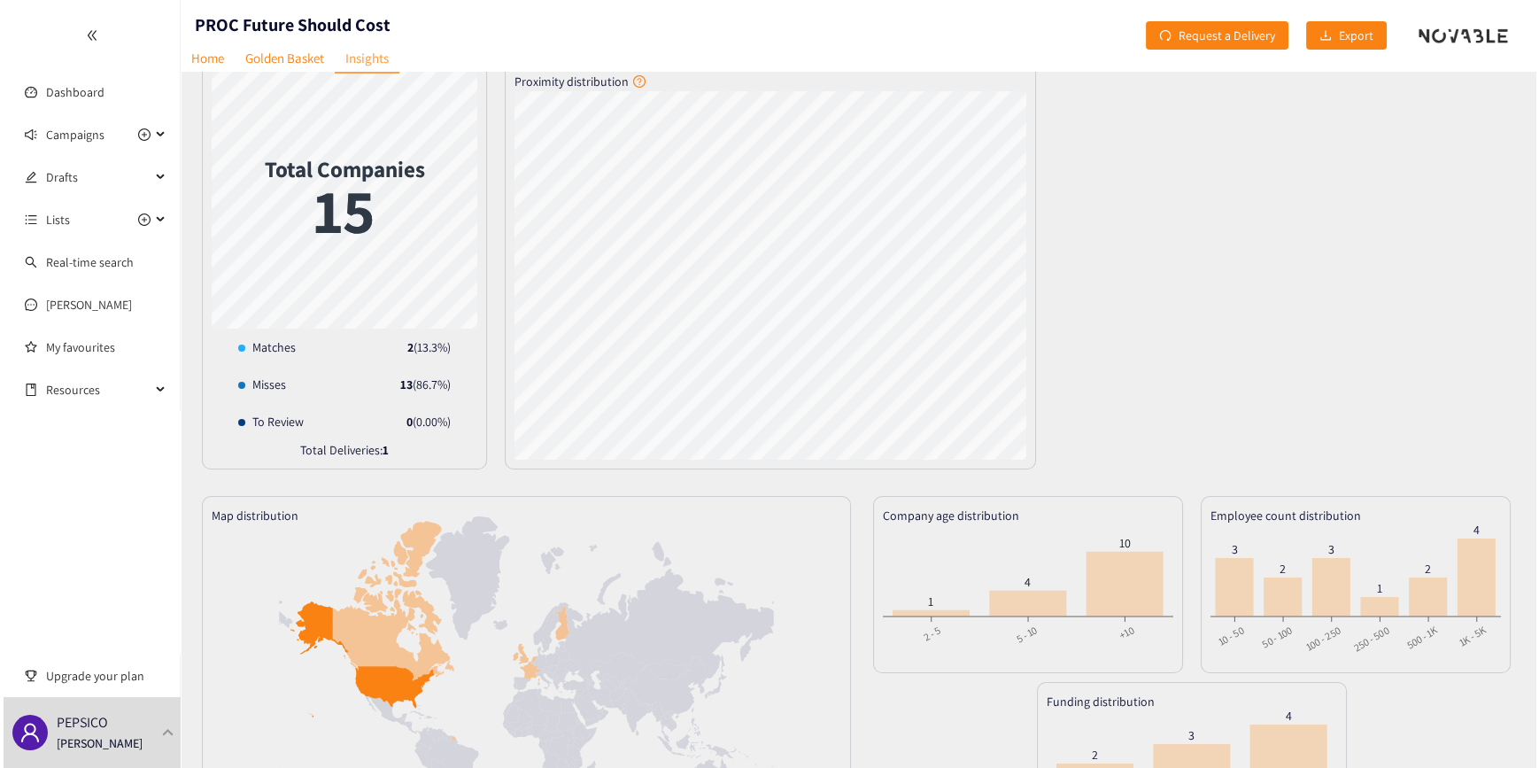
scroll to position [0, 0]
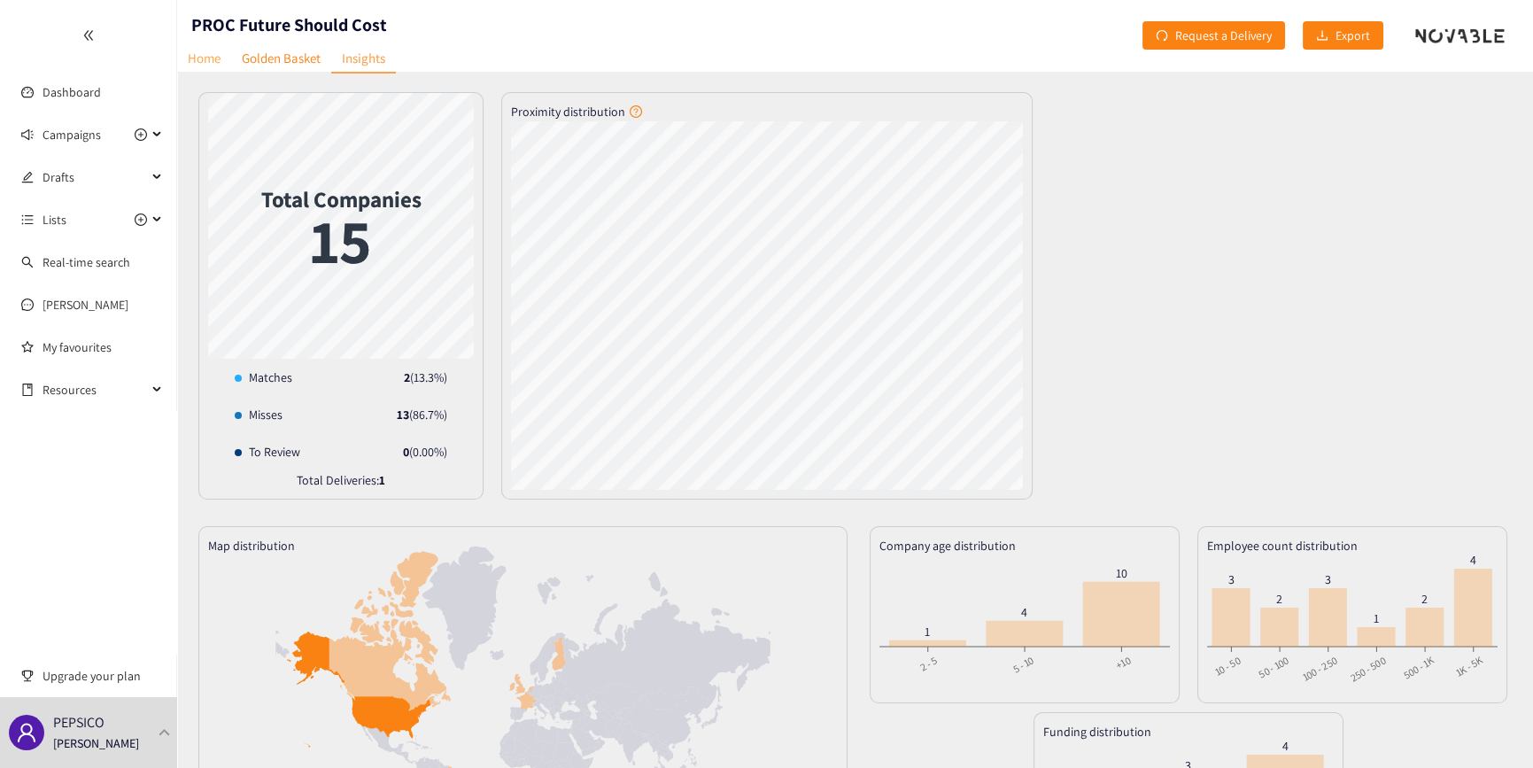
click at [191, 54] on link "Home" at bounding box center [204, 57] width 54 height 27
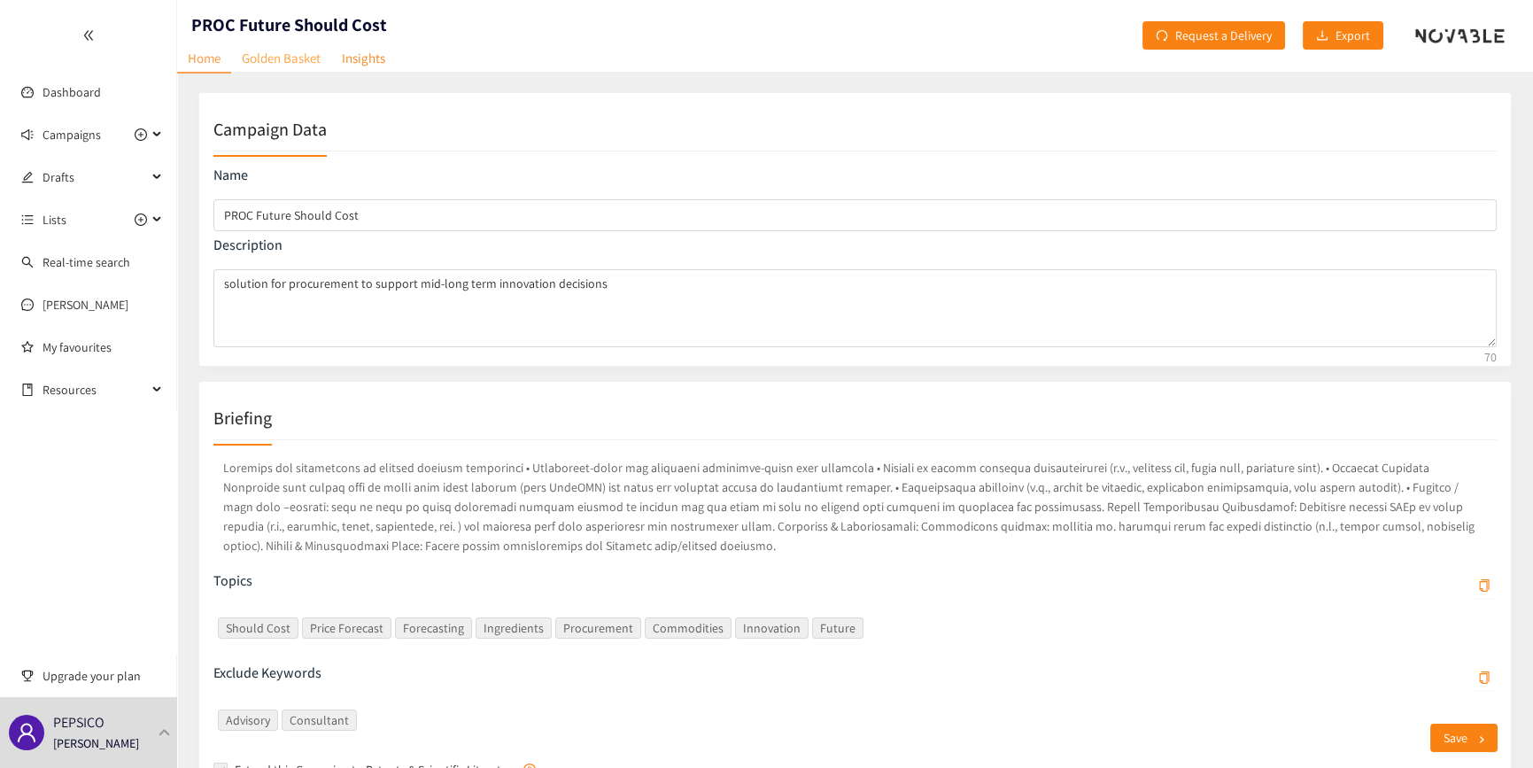
click at [258, 58] on link "Golden Basket" at bounding box center [281, 57] width 100 height 27
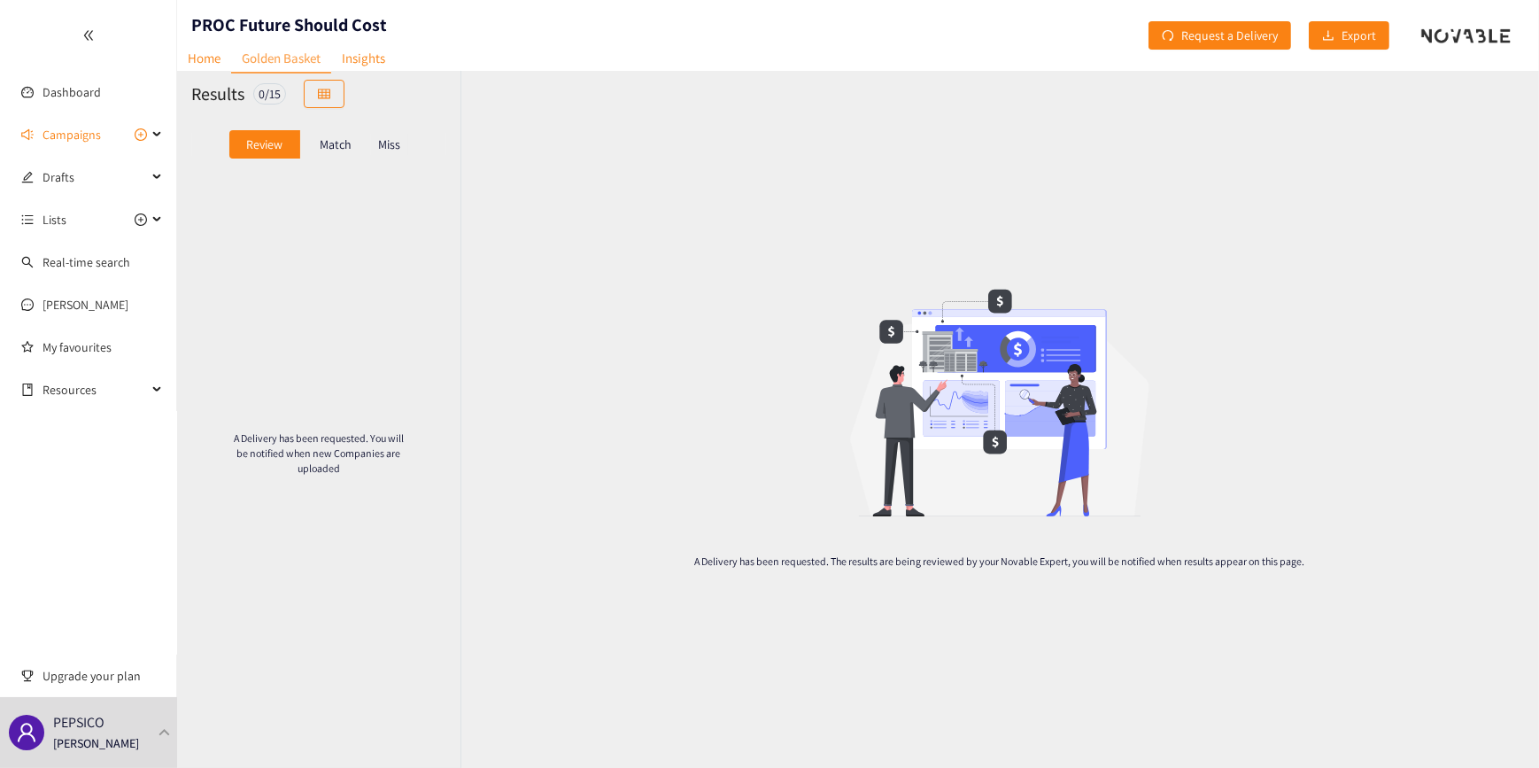
click at [338, 144] on p "Match" at bounding box center [336, 144] width 32 height 14
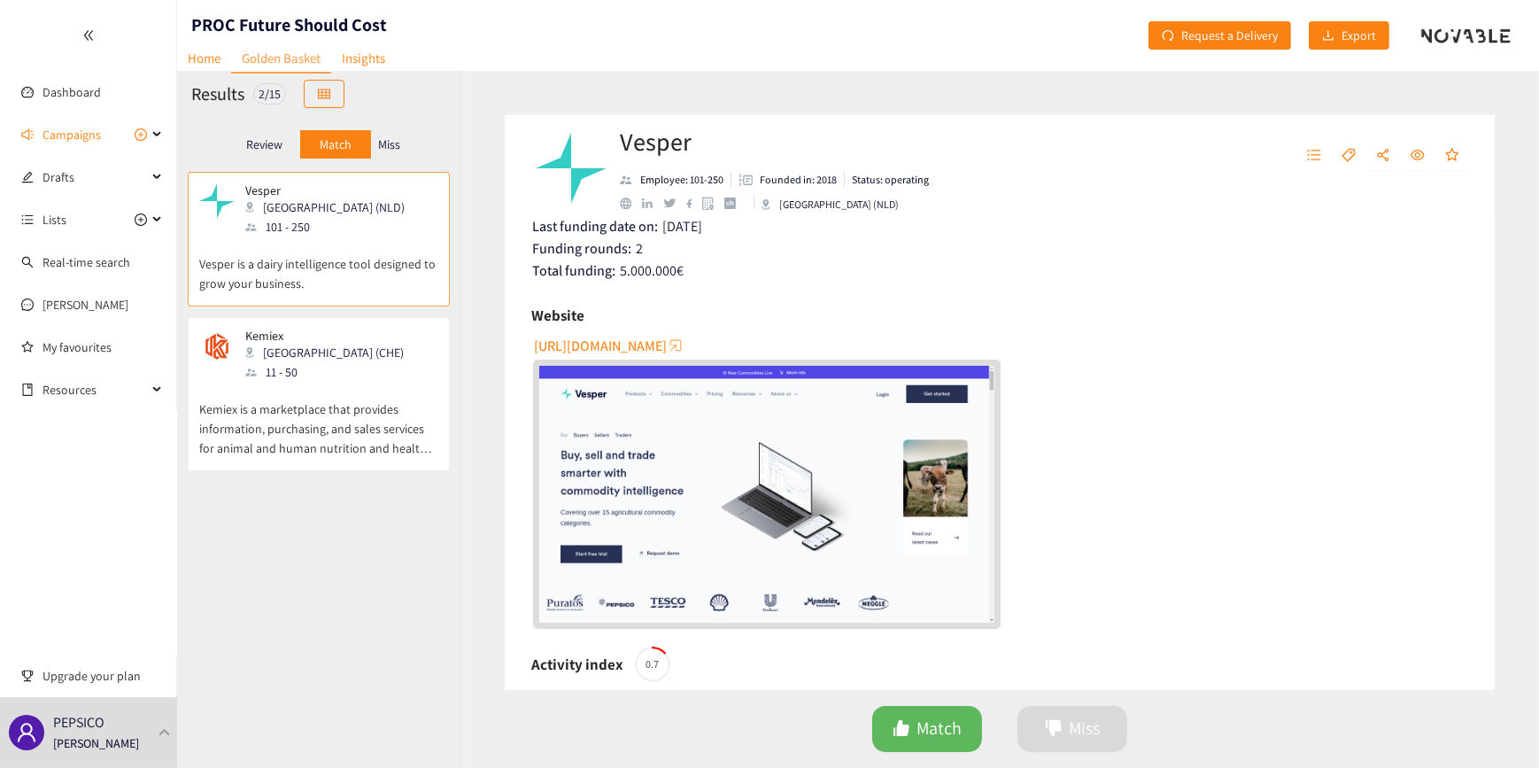
scroll to position [418, 0]
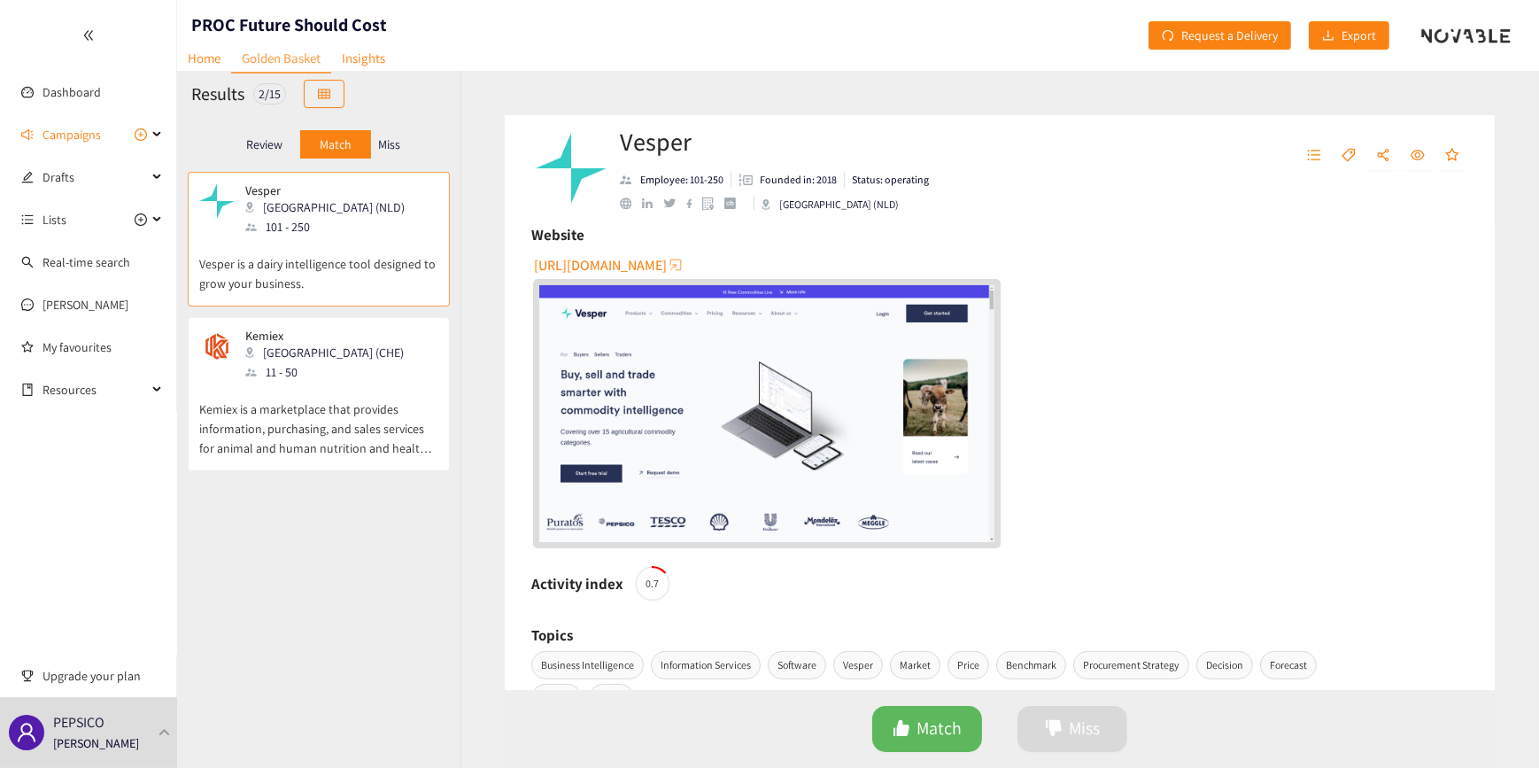
click at [387, 396] on p "Kemiex is a marketplace that provides information, purchasing, and sales servic…" at bounding box center [318, 420] width 239 height 76
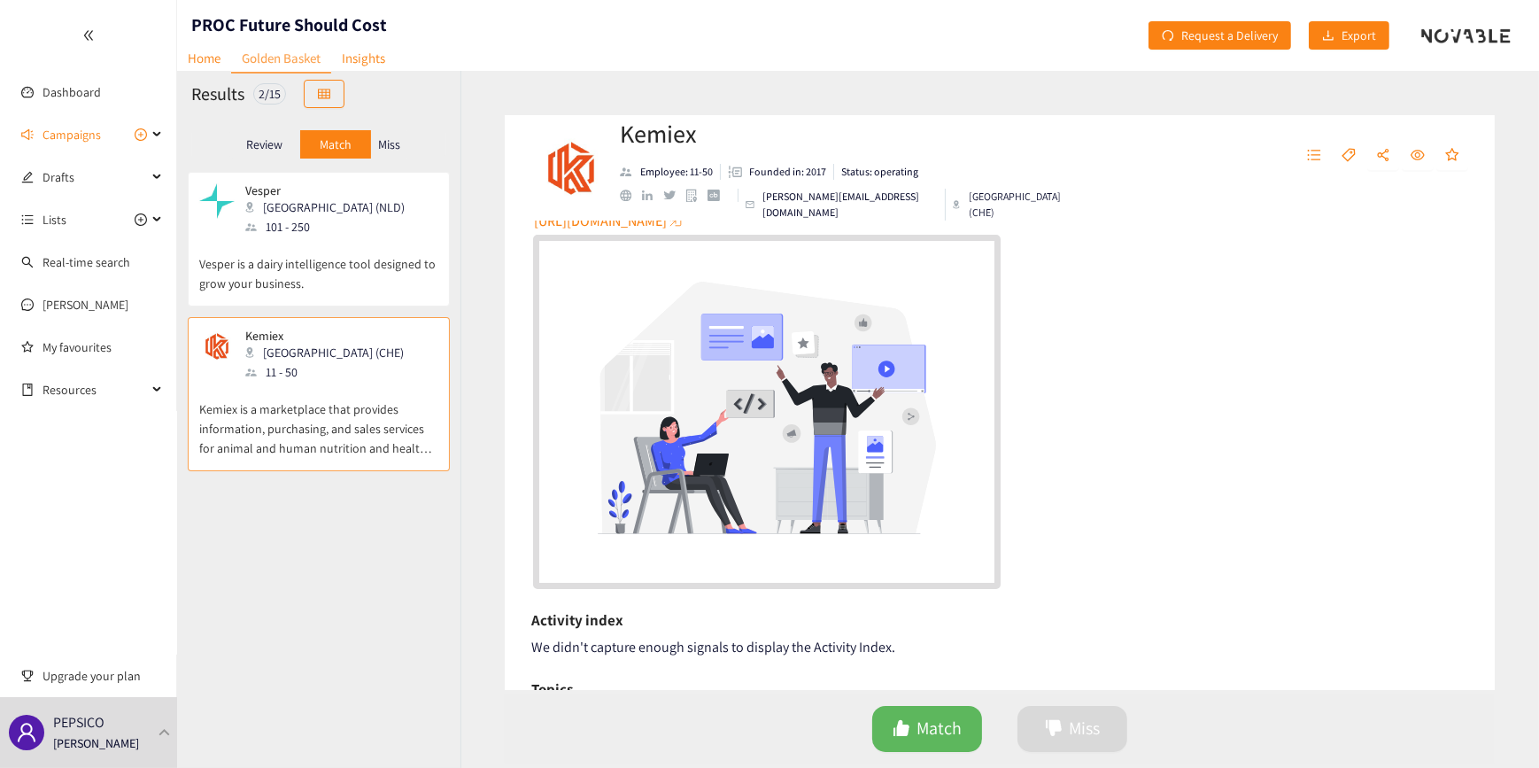
scroll to position [396, 0]
